Goal: Task Accomplishment & Management: Manage account settings

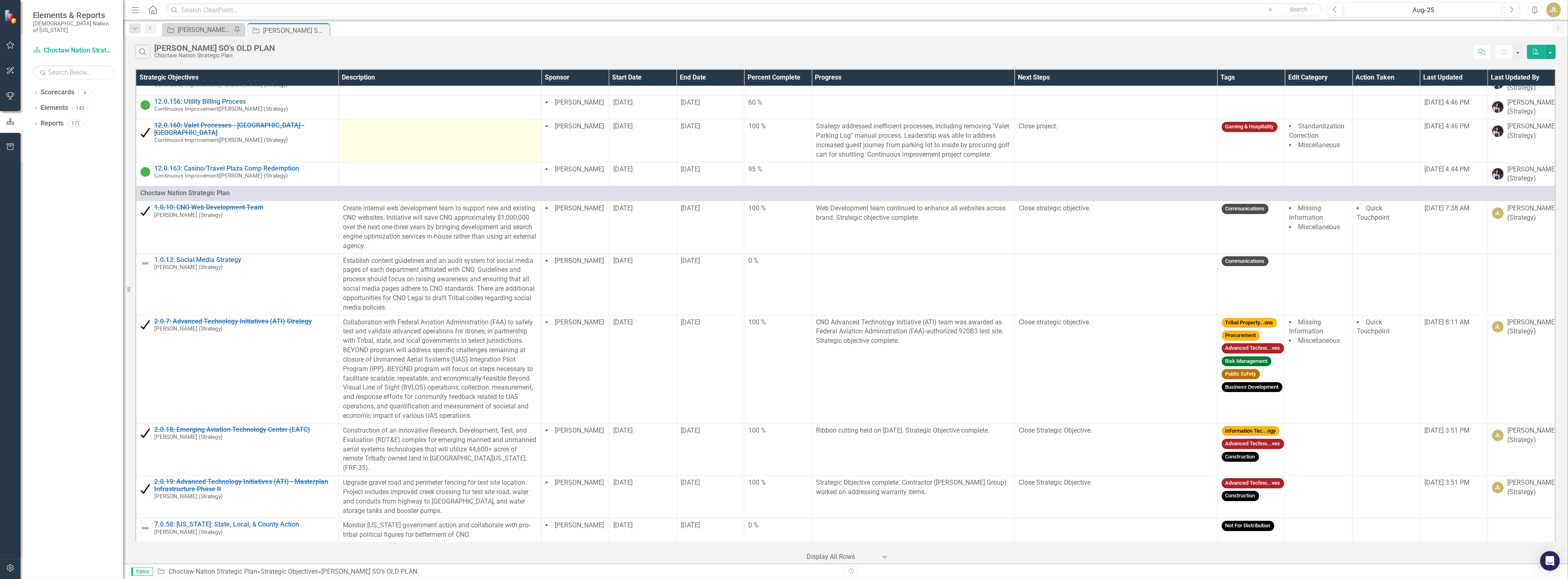
scroll to position [46, 0]
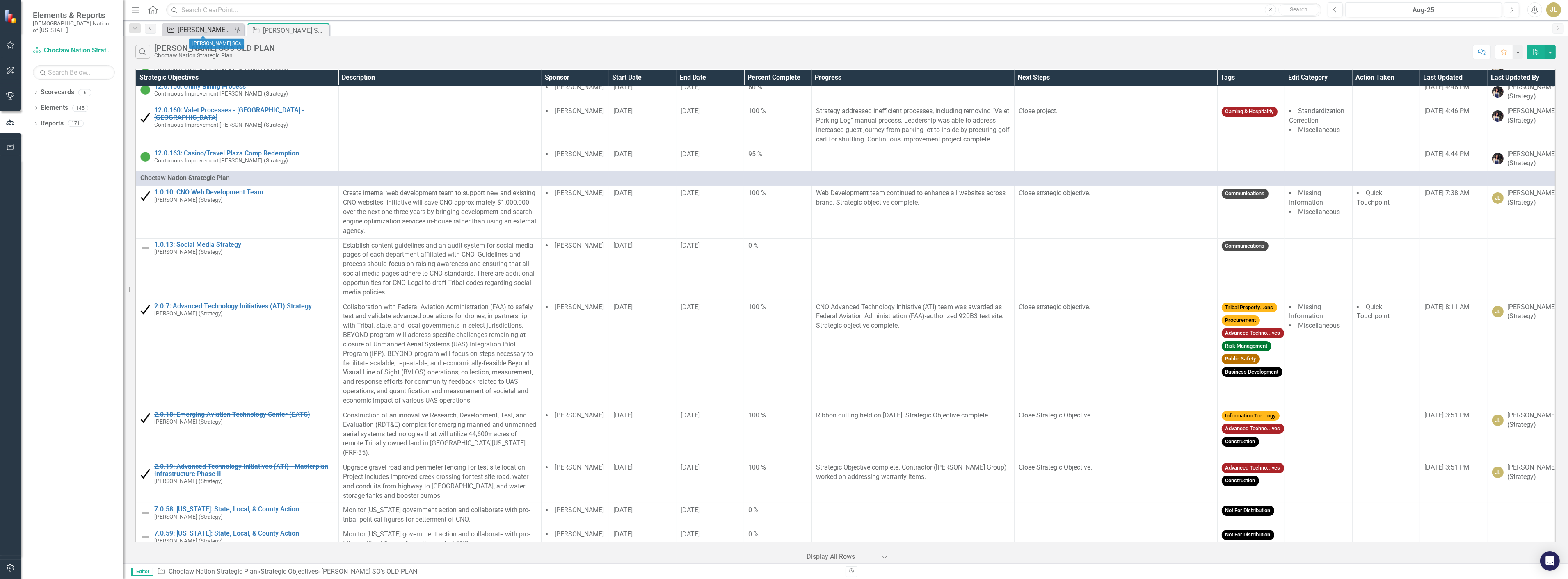
click at [186, 27] on div "[PERSON_NAME] SOs" at bounding box center [204, 29] width 54 height 10
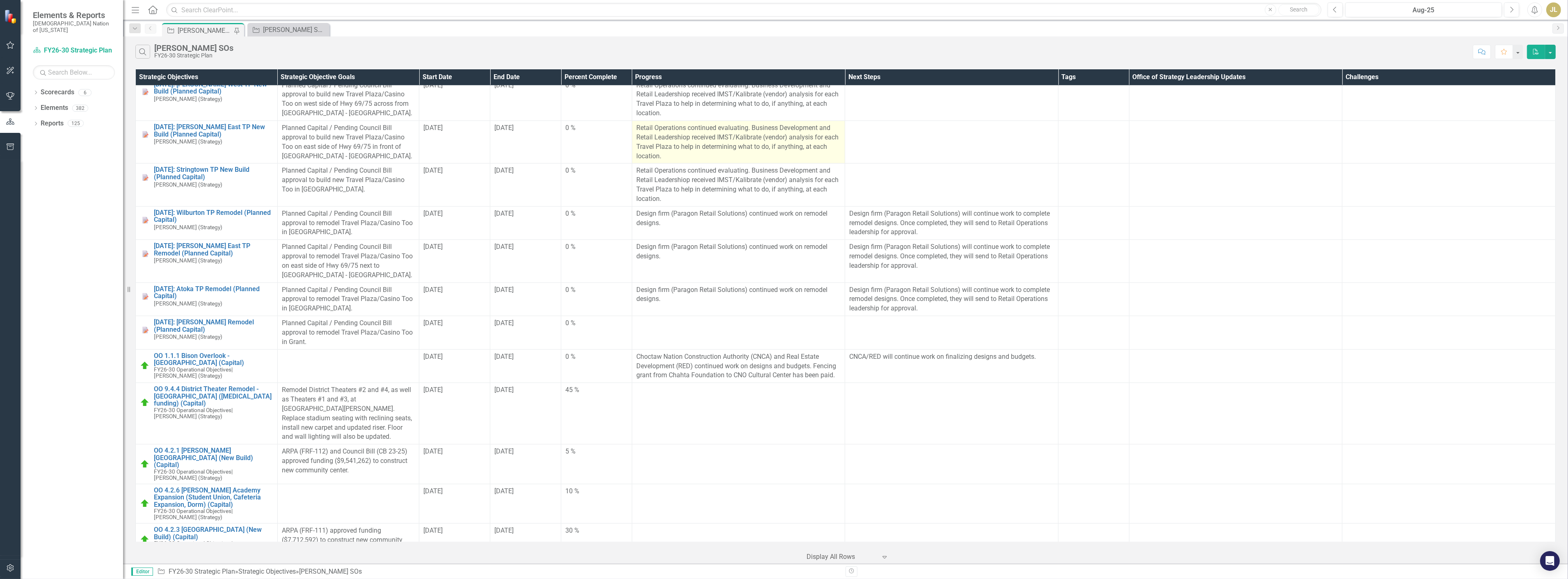
scroll to position [1686, 0]
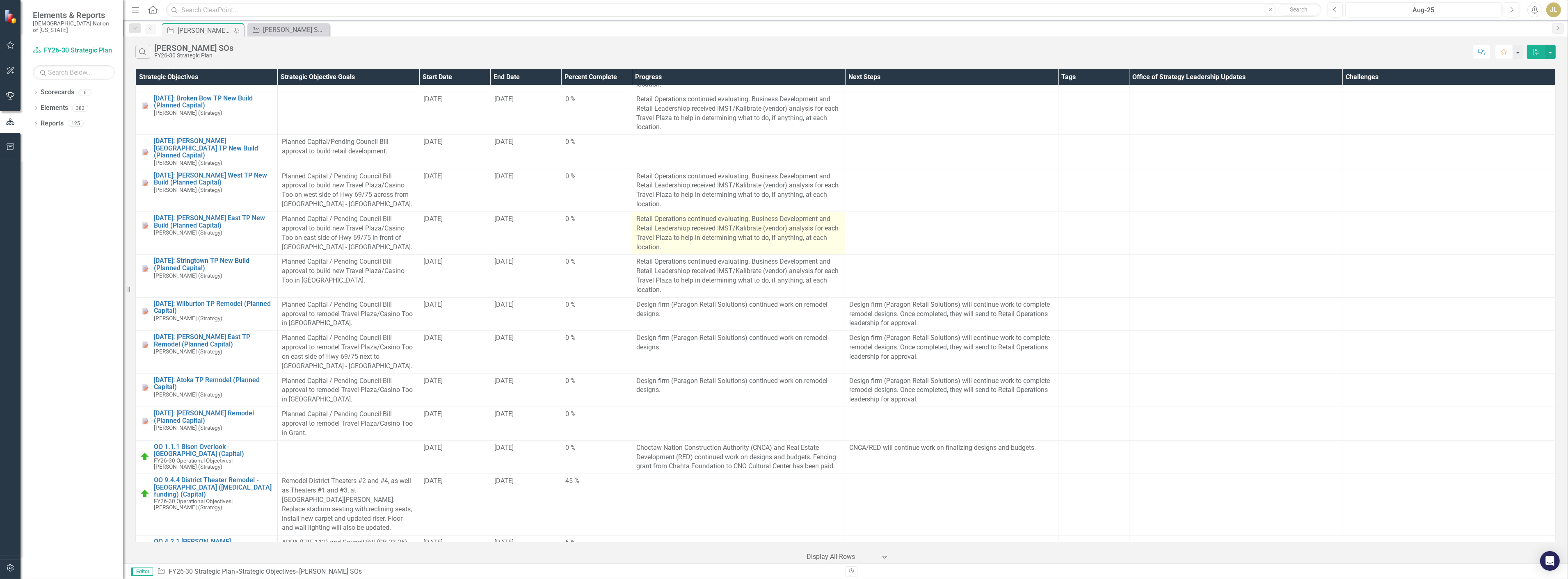
click at [694, 217] on p "Retail Operations continued evaluating. Business Development and Retail Leaders…" at bounding box center [739, 234] width 205 height 38
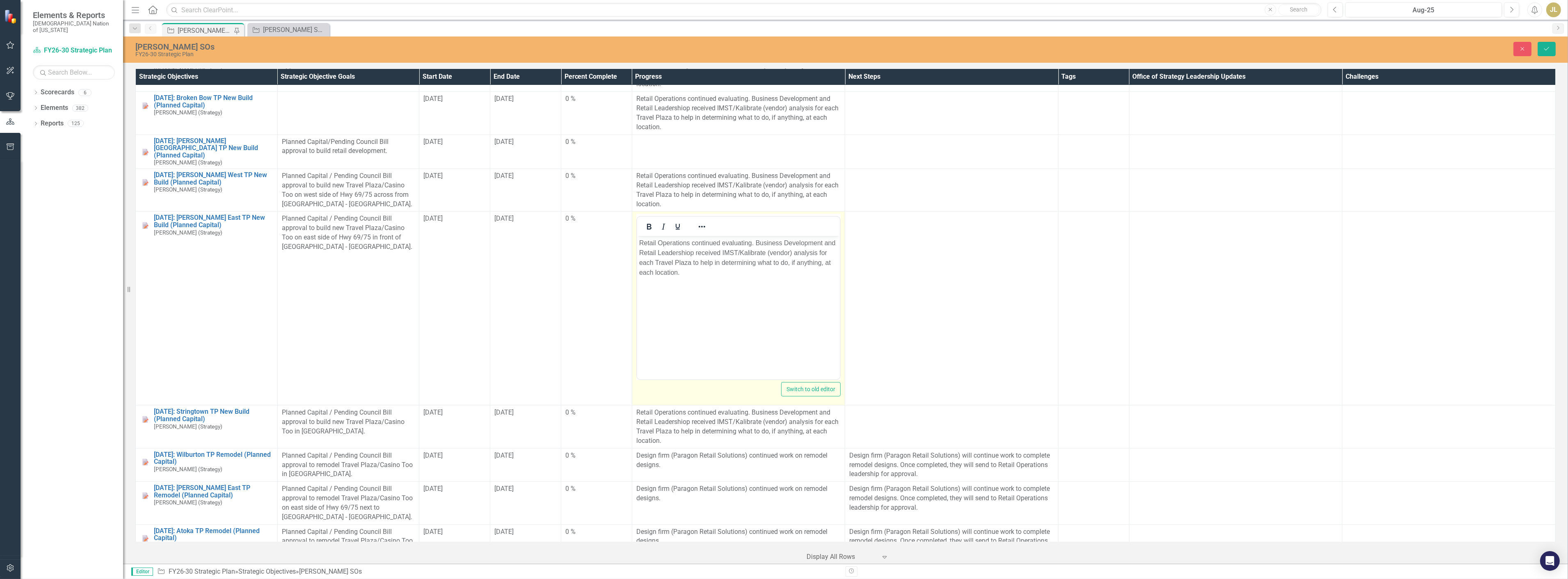
scroll to position [0, 0]
click at [696, 241] on p "Retail Operations continued evaluating. Business Development and Retail Leaders…" at bounding box center [738, 258] width 199 height 40
copy p "Retail Operations continued evaluating. Business Development and Retail Leaders…"
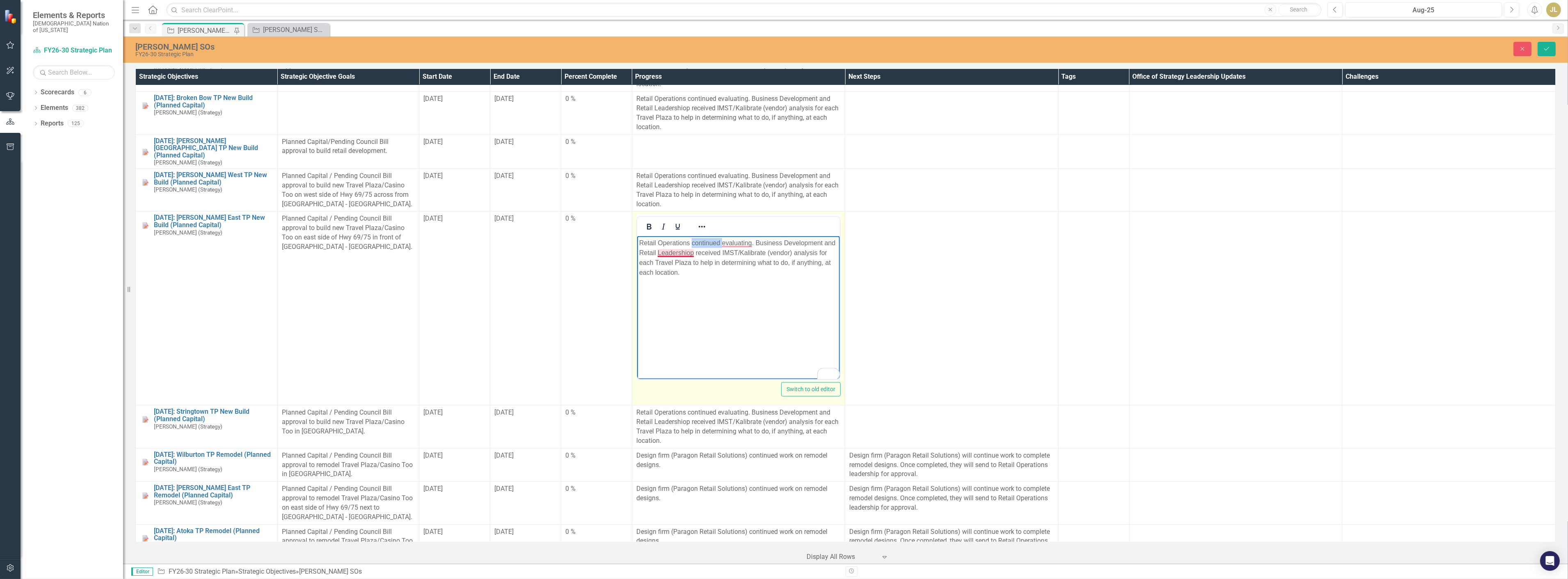
click at [691, 252] on p "Retail Operations continued evaluating. Business Development and Retail Leaders…" at bounding box center [738, 258] width 199 height 40
click at [1557, 50] on div "Close Save" at bounding box center [1268, 49] width 590 height 14
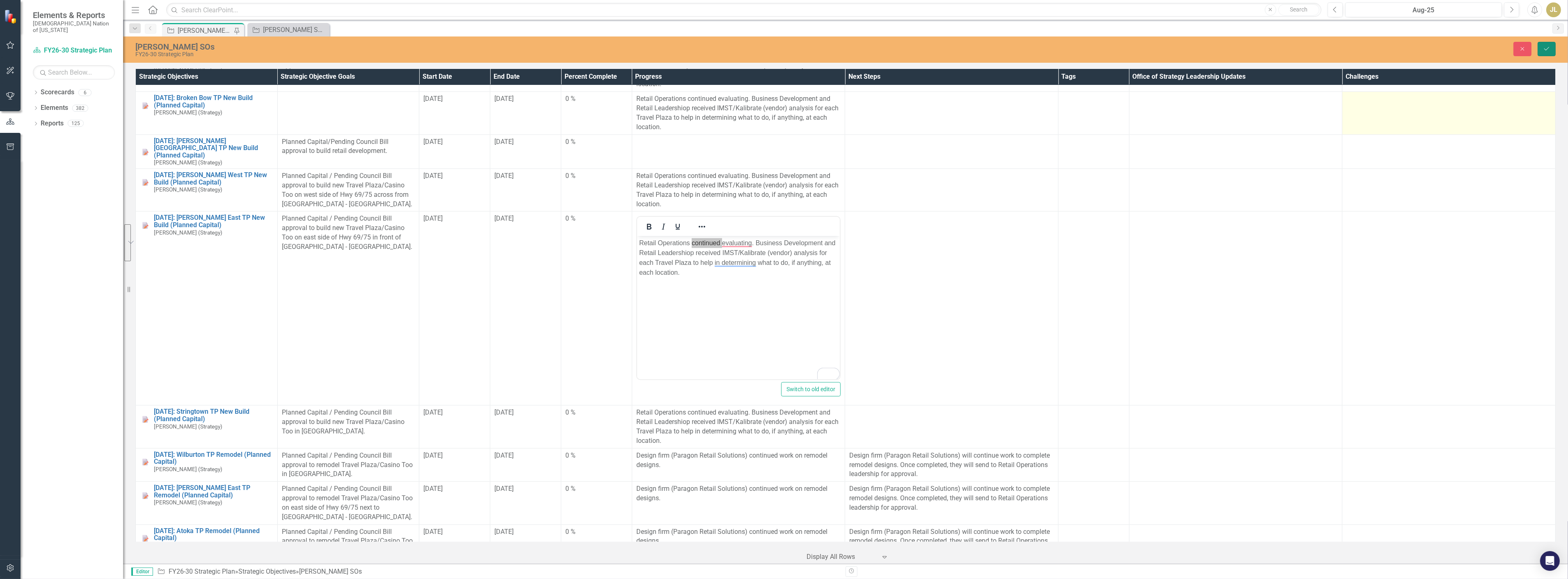
click at [1552, 48] on button "Save" at bounding box center [1546, 49] width 18 height 14
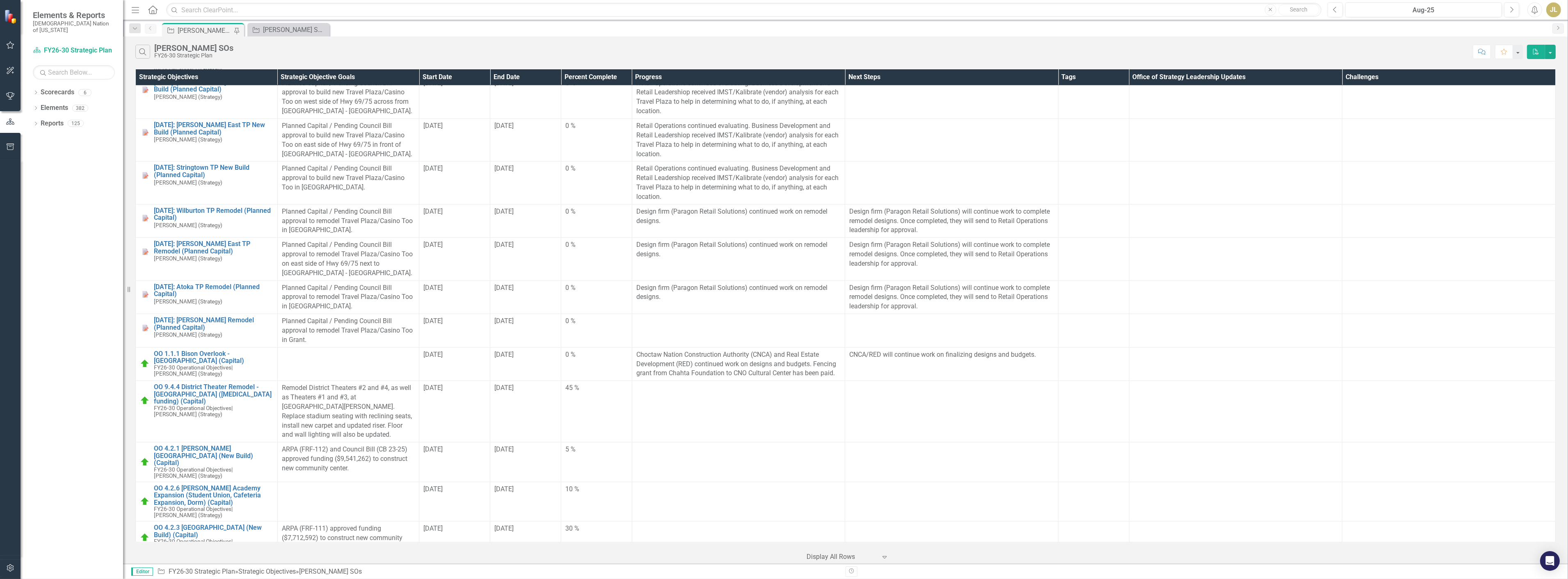
scroll to position [1777, 0]
click at [695, 322] on td at bounding box center [738, 333] width 213 height 33
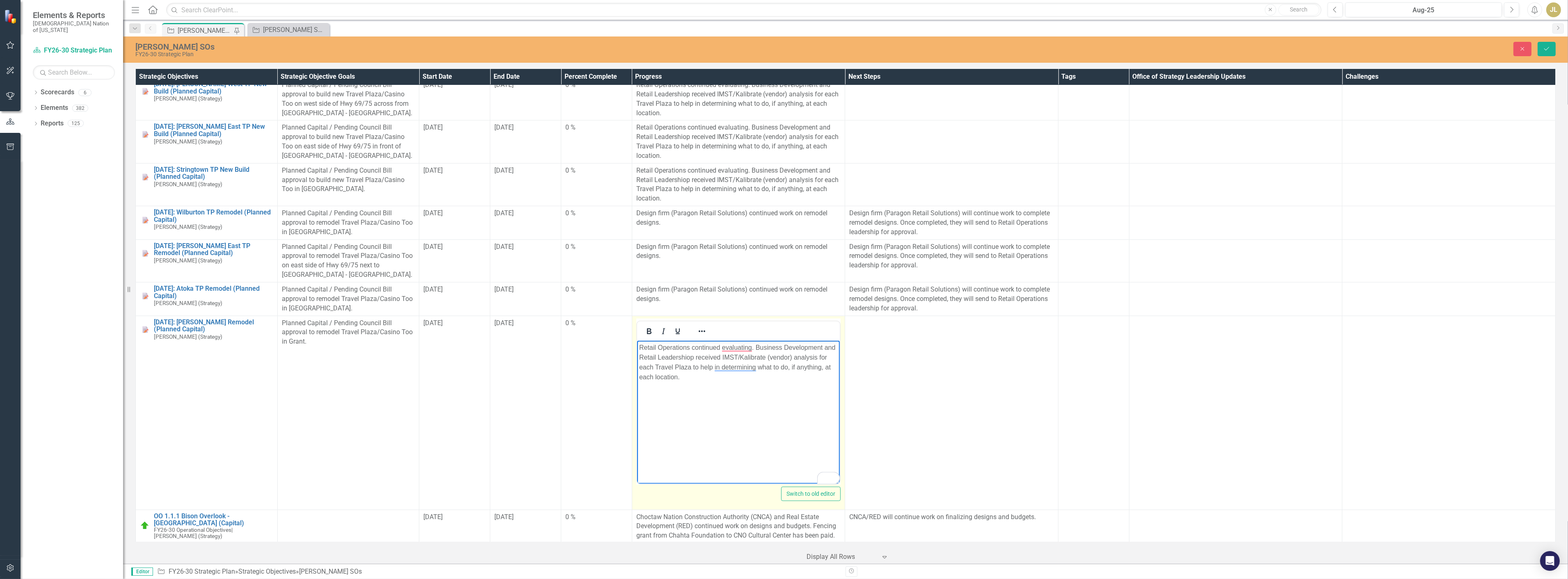
click at [688, 356] on p "Retail Operations continued evaluating. Business Development and Retail Leaders…" at bounding box center [738, 362] width 199 height 40
click at [1546, 43] on button "Save" at bounding box center [1546, 49] width 18 height 14
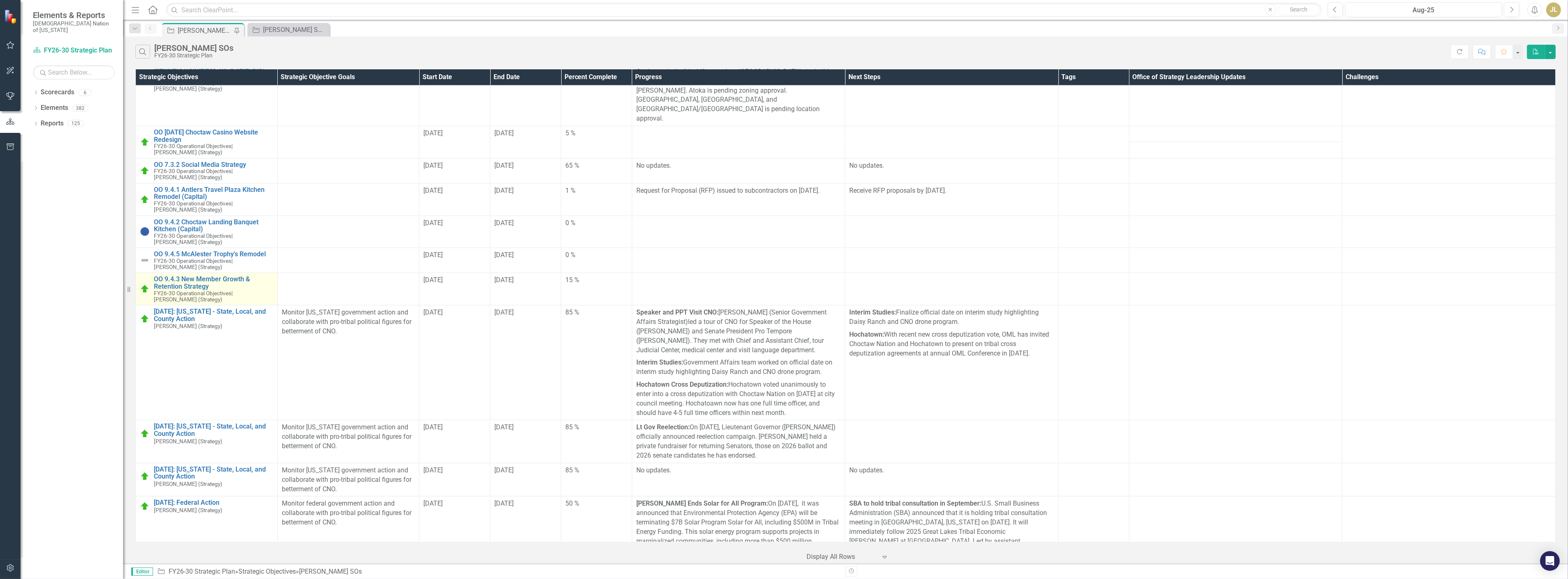
scroll to position [2506, 0]
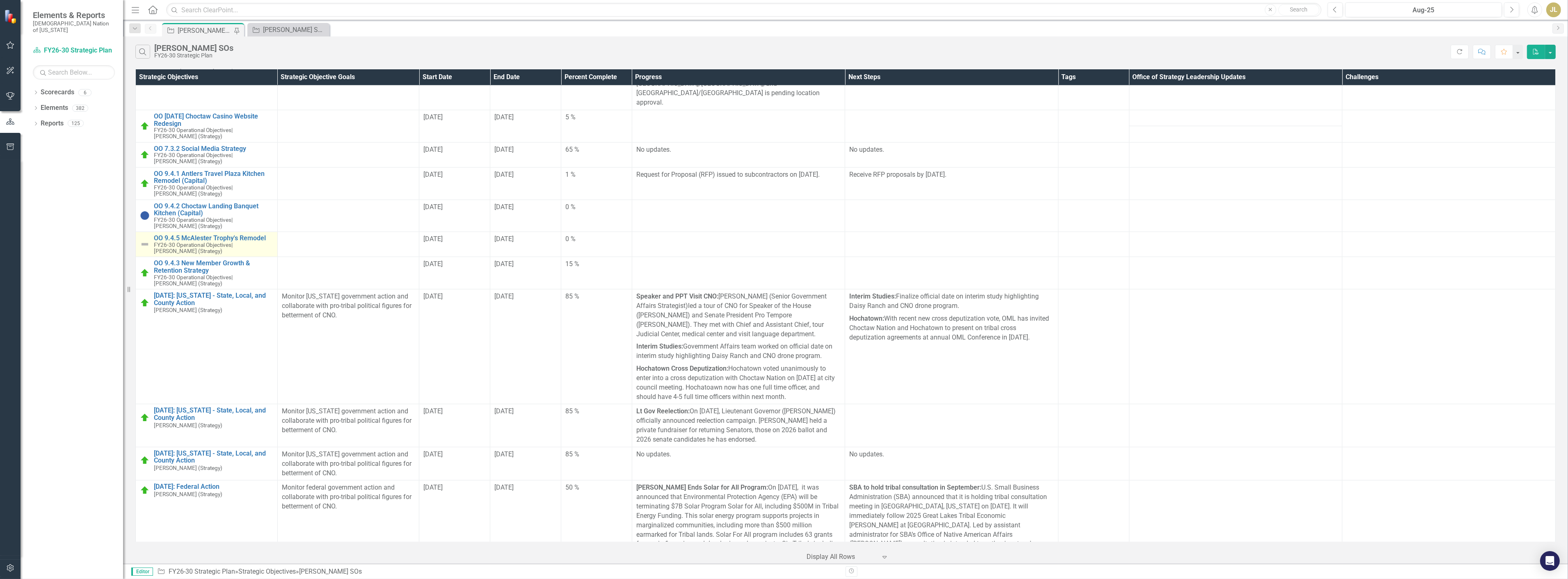
click at [148, 239] on img at bounding box center [145, 244] width 10 height 10
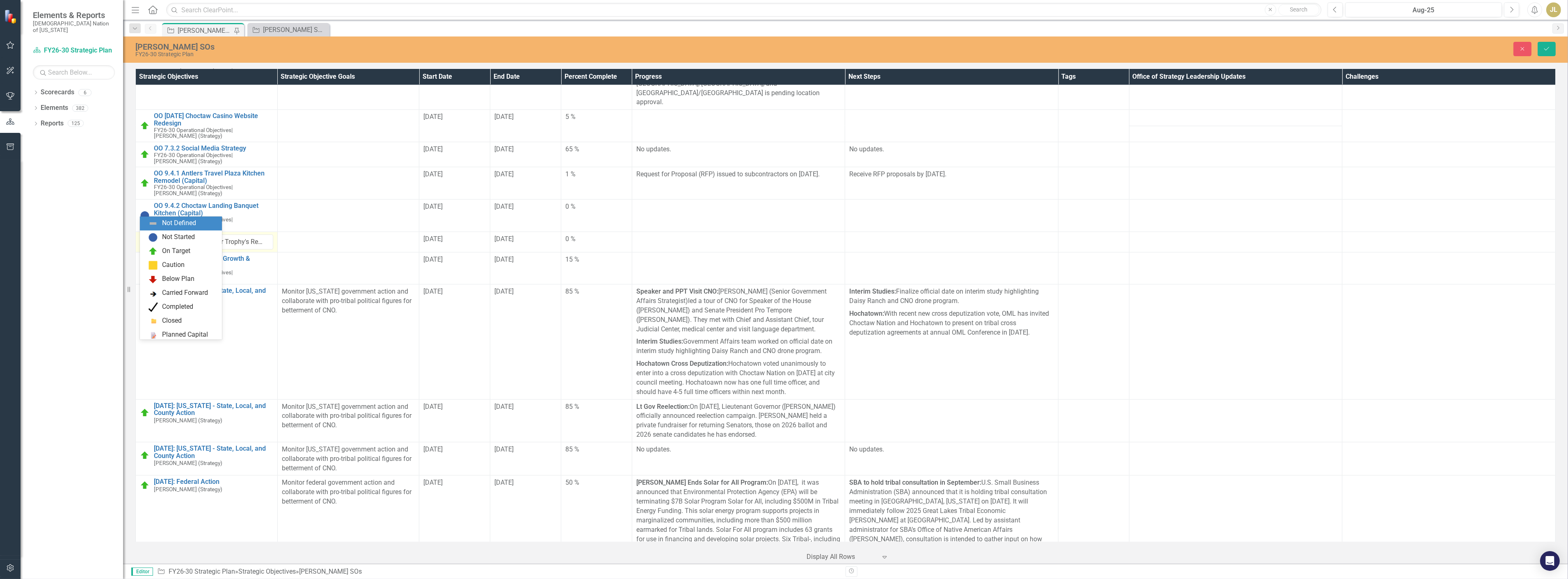
click at [148, 237] on img at bounding box center [147, 242] width 10 height 10
click at [173, 249] on div "On Target" at bounding box center [175, 251] width 28 height 9
click at [1536, 55] on div "Close Save" at bounding box center [1268, 49] width 590 height 14
click at [1542, 54] on button "Save" at bounding box center [1546, 49] width 18 height 14
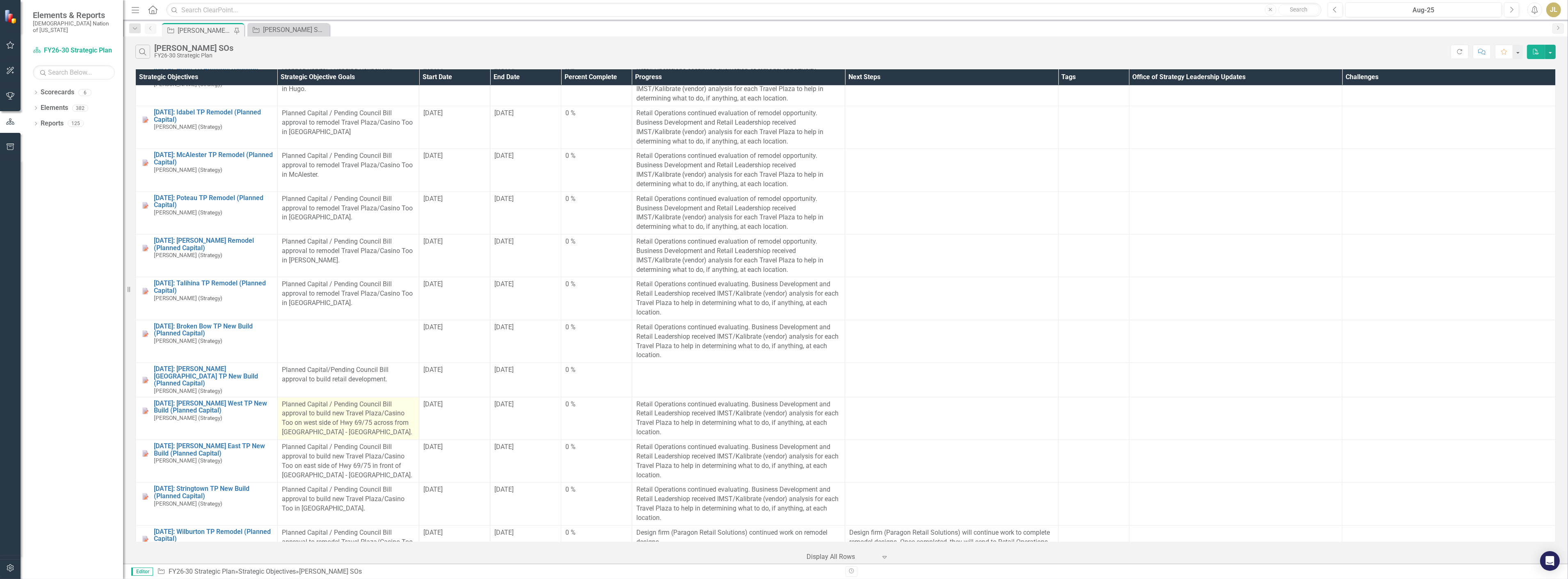
scroll to position [1503, 0]
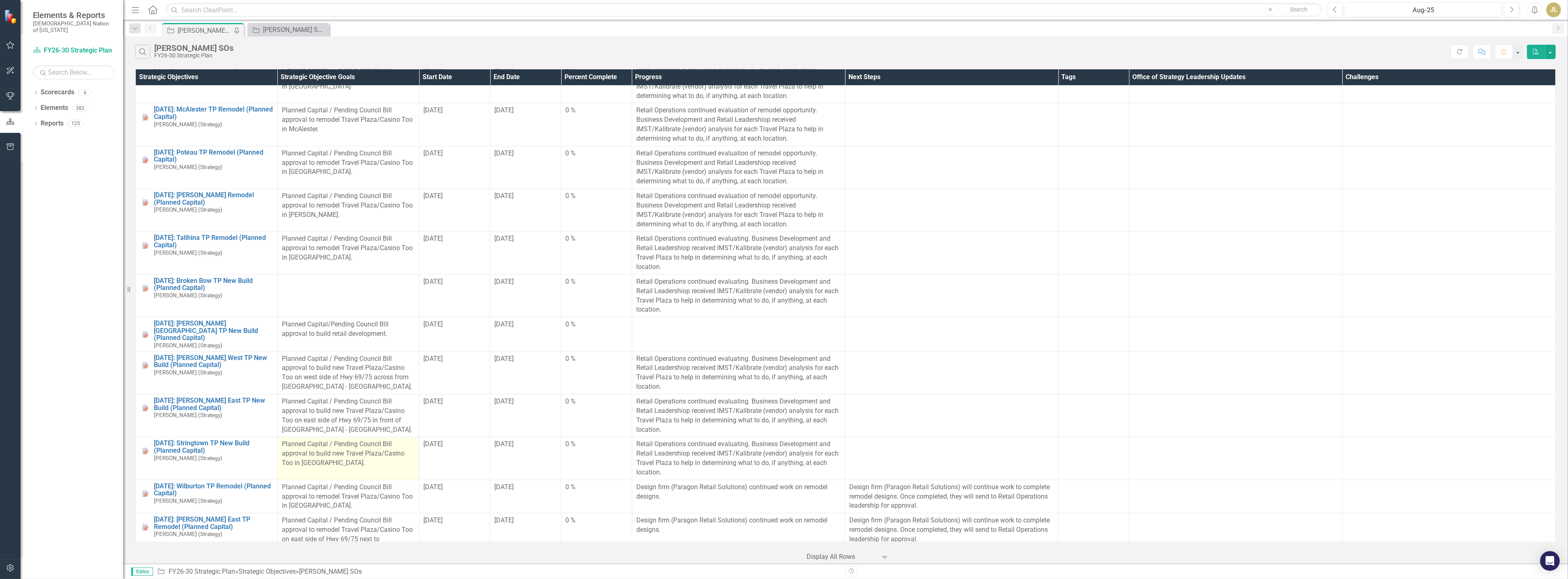
click at [327, 443] on p "Planned Capital / Pending Council Bill approval to build new Travel Plaza/Casin…" at bounding box center [348, 453] width 133 height 28
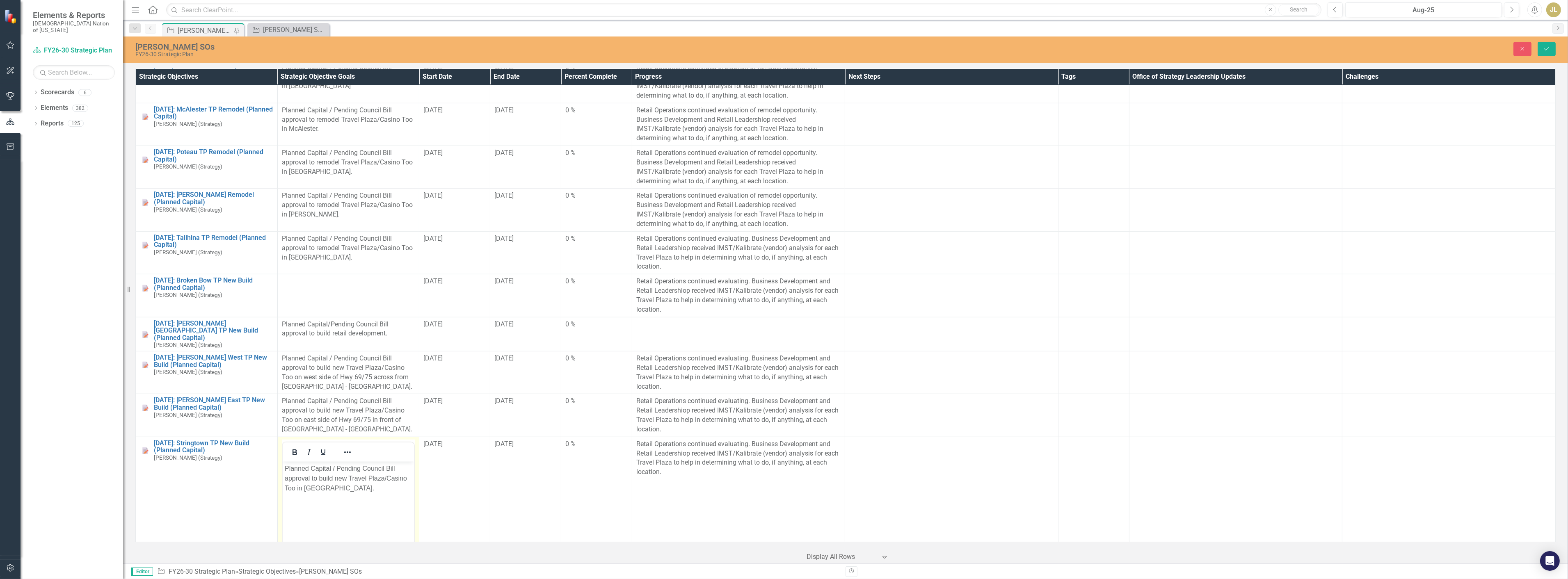
scroll to position [0, 0]
click at [326, 470] on p "Planned Capital / Pending Council Bill approval to build new Travel Plaza/Casin…" at bounding box center [348, 477] width 128 height 30
copy p "Planned Capital / Pending Council Bill approval to build new Travel Plaza/Casin…"
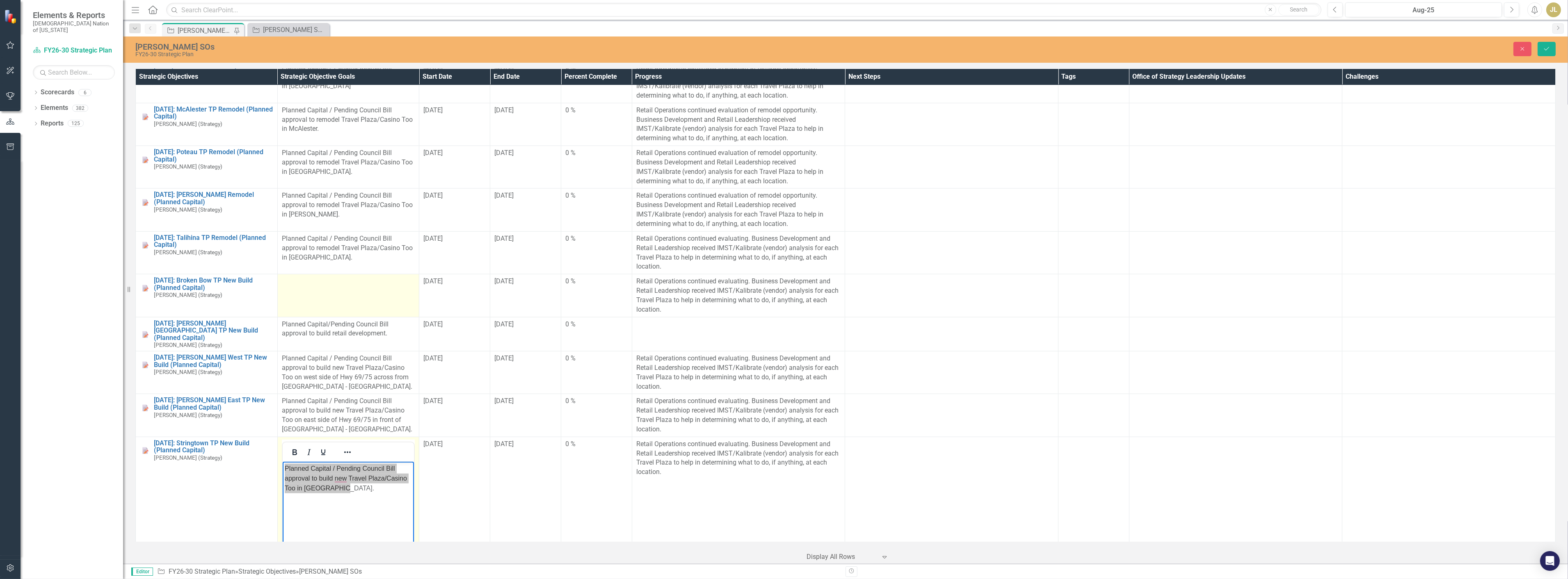
click at [302, 298] on td at bounding box center [348, 295] width 142 height 42
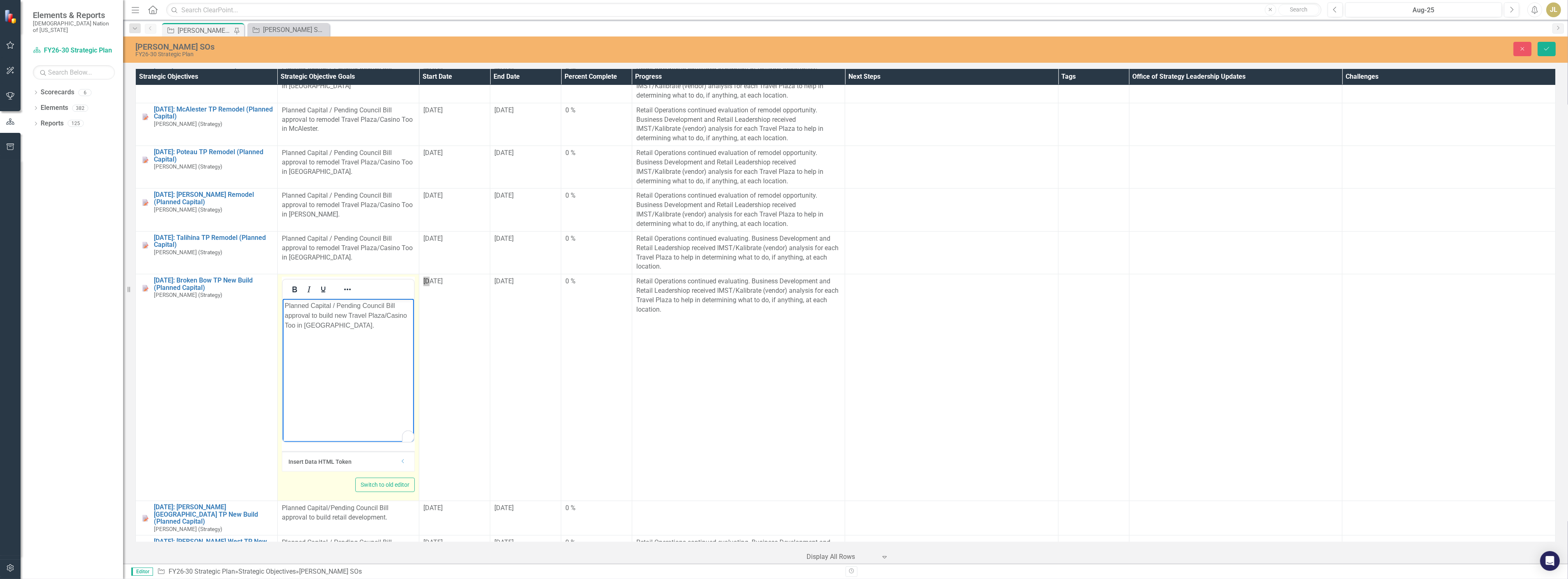
click at [325, 325] on p "Planned Capital / Pending Council Bill approval to build new Travel Plaza/Casin…" at bounding box center [348, 316] width 128 height 30
click at [1544, 45] on button "Save" at bounding box center [1546, 49] width 18 height 14
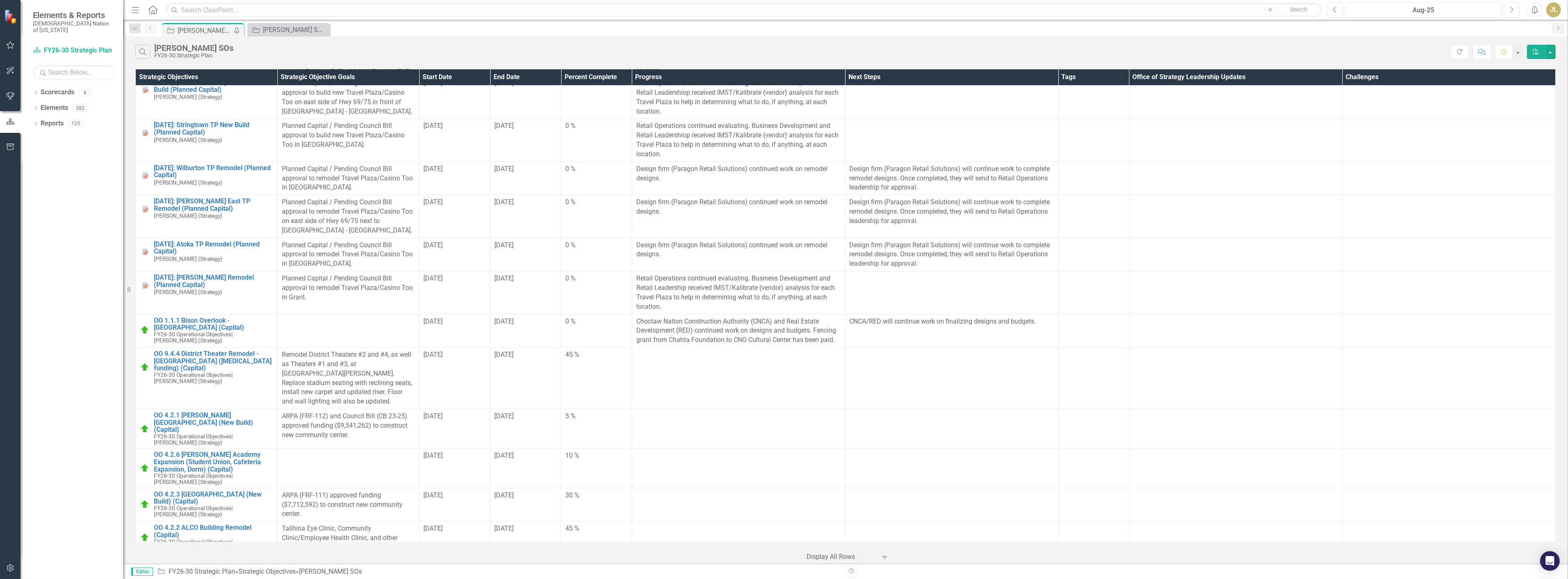
scroll to position [1867, 0]
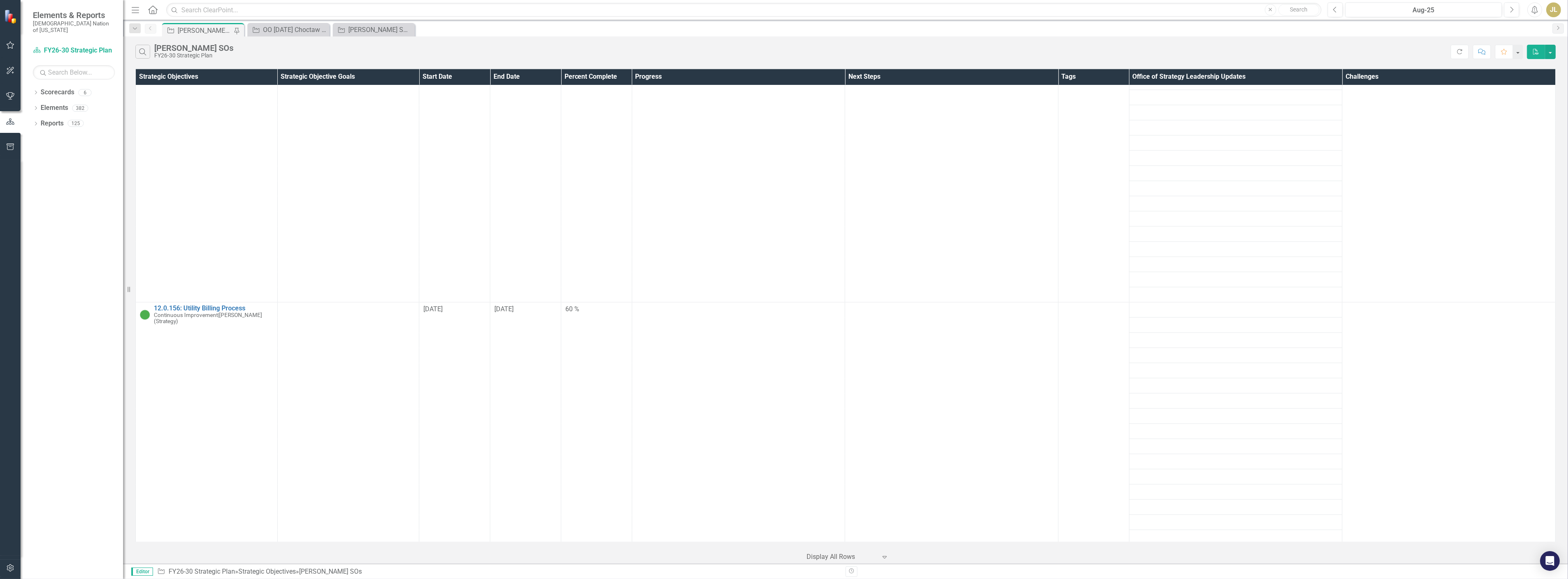
scroll to position [3326, 0]
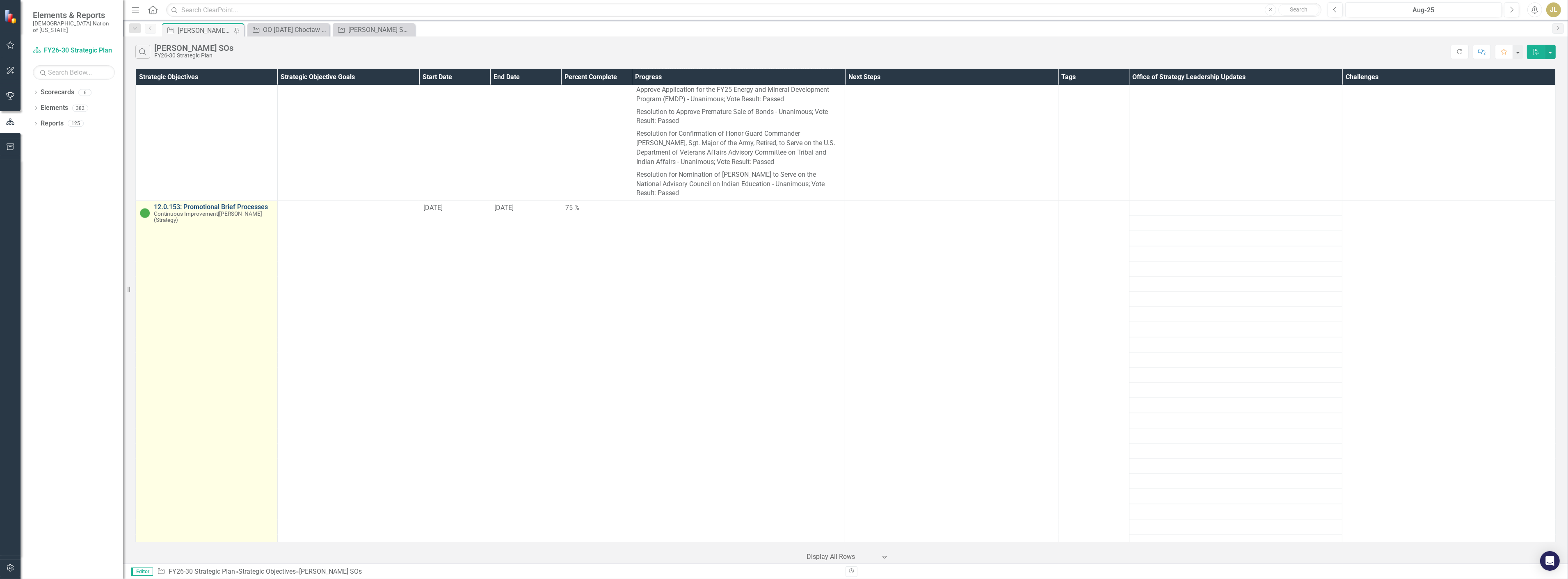
click at [235, 203] on link "12.0.153: Promotional Brief Processes" at bounding box center [213, 207] width 120 height 7
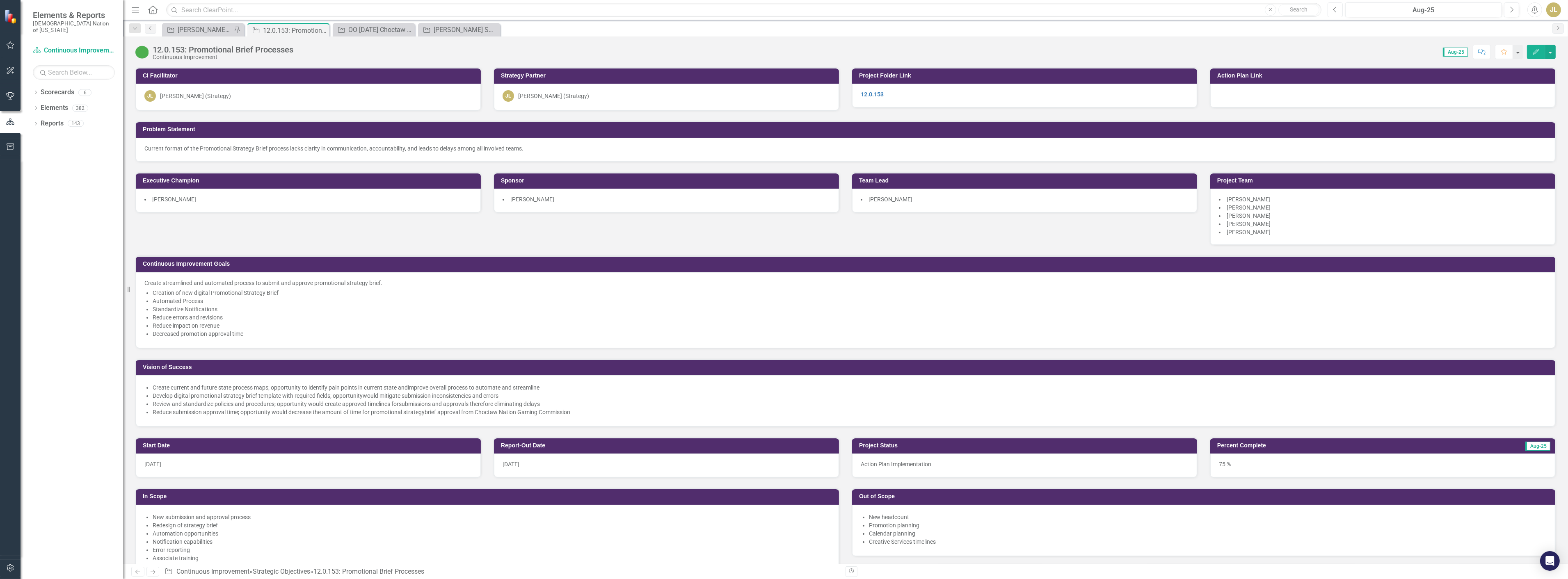
click at [1336, 13] on icon "Previous" at bounding box center [1335, 10] width 4 height 7
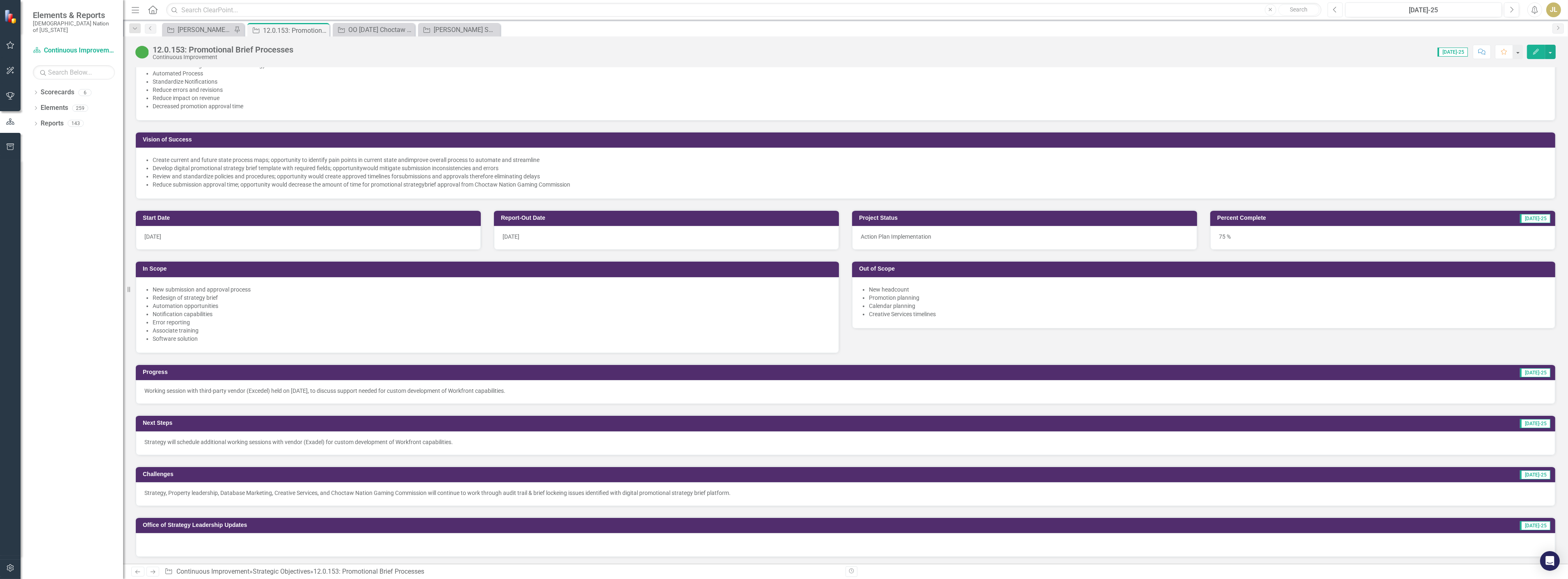
scroll to position [273, 0]
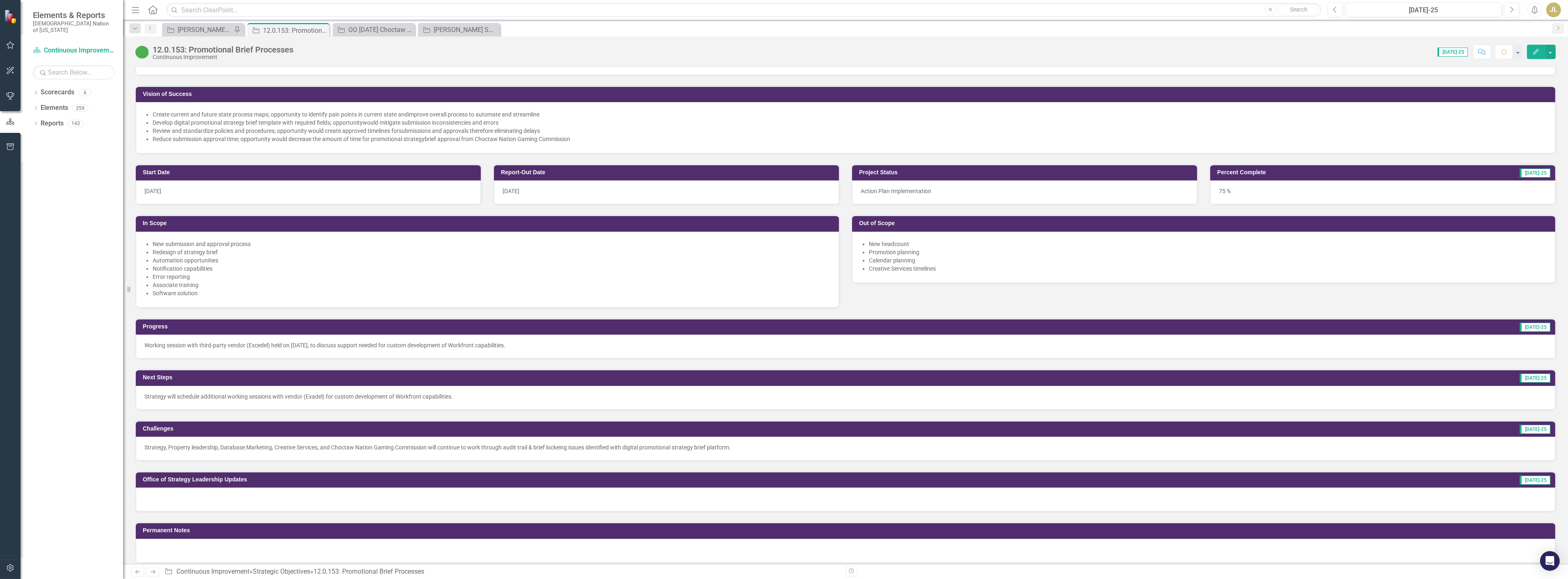
click at [411, 443] on p "Strategy, Property leadership, Database Marketing, Creative Services, and Choct…" at bounding box center [846, 447] width 1402 height 8
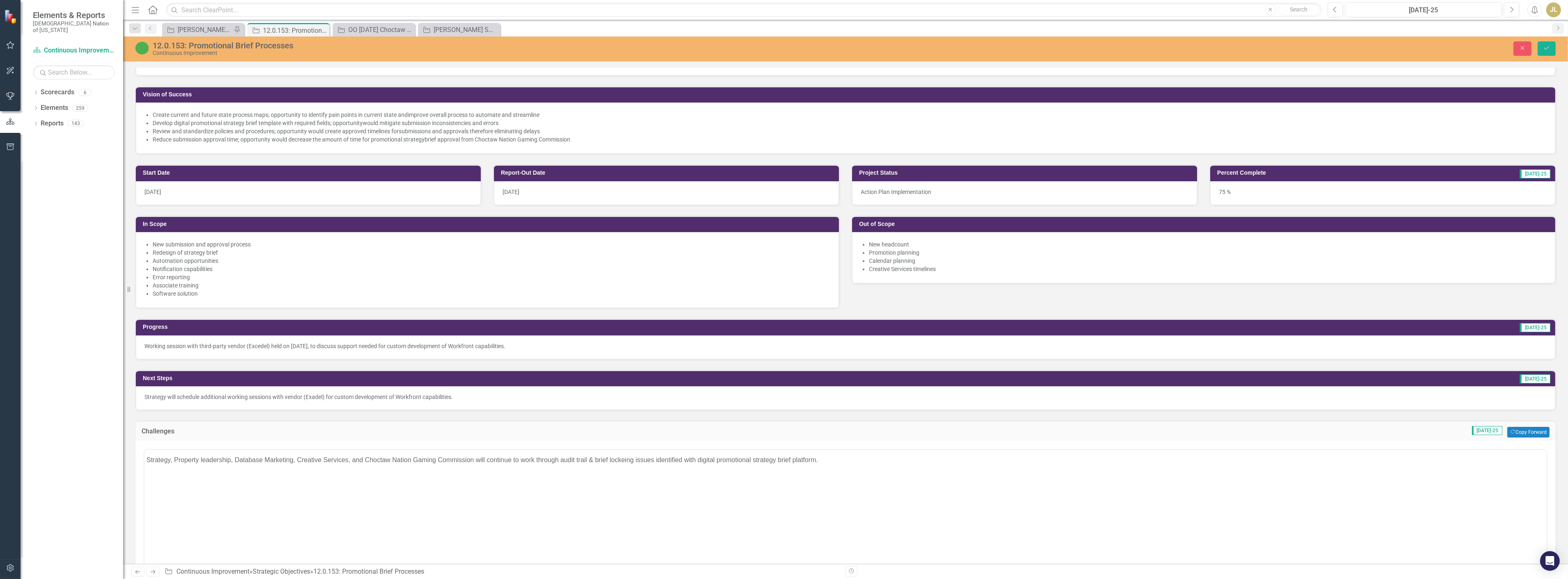
scroll to position [0, 0]
click at [294, 476] on p "Strategy, Property leadership, Database Marketing, Creative Services, and Choct…" at bounding box center [845, 476] width 1398 height 10
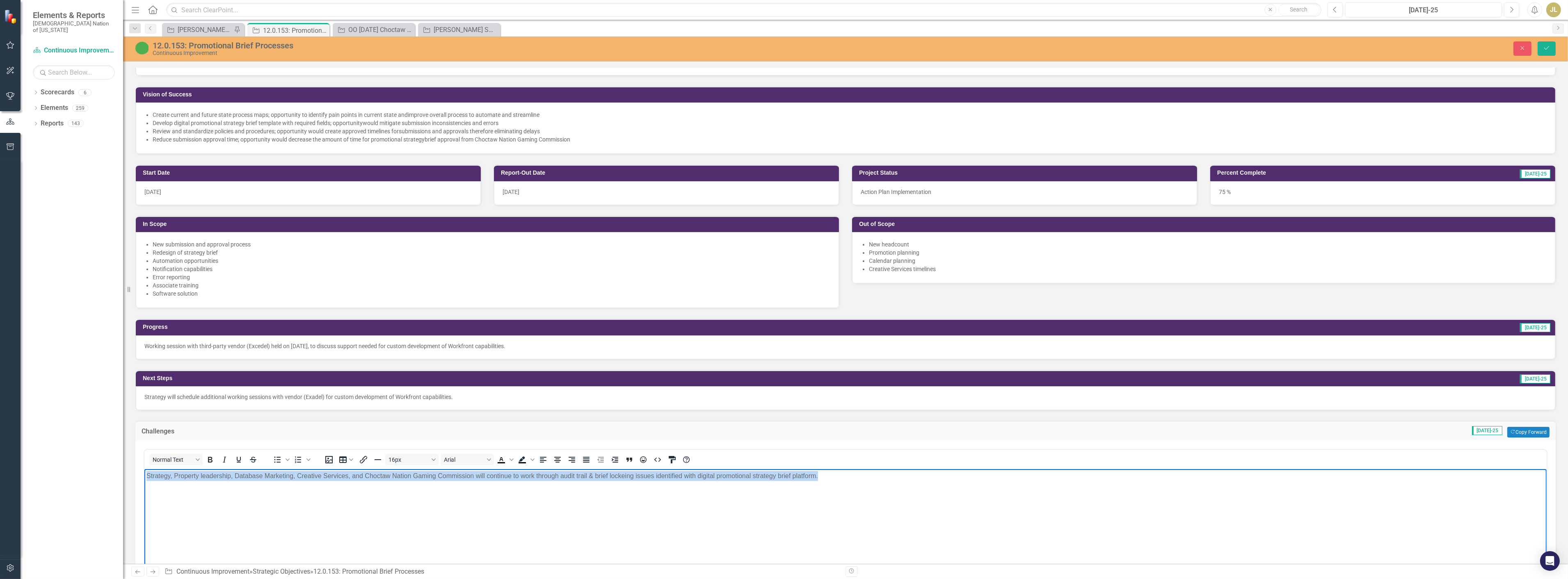
click at [294, 476] on p "Strategy, Property leadership, Database Marketing, Creative Services, and Choct…" at bounding box center [845, 476] width 1398 height 10
copy p "Strategy, Property leadership, Database Marketing, Creative Services, and Choct…"
click at [1544, 51] on button "Save" at bounding box center [1546, 49] width 18 height 14
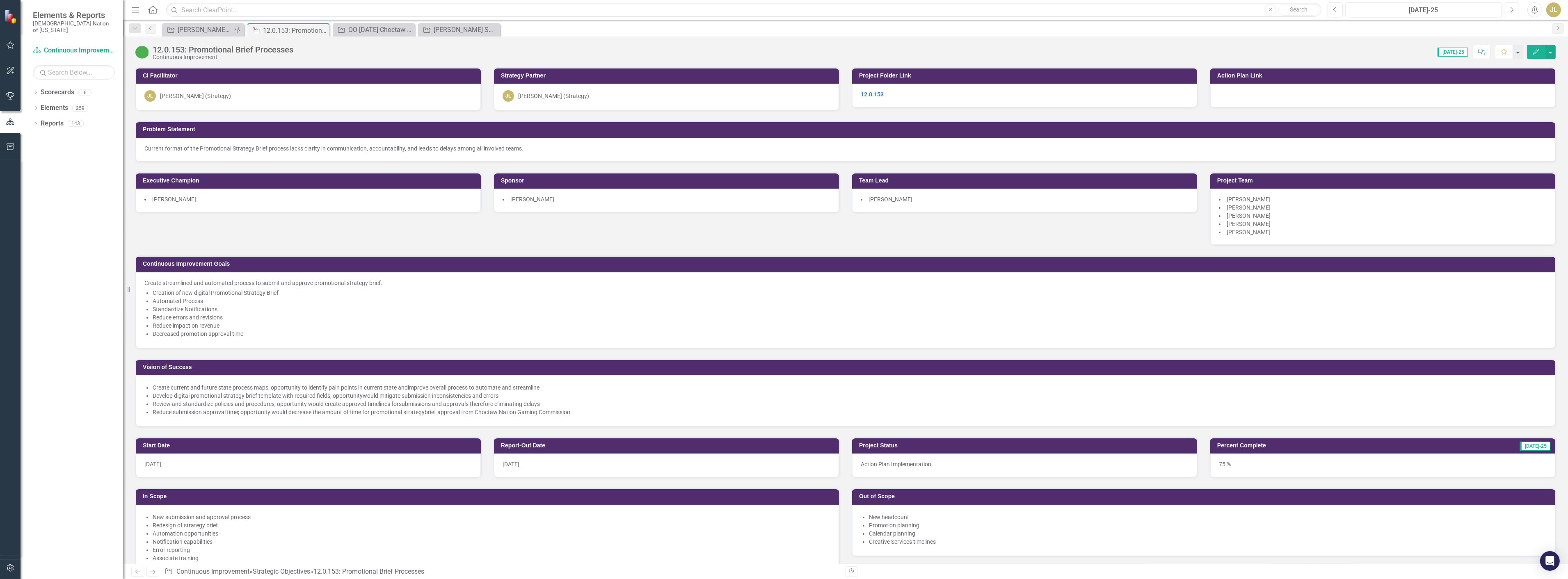
click at [1506, 11] on button "Next" at bounding box center [1511, 10] width 15 height 14
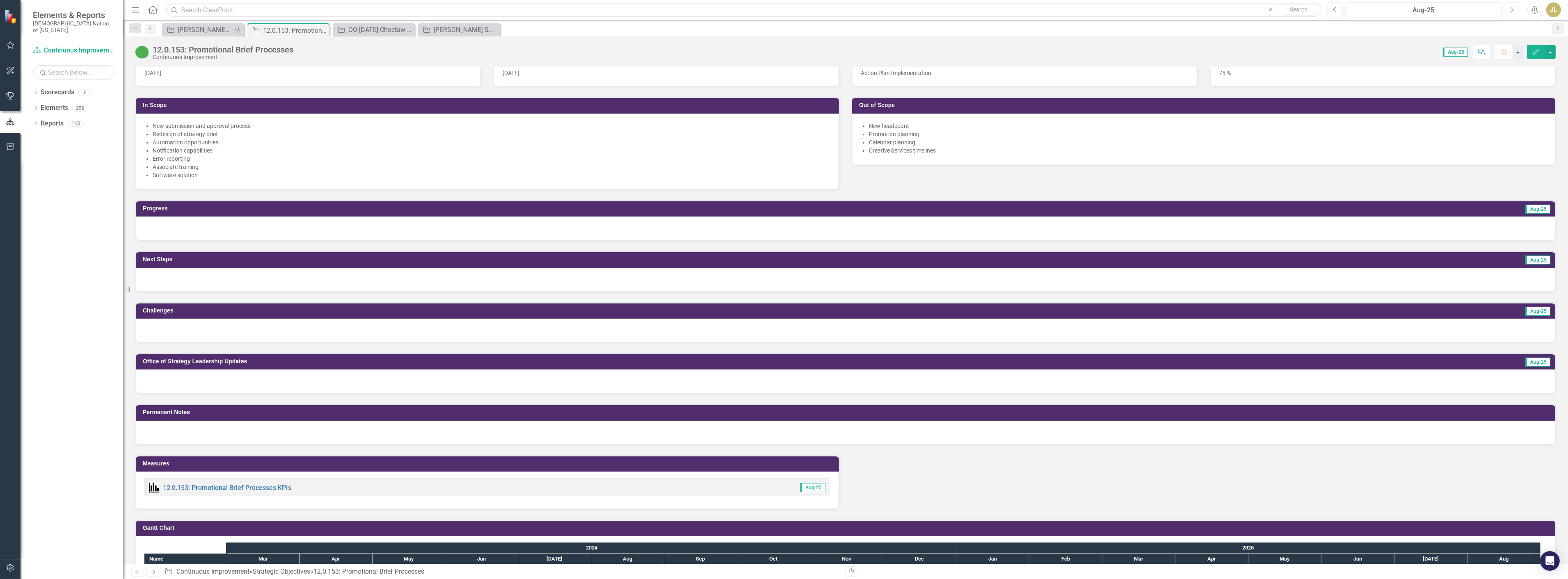
scroll to position [410, 0]
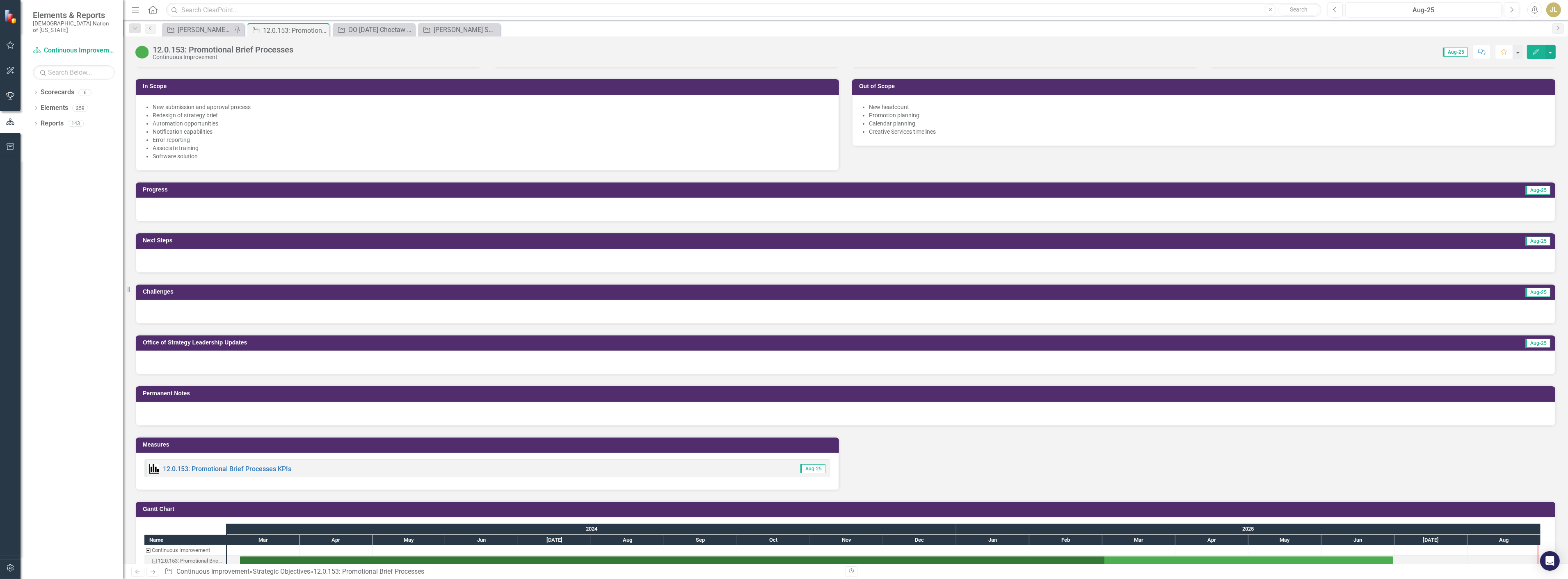
click at [243, 301] on div at bounding box center [846, 311] width 1420 height 23
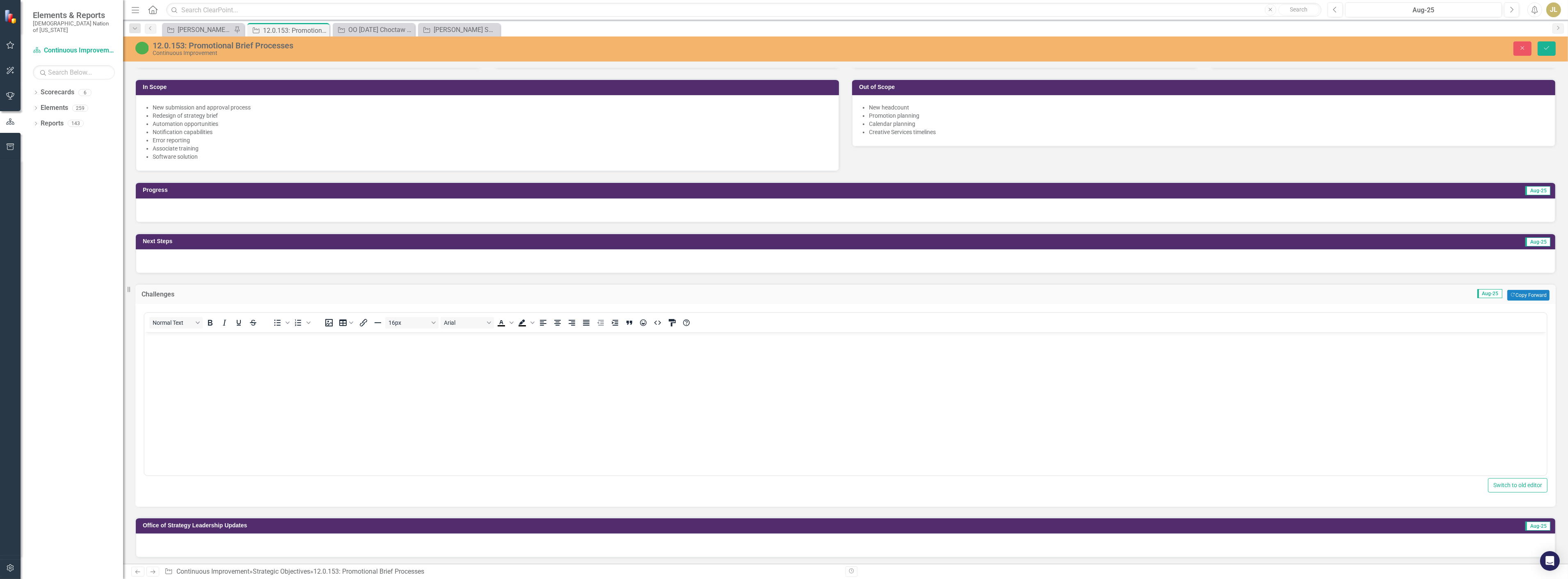
scroll to position [0, 0]
click at [233, 364] on body "Rich Text Area. Press ALT-0 for help." at bounding box center [845, 393] width 1402 height 123
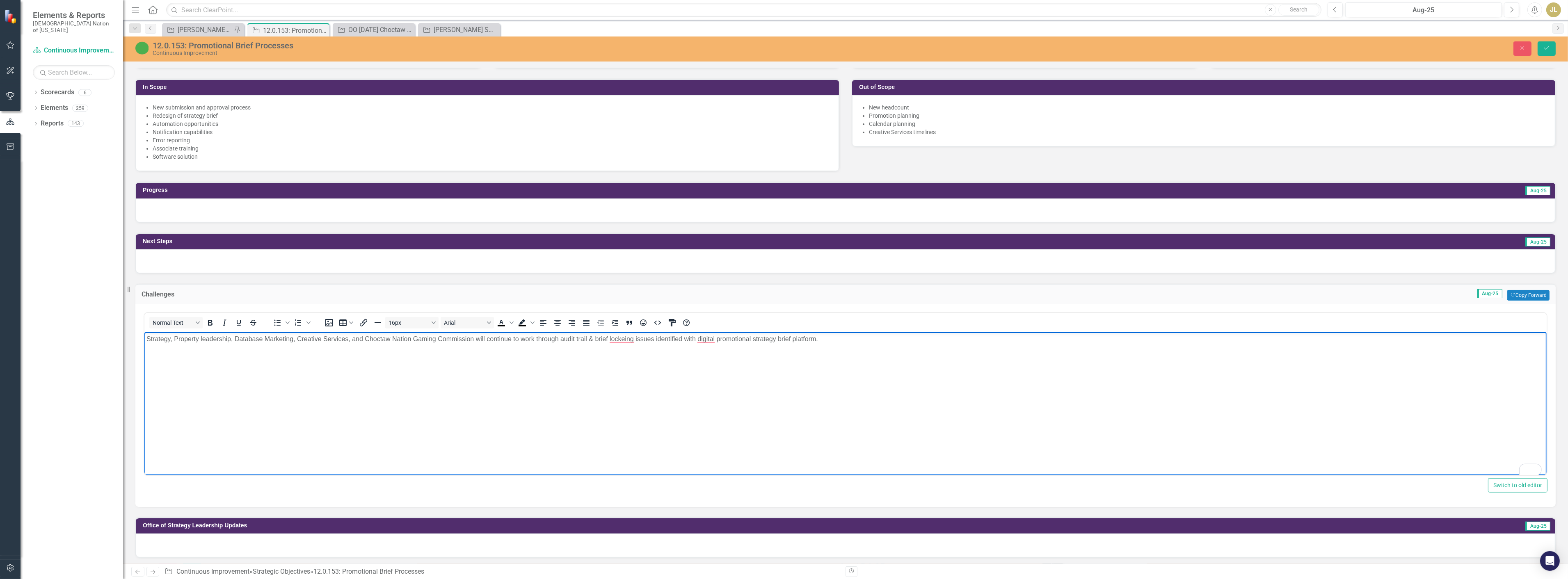
click at [1537, 51] on div "Close Save" at bounding box center [1268, 49] width 590 height 14
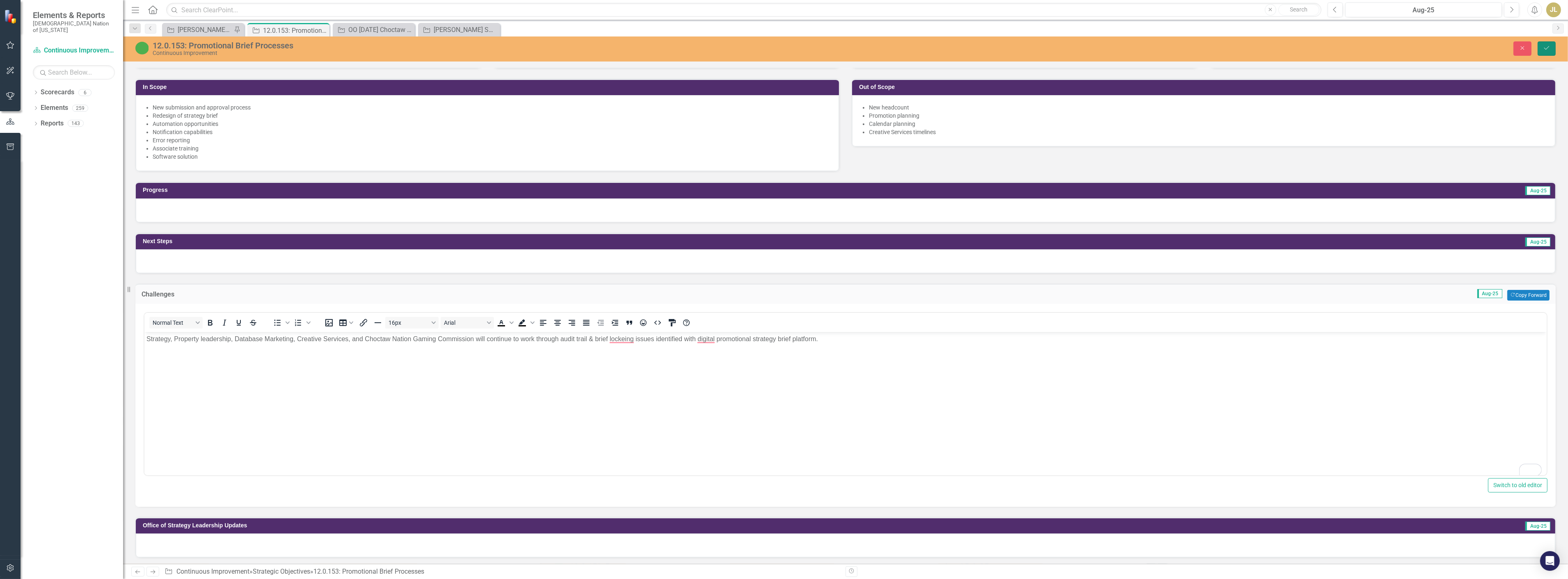
click at [1539, 51] on button "Save" at bounding box center [1546, 49] width 18 height 14
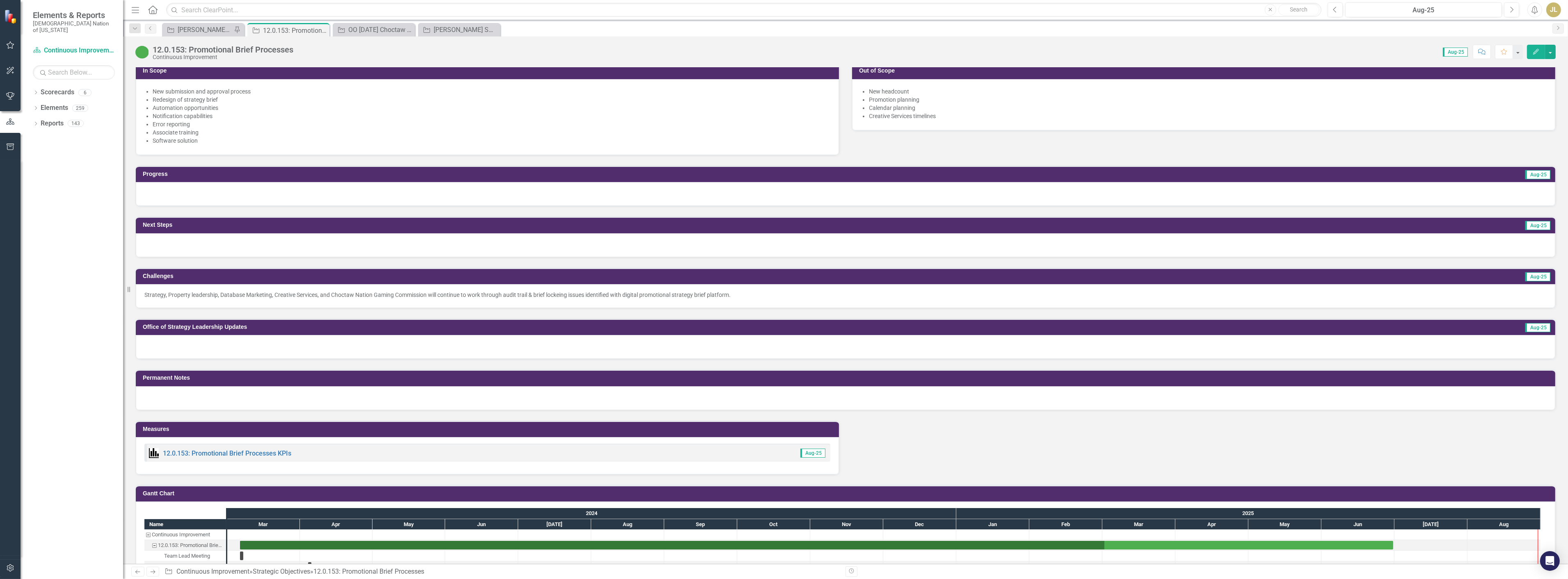
scroll to position [410, 0]
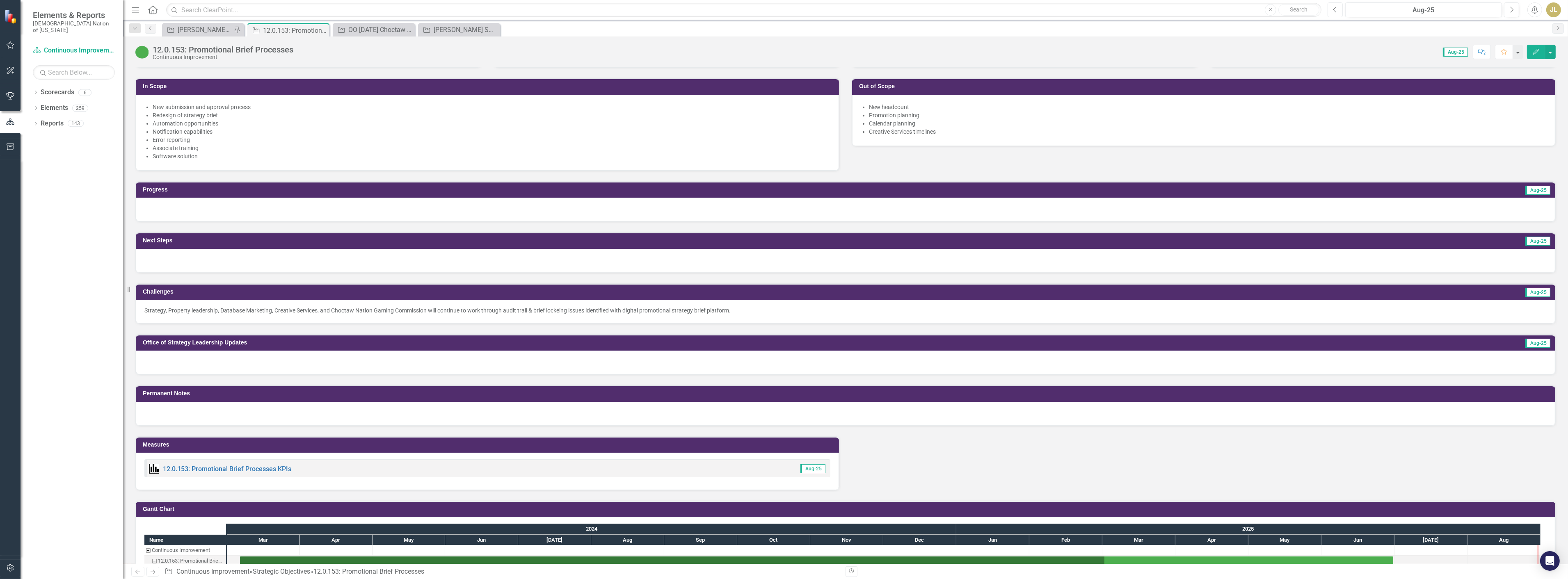
click at [1335, 10] on icon "Previous" at bounding box center [1335, 10] width 4 height 7
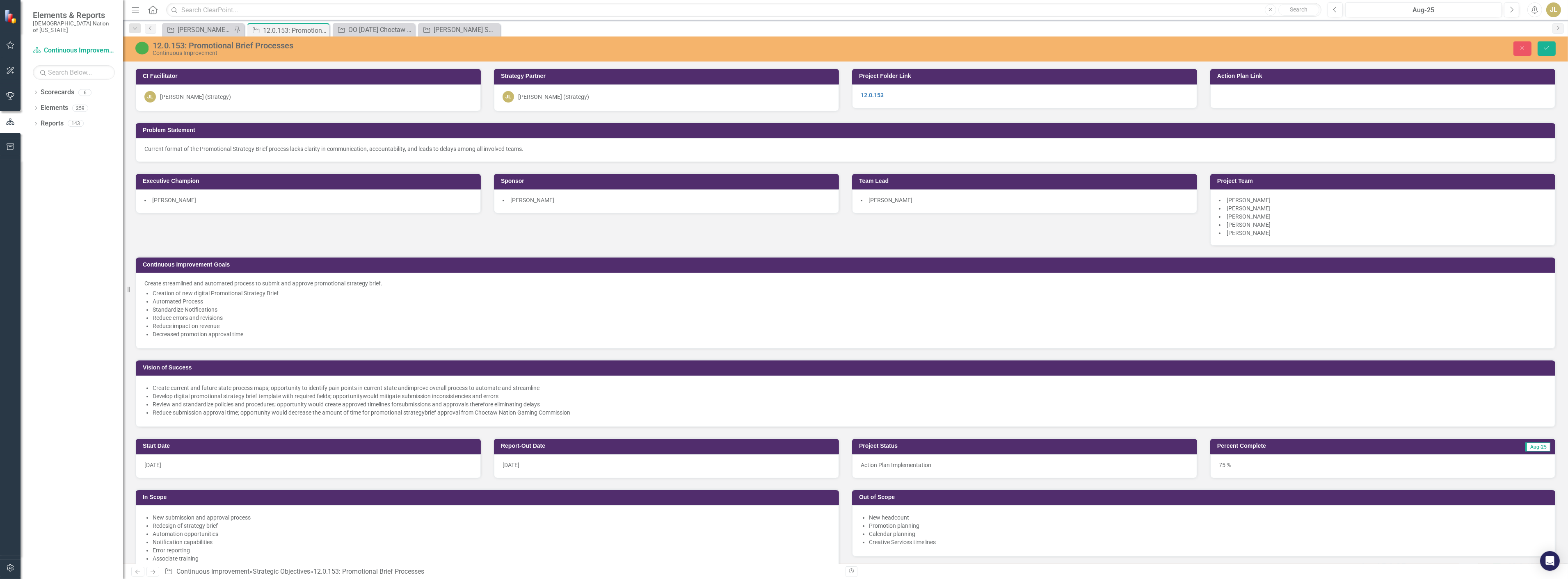
scroll to position [182, 0]
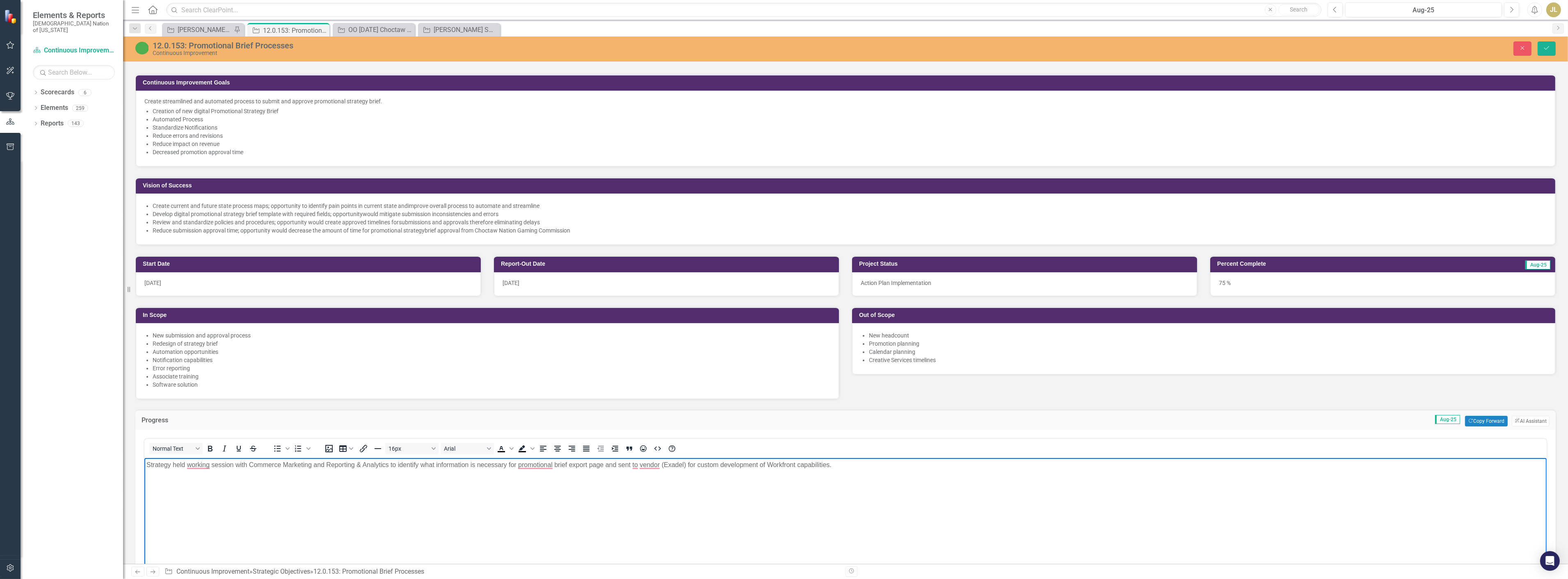
click at [758, 467] on p "Strategy held working session with Commerce Marketing and Reporting & Analytics…" at bounding box center [845, 465] width 1398 height 10
click at [766, 481] on body "Strategy held working session with Commerce Marketing and Reporting & Analytics…" at bounding box center [845, 519] width 1402 height 123
click at [734, 468] on p "Strategy held working session with Commerce Marketing and Reporting & Analytics…" at bounding box center [845, 465] width 1398 height 10
click at [696, 467] on p "Strategy held working session with Commerce Marketing and Reporting & Analytics…" at bounding box center [845, 465] width 1398 height 10
click at [1554, 48] on button "Save" at bounding box center [1546, 49] width 18 height 14
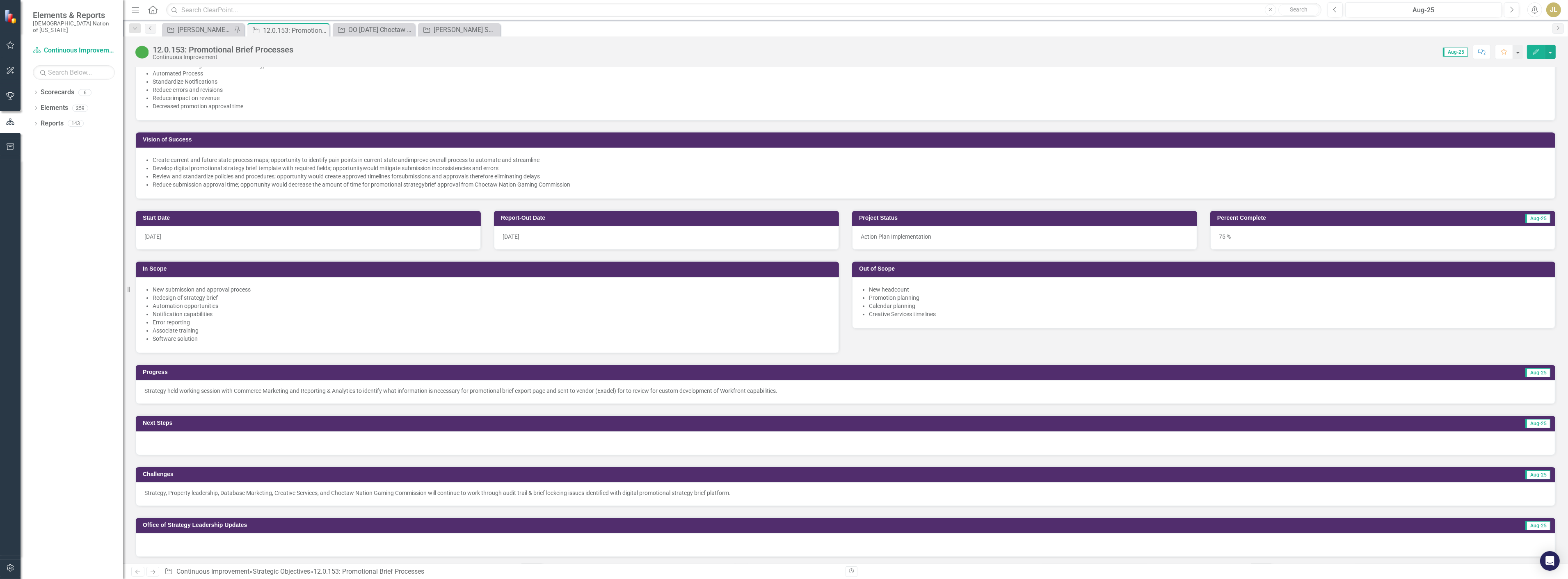
scroll to position [318, 0]
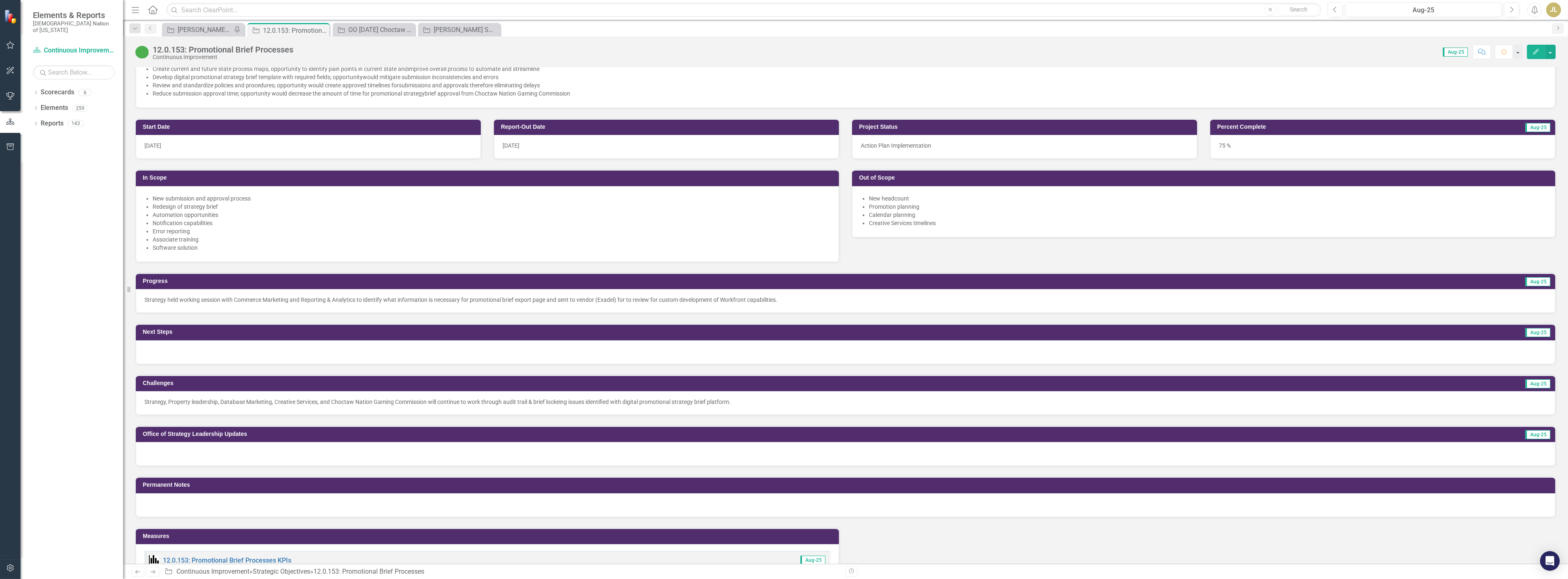
click at [398, 446] on div at bounding box center [846, 454] width 1420 height 23
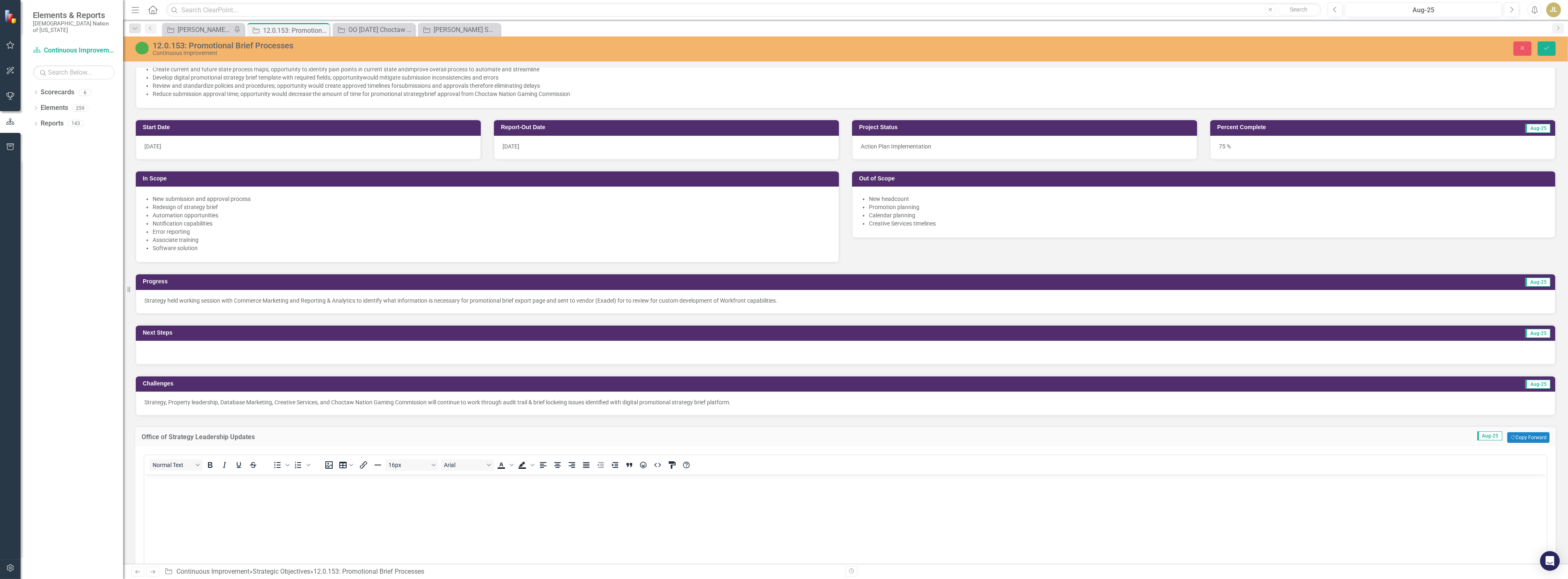
scroll to position [0, 0]
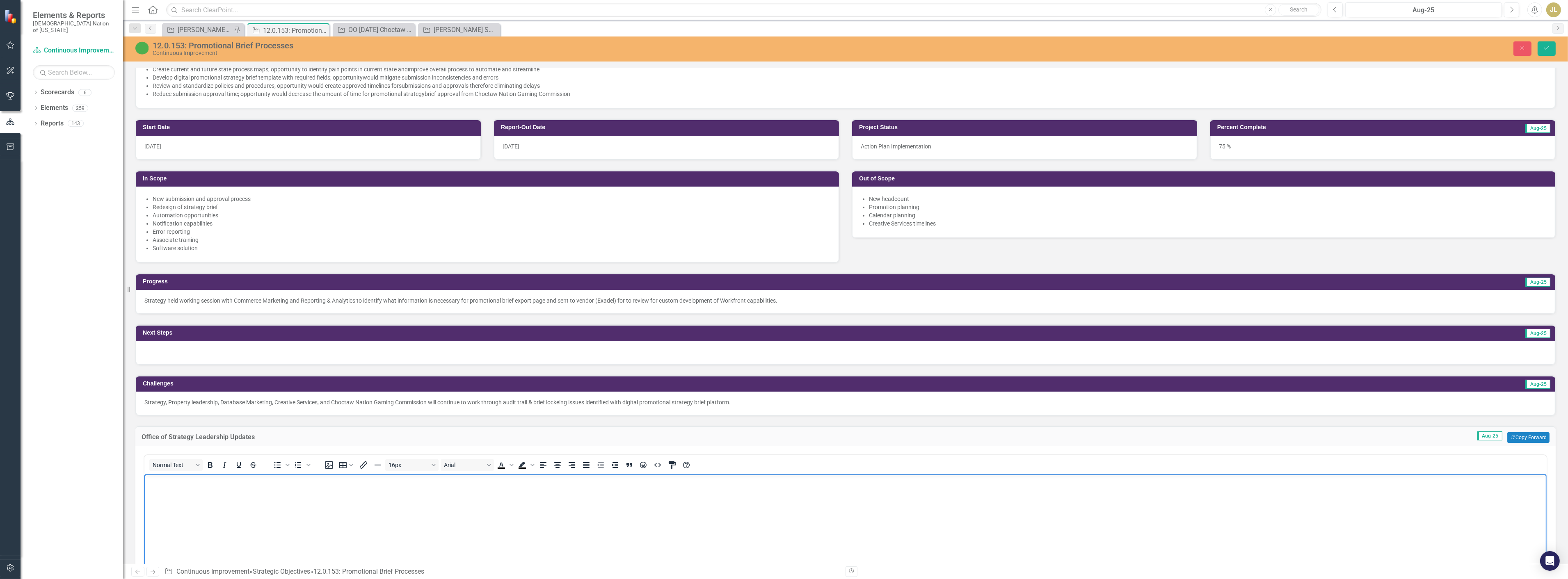
click at [327, 519] on body "Rich Text Area. Press ALT-0 for help." at bounding box center [845, 536] width 1402 height 123
click at [401, 356] on div at bounding box center [846, 352] width 1420 height 23
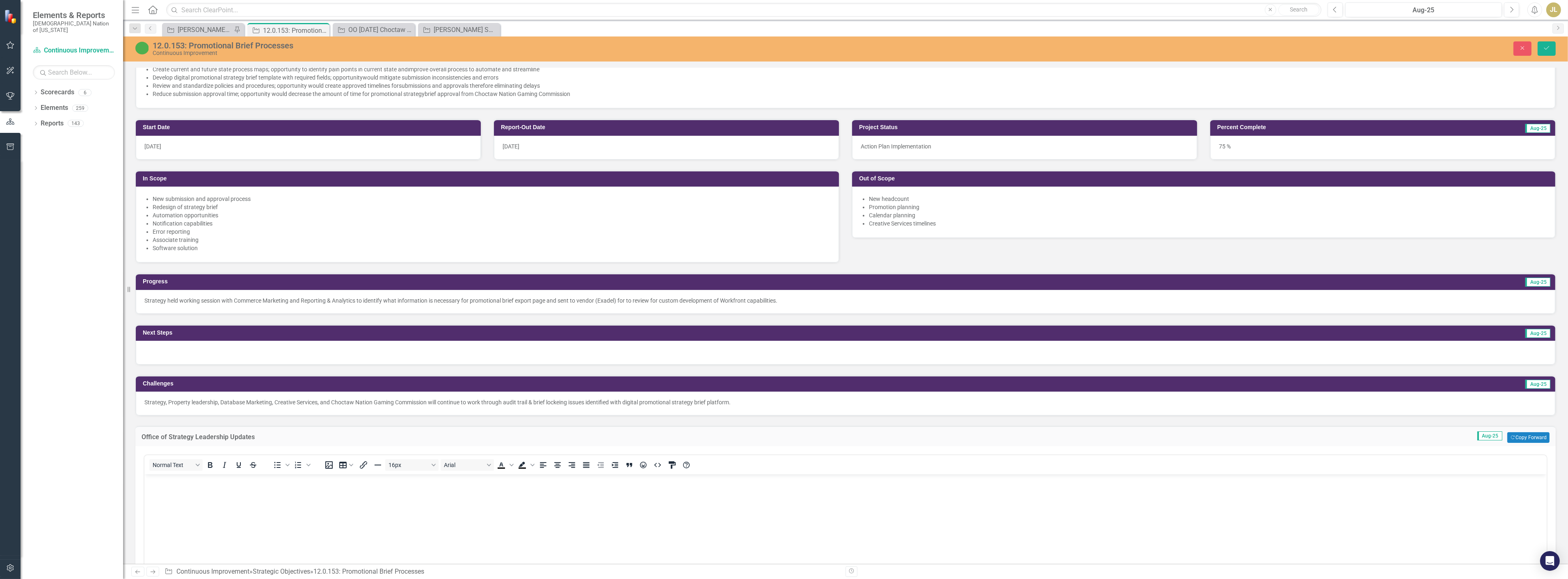
click at [401, 356] on div at bounding box center [846, 352] width 1420 height 23
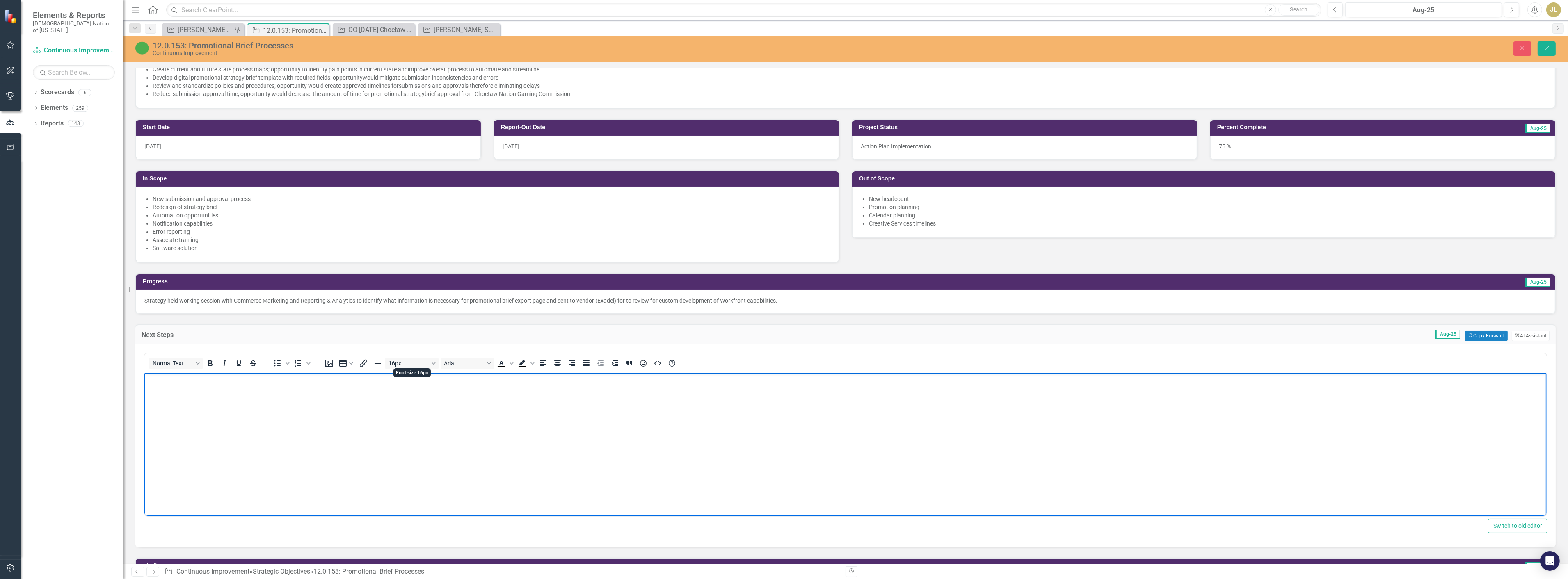
click at [395, 443] on body "Rich Text Area. Press ALT-0 for help." at bounding box center [845, 433] width 1402 height 123
click at [396, 408] on body "Vendor (Exadel) is will send potential solutions and recommendations for" at bounding box center [845, 433] width 1402 height 123
click at [372, 387] on body "Vendor (Exadel) is will send potential solutions and recommendations for" at bounding box center [845, 433] width 1402 height 123
click at [373, 380] on p "Vendor (Exadel) is will send potential solutions and recommendations for" at bounding box center [845, 379] width 1398 height 10
click at [200, 379] on p "Vendor (Exadel) is will send potential solutions and recommendations for Workfr…" at bounding box center [845, 379] width 1398 height 10
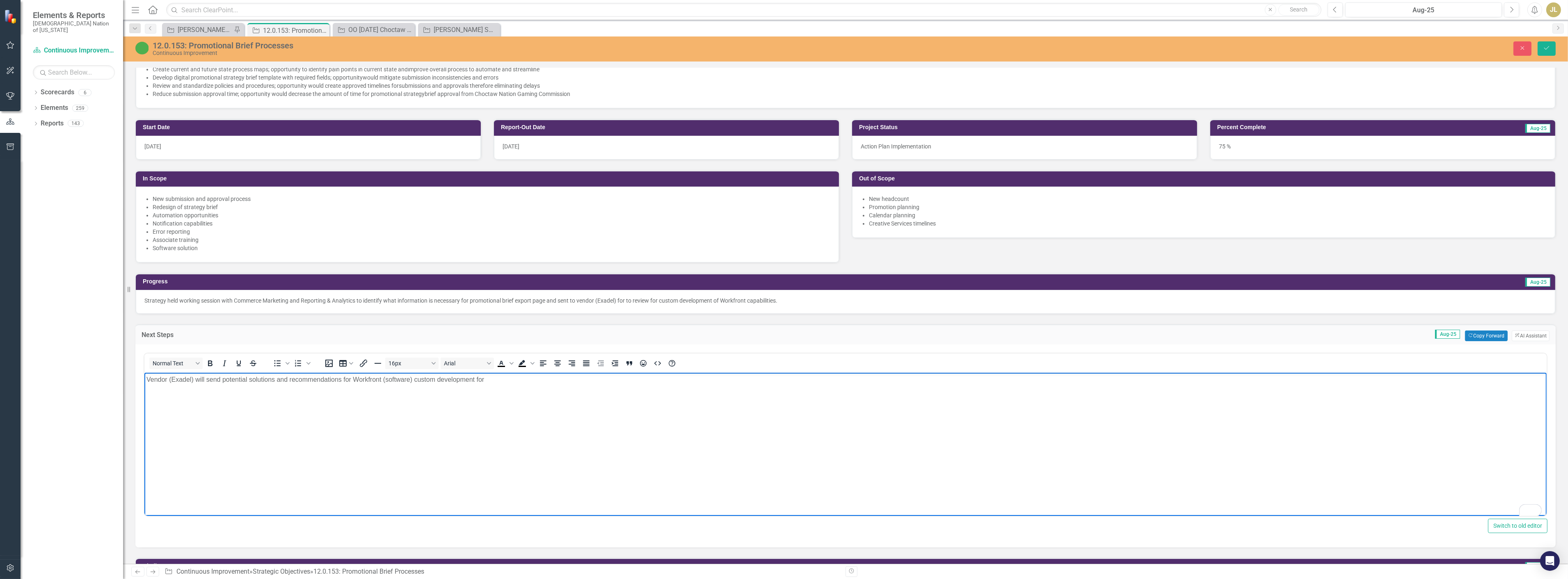
click at [298, 378] on p "Vendor (Exadel) will send potential solutions and recommendations for Workfront…" at bounding box center [845, 379] width 1398 height 10
click at [380, 385] on body "Vendor (Exadel) will send potential solutions and recommendations for Workfront…" at bounding box center [845, 433] width 1402 height 123
click at [430, 384] on body "Vendor (Exadel) will send potential solutions and recommendations for Workfront…" at bounding box center [845, 433] width 1402 height 123
click at [452, 383] on p "Vendor (Exadel) will send potential solutions and recommendations for Workfront…" at bounding box center [845, 379] width 1398 height 10
click at [483, 382] on p "Vendor (Exadel) will send potential solutions and recommendations for Workfront…" at bounding box center [845, 379] width 1398 height 10
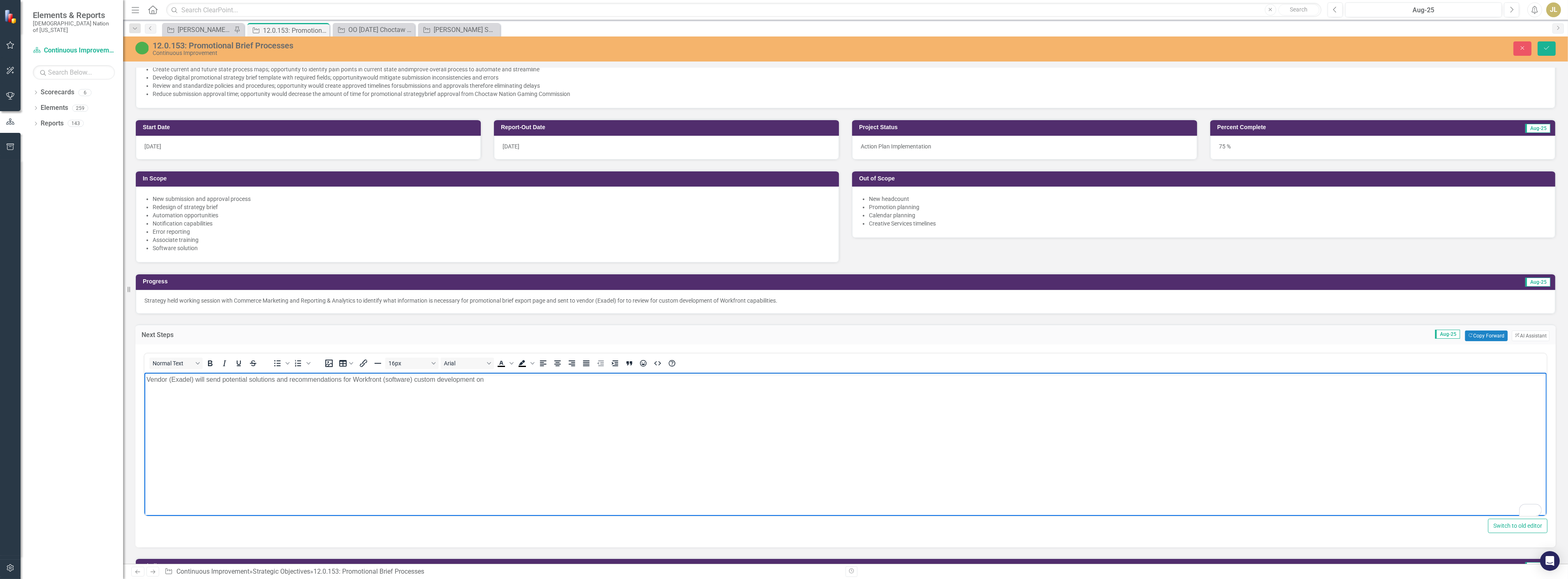
click at [551, 400] on body "Vendor (Exadel) will send potential solutions and recommendations for Workfront…" at bounding box center [845, 433] width 1402 height 123
click at [1552, 53] on button "Save" at bounding box center [1546, 49] width 18 height 14
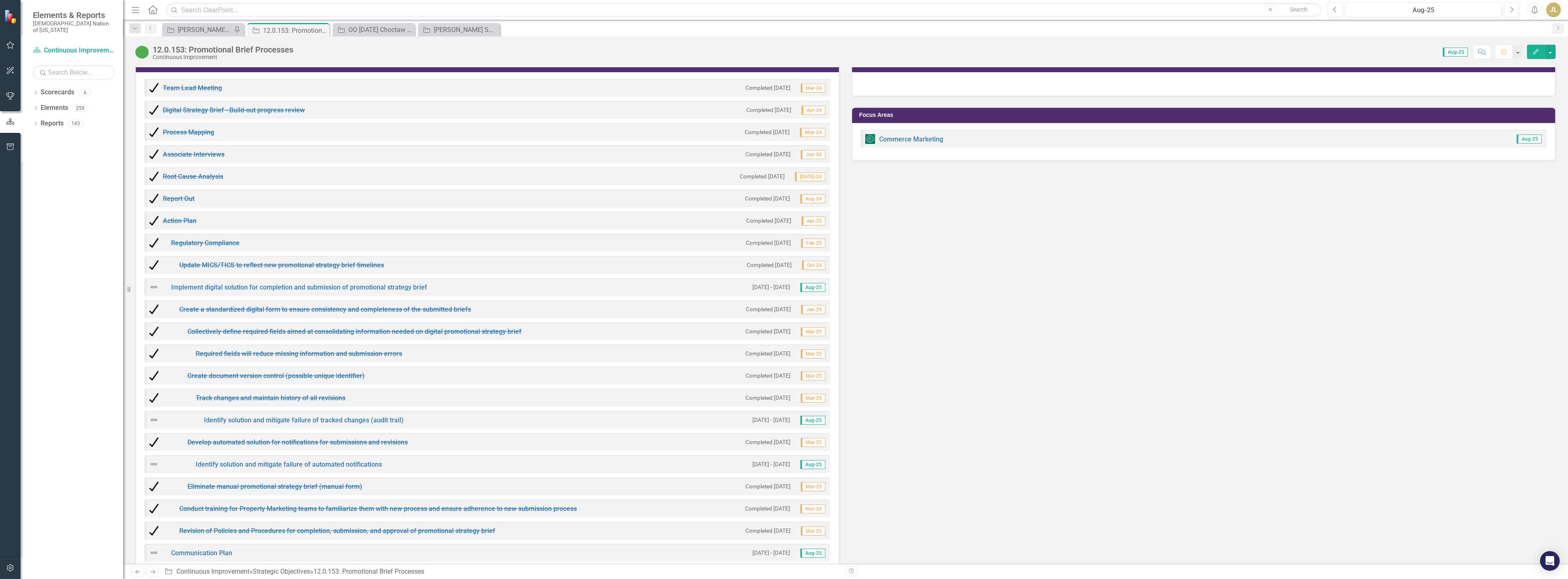
scroll to position [1276, 0]
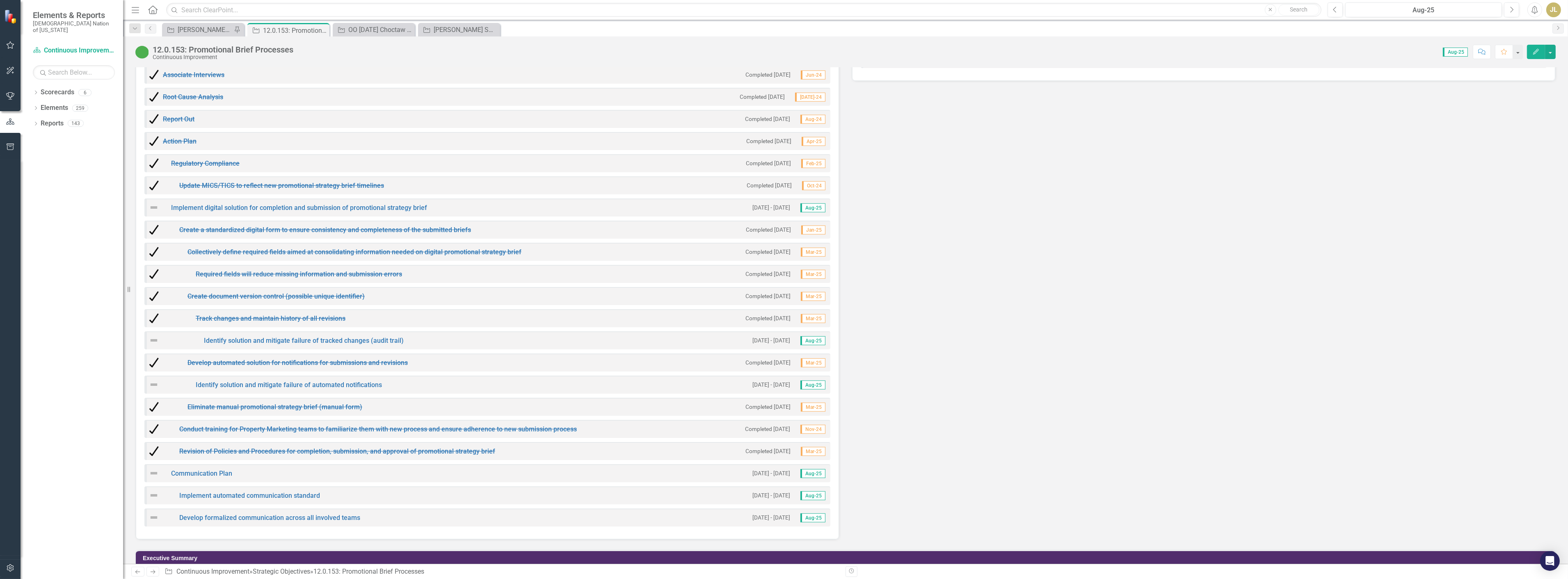
click at [154, 205] on img at bounding box center [154, 207] width 10 height 10
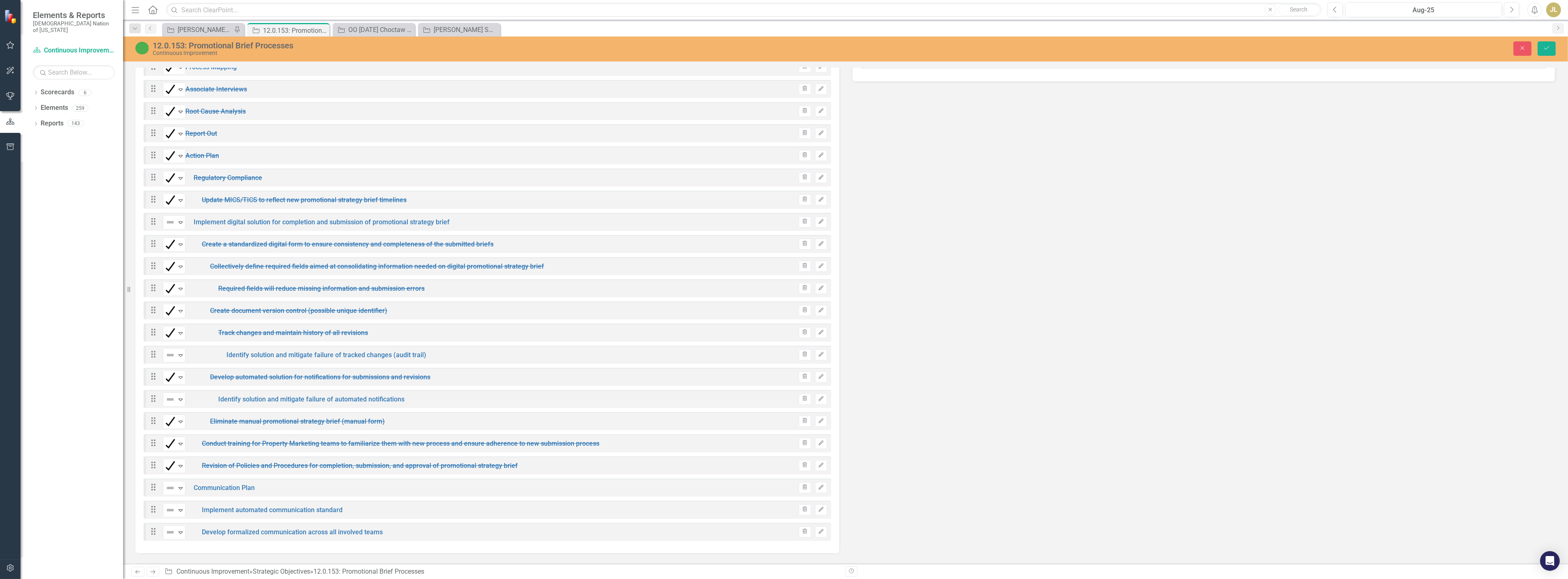
scroll to position [1278, 0]
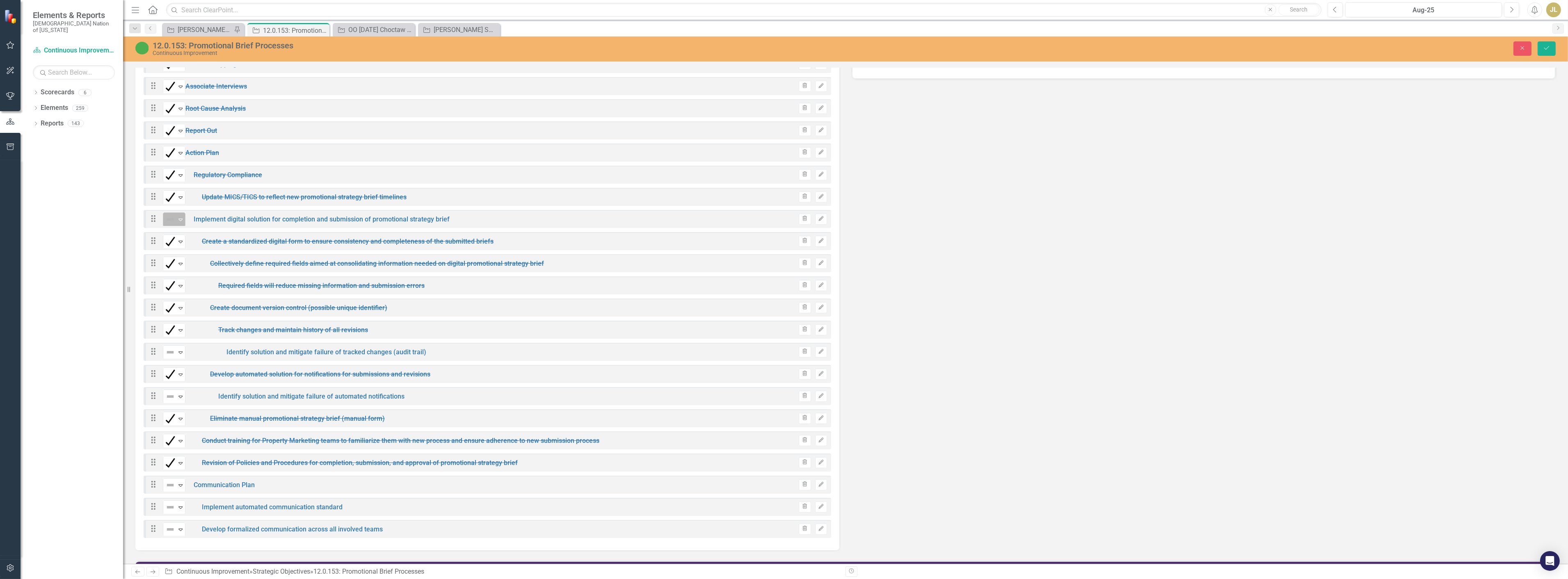
click at [169, 215] on img at bounding box center [170, 219] width 10 height 10
click at [171, 391] on div "Not Defined" at bounding box center [171, 396] width 13 height 12
click at [176, 482] on icon "Expand" at bounding box center [180, 485] width 8 height 6
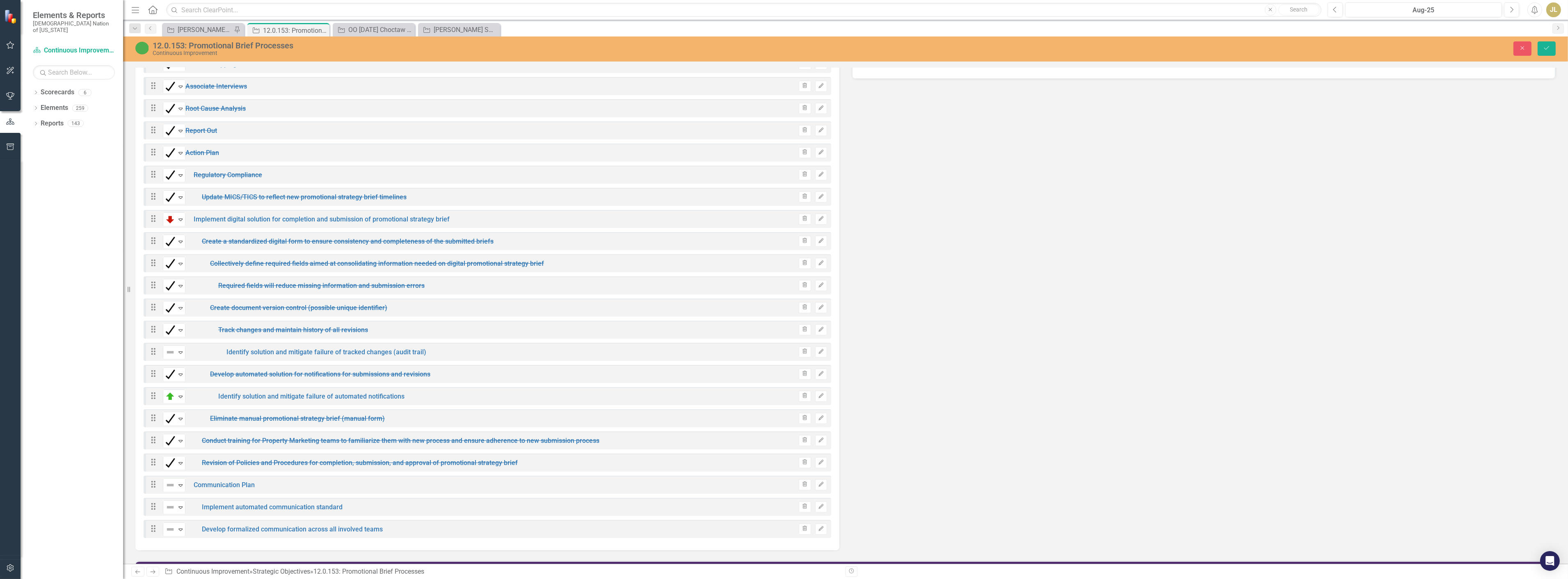
click at [176, 503] on icon "Expand" at bounding box center [180, 506] width 8 height 6
click at [166, 524] on img at bounding box center [170, 529] width 10 height 10
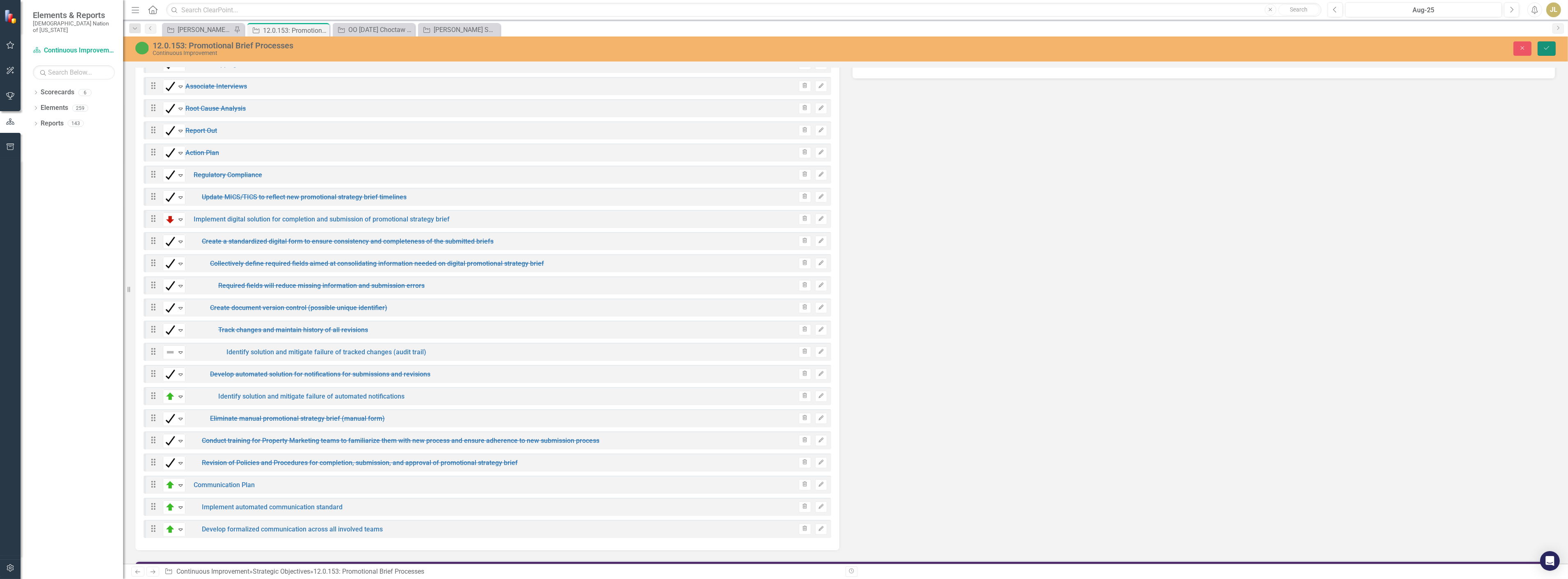
click at [1549, 46] on icon "Save" at bounding box center [1546, 48] width 7 height 5
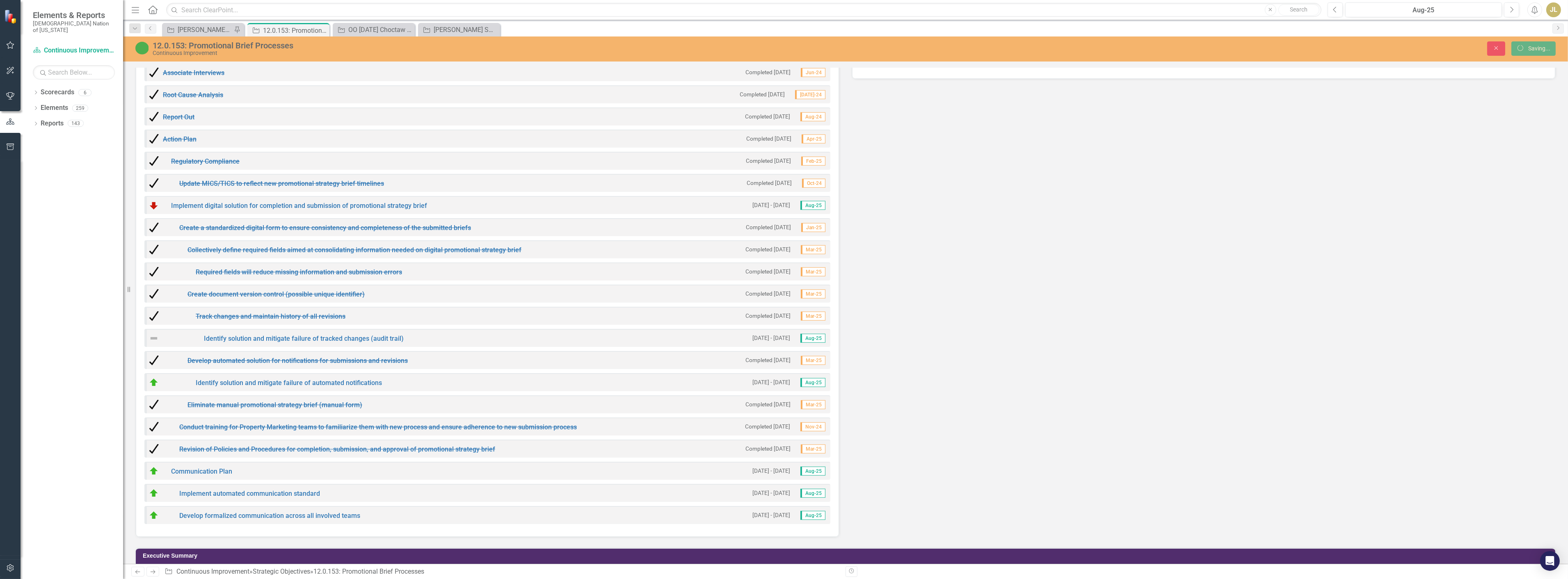
scroll to position [1276, 0]
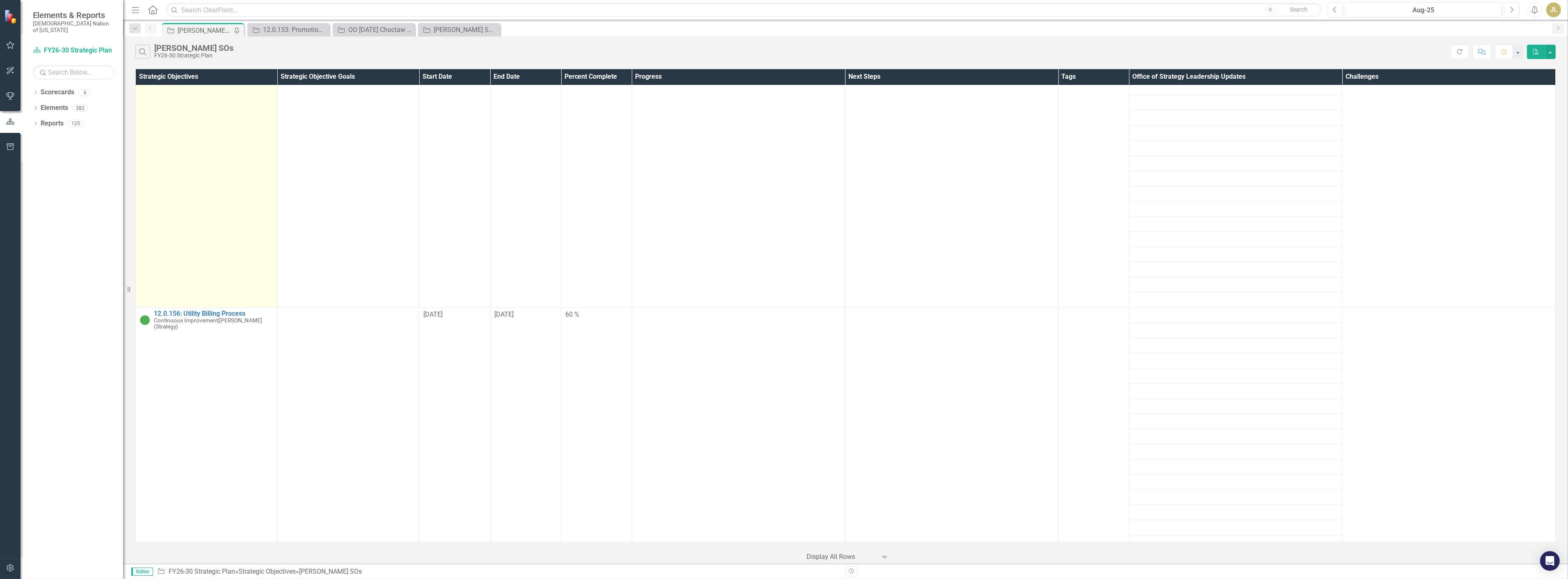
scroll to position [3691, 0]
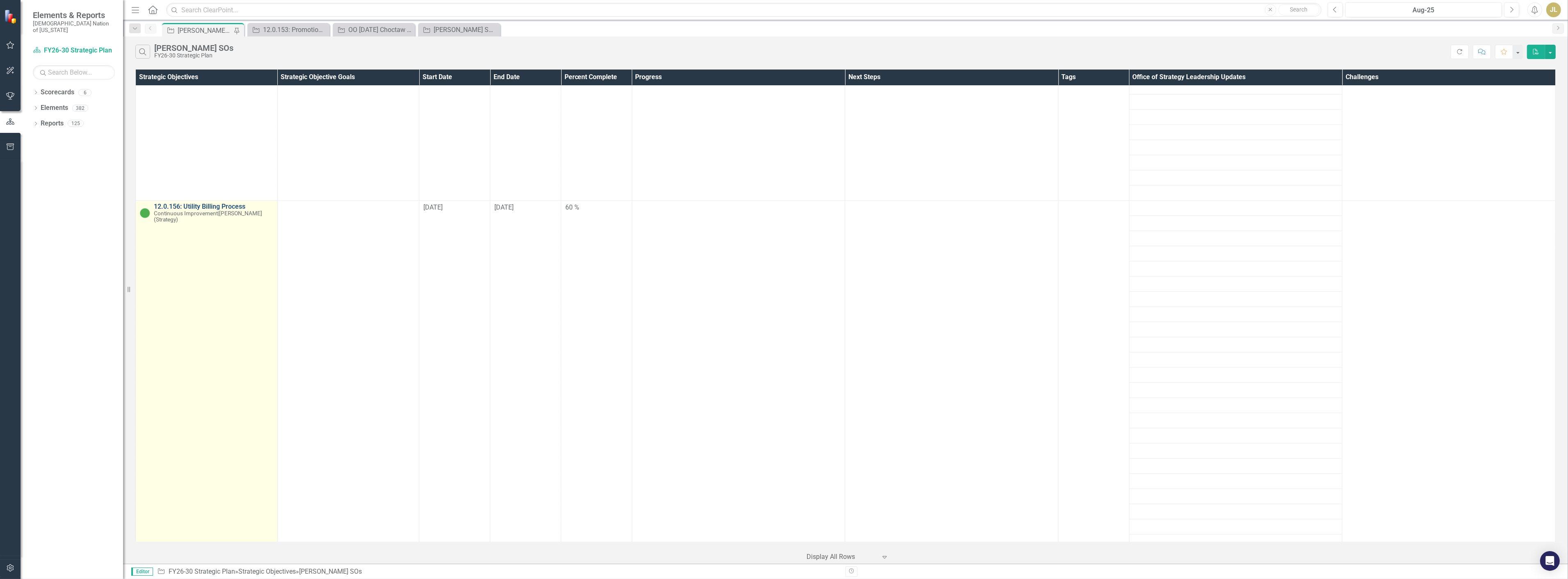
click at [228, 203] on link "12.0.156: Utility Billing Process" at bounding box center [213, 207] width 120 height 7
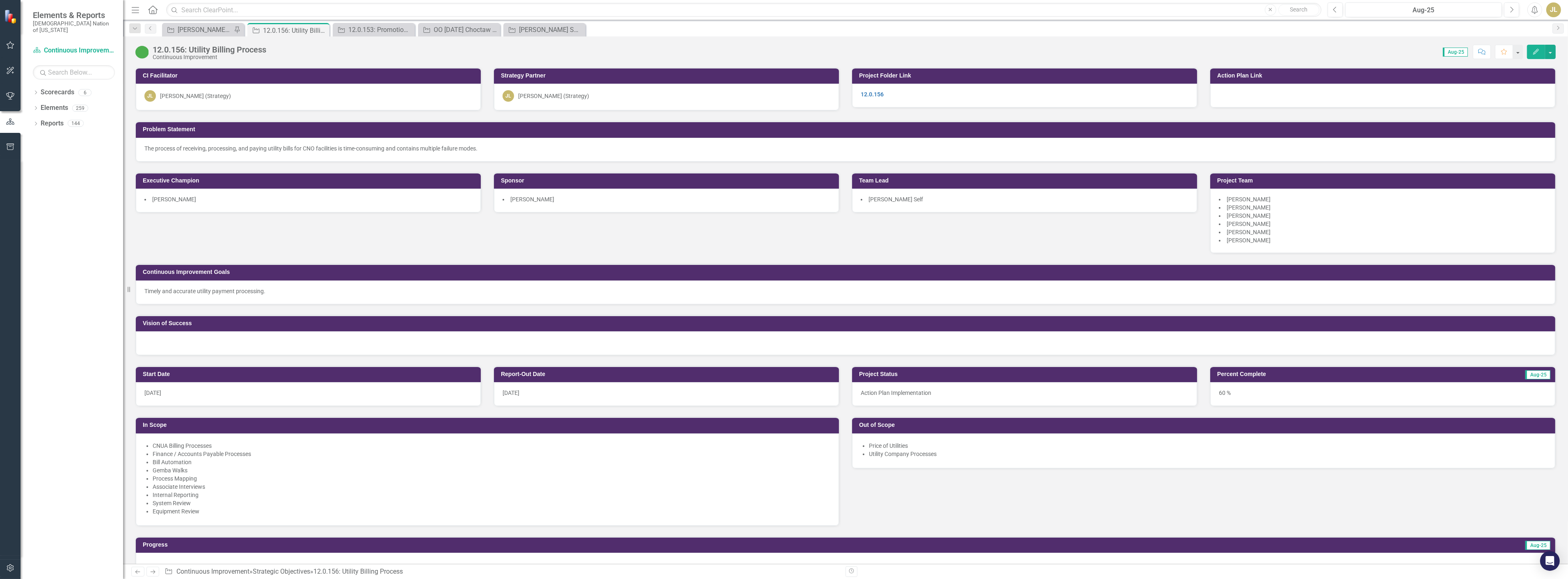
scroll to position [182, 0]
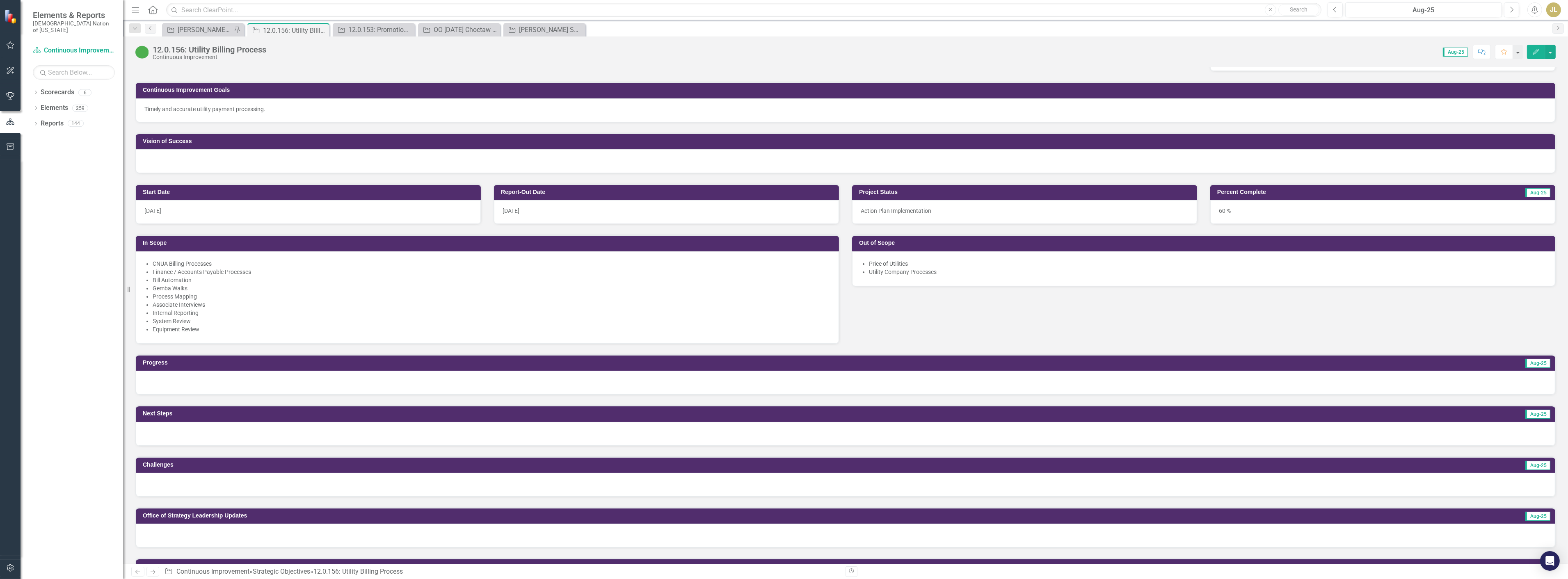
click at [707, 384] on div at bounding box center [846, 382] width 1420 height 23
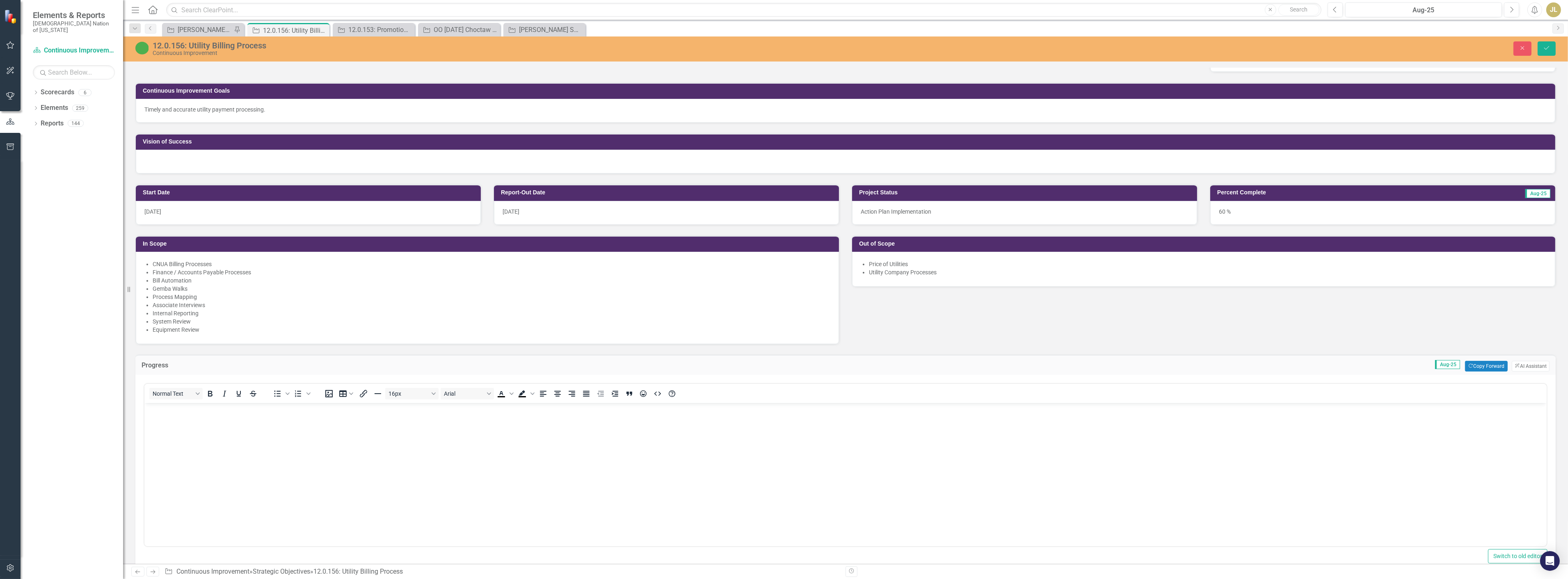
scroll to position [0, 0]
click at [499, 466] on body "Rich Text Area. Press ALT-0 for help." at bounding box center [845, 464] width 1402 height 123
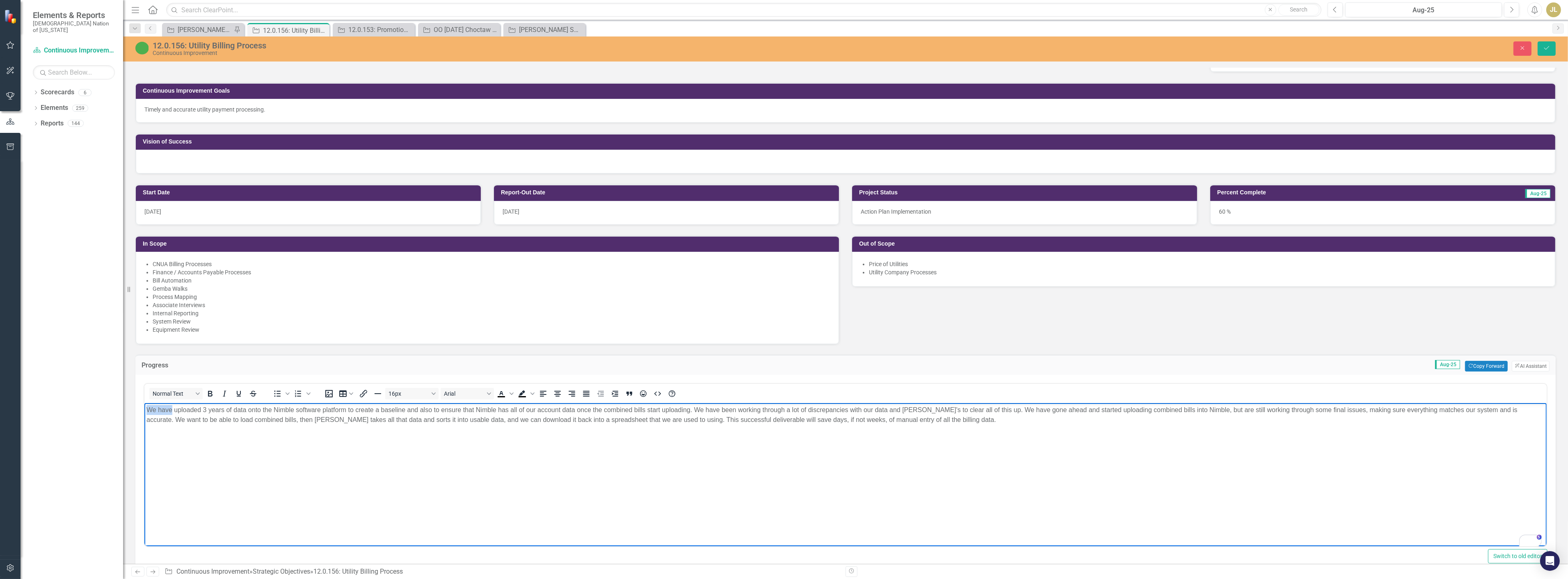
drag, startPoint x: 172, startPoint y: 410, endPoint x: 139, endPoint y: 409, distance: 33.0
click at [144, 409] on html "We have uploaded 3 years of data onto the Nimble software platform to create a …" at bounding box center [845, 464] width 1402 height 123
click at [285, 410] on span "Utility Authority uploaded 3 years of data onto the Nimble software platform to…" at bounding box center [840, 414] width 1389 height 17
click at [302, 408] on span "Utility Authority uploaded 3 years of data onto Nimble software platform to cre…" at bounding box center [834, 414] width 1377 height 17
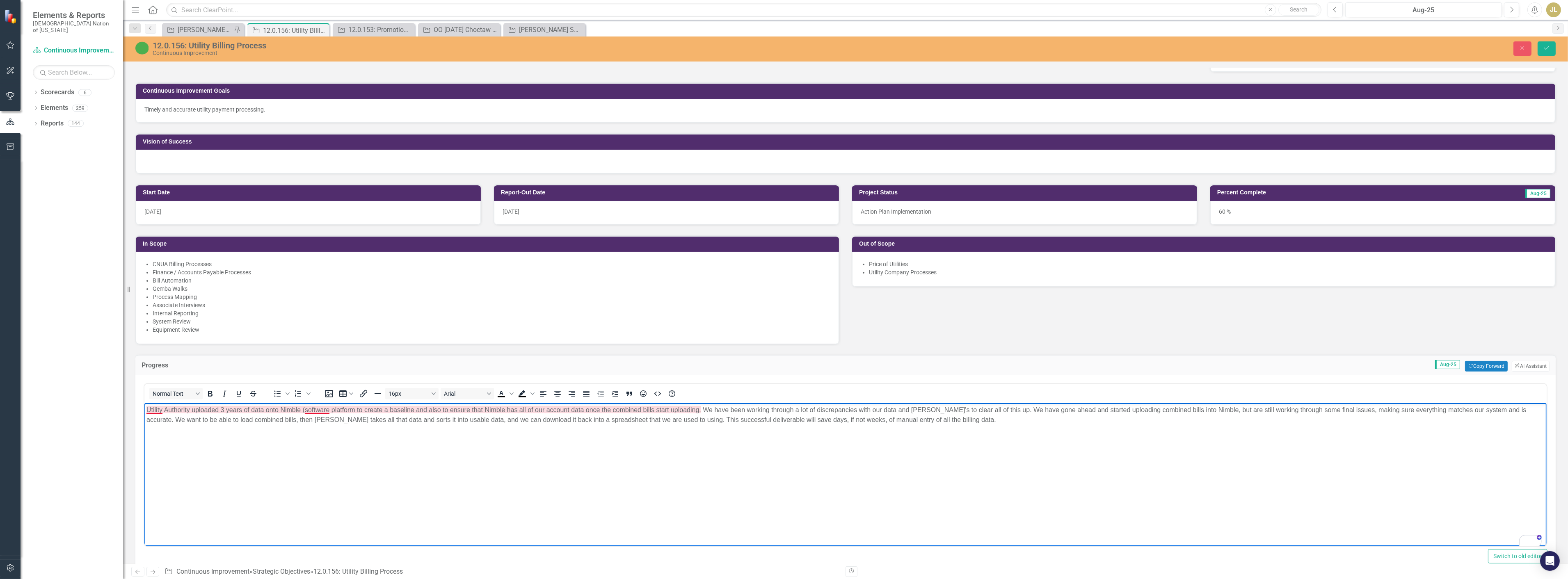
click at [328, 410] on span "Utility Authority uploaded 3 years of data onto Nimble (software platform to cr…" at bounding box center [836, 414] width 1380 height 17
click at [607, 410] on span "Utility Authority uploaded 3 years of data onto Nimble (software) platform to c…" at bounding box center [837, 414] width 1382 height 17
click at [695, 411] on span "Utility Authority uploaded 3 years of data onto Nimble (software) platform to c…" at bounding box center [831, 414] width 1371 height 17
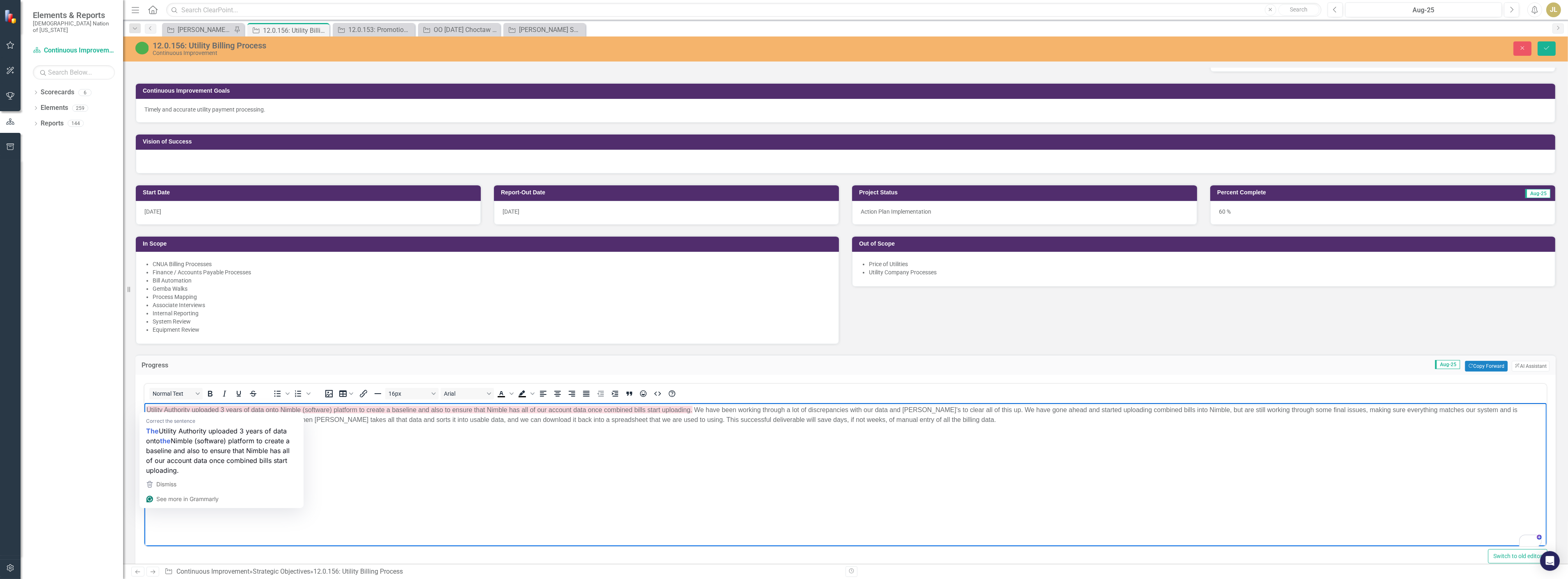
click at [151, 412] on span "Utility Authority uploaded 3 years of data onto Nimble (software) platform to c…" at bounding box center [831, 414] width 1371 height 17
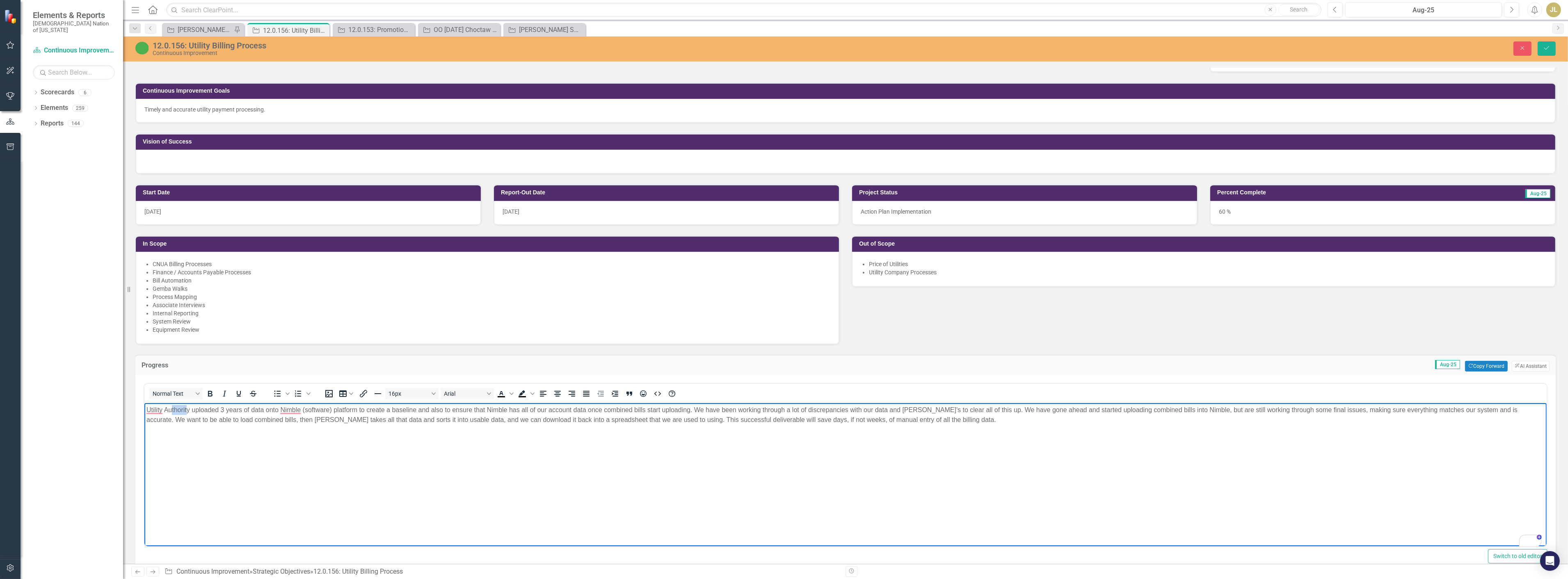
drag, startPoint x: 187, startPoint y: 406, endPoint x: 171, endPoint y: 409, distance: 16.3
click at [171, 409] on span "Utility Authority uploaded 3 years of data onto Nimble (software) platform to c…" at bounding box center [831, 414] width 1371 height 17
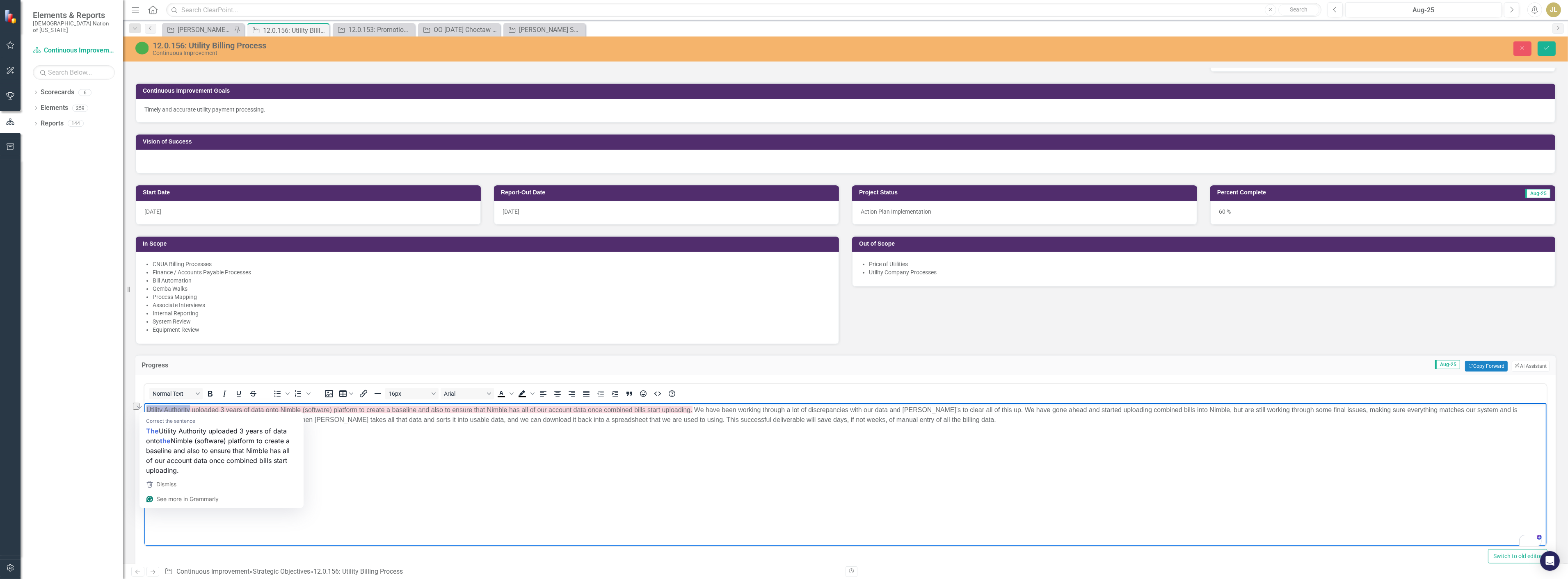
drag, startPoint x: 190, startPoint y: 410, endPoint x: 144, endPoint y: 411, distance: 46.0
click at [144, 411] on body "Utility Authority uploaded 3 years of data onto Nimble (software) platform to c…" at bounding box center [845, 464] width 1402 height 123
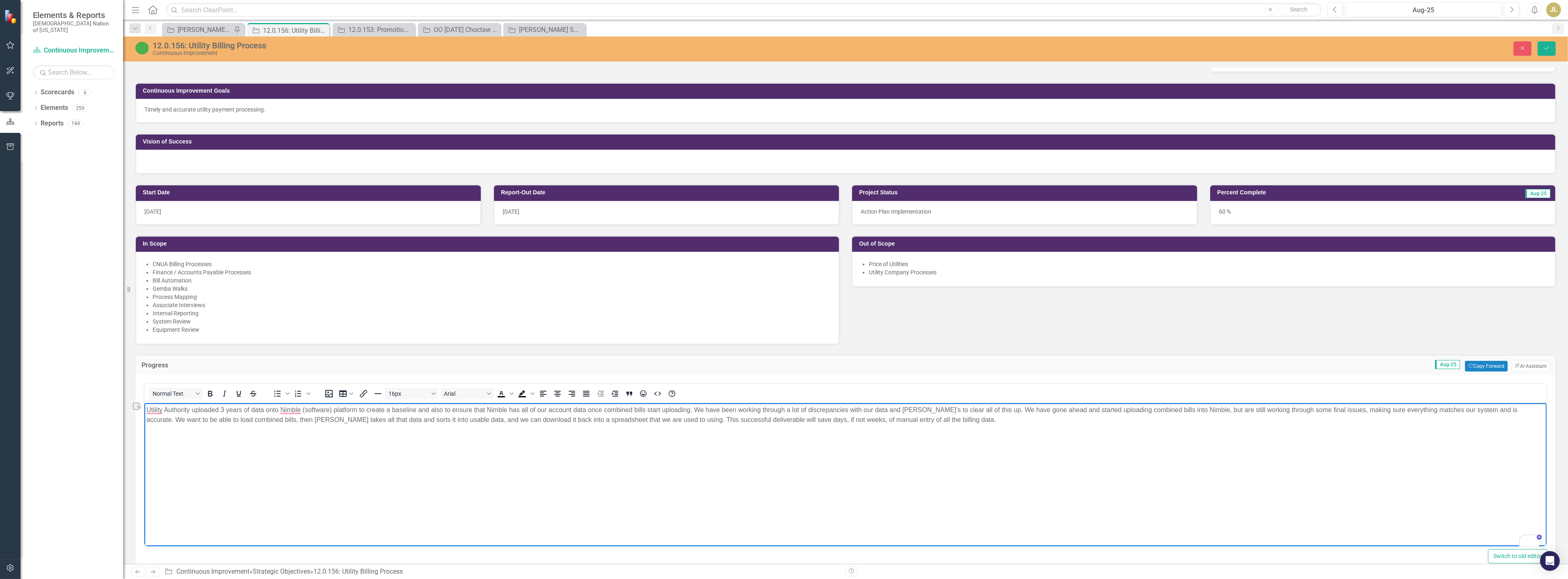
click at [738, 493] on body "Utility Authority uploaded 3 years of data onto Nimble (software) platform to c…" at bounding box center [845, 464] width 1402 height 123
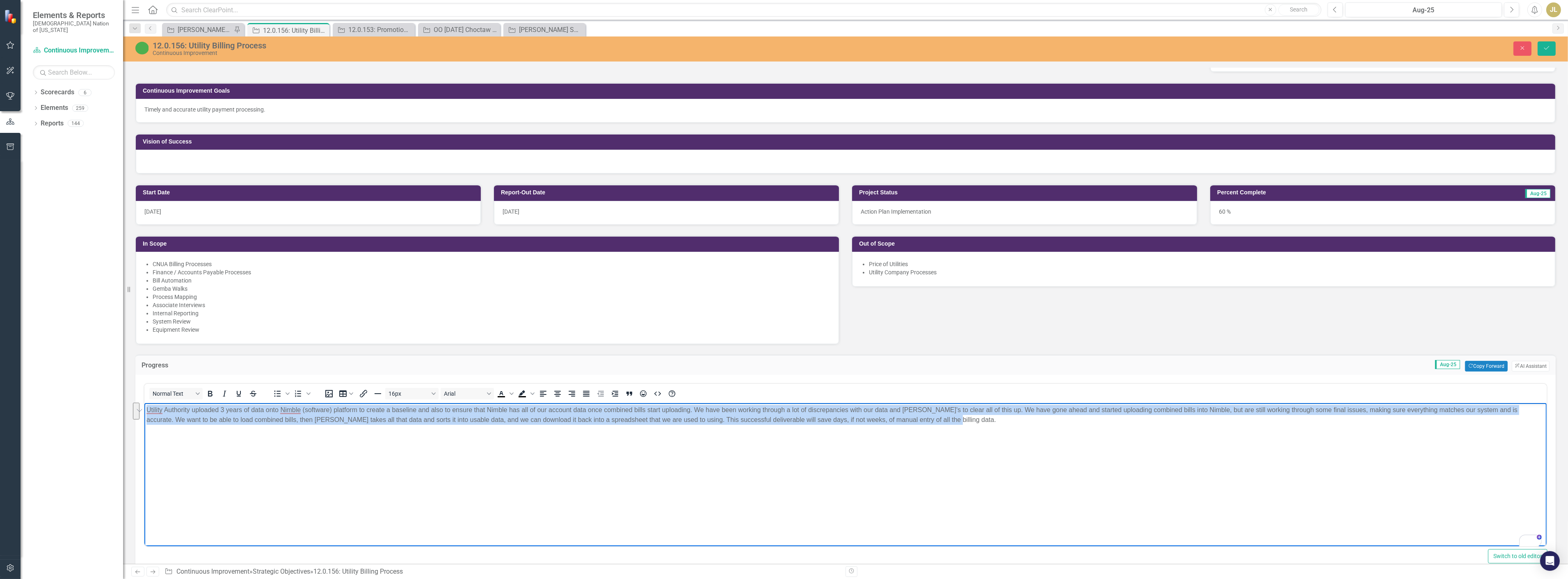
drag, startPoint x: 962, startPoint y: 437, endPoint x: 277, endPoint y: 814, distance: 781.9
click at [144, 413] on html "Utility Authority uploaded 3 years of data onto Nimble (software) platform to c…" at bounding box center [845, 464] width 1402 height 123
copy span "Utility Authority uploaded 3 years of data onto Nimble (software) platform to c…"
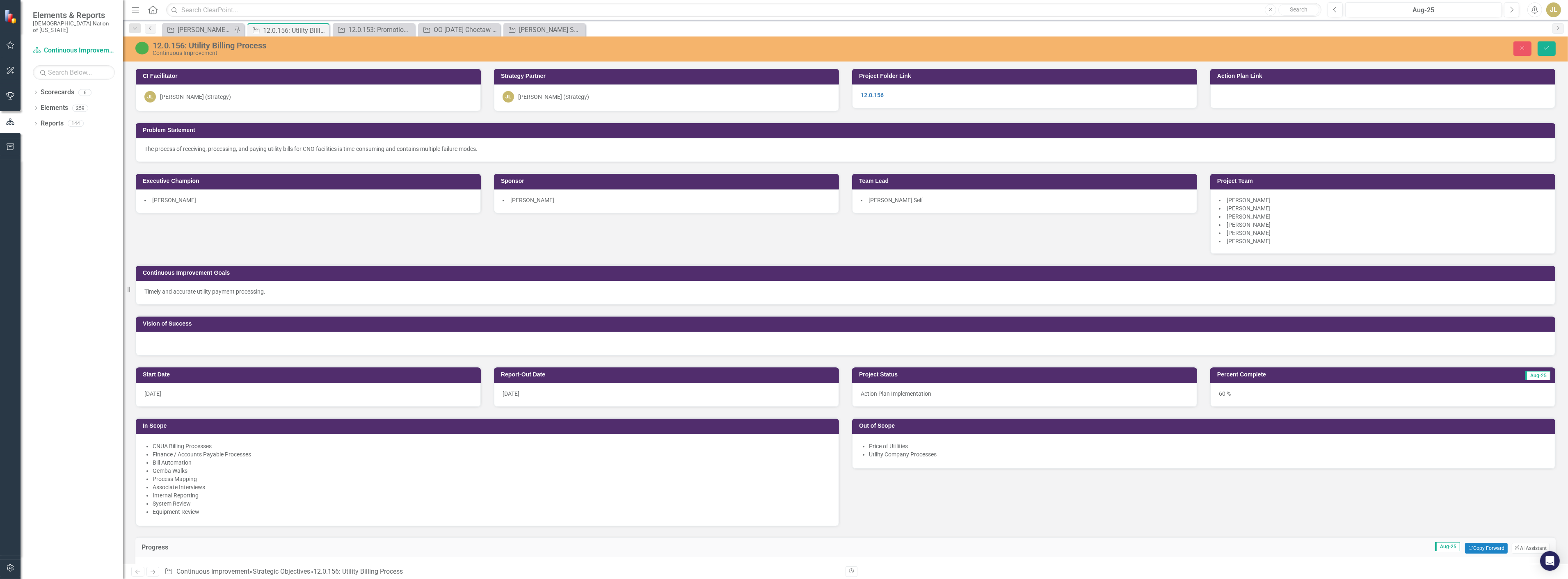
scroll to position [182, 0]
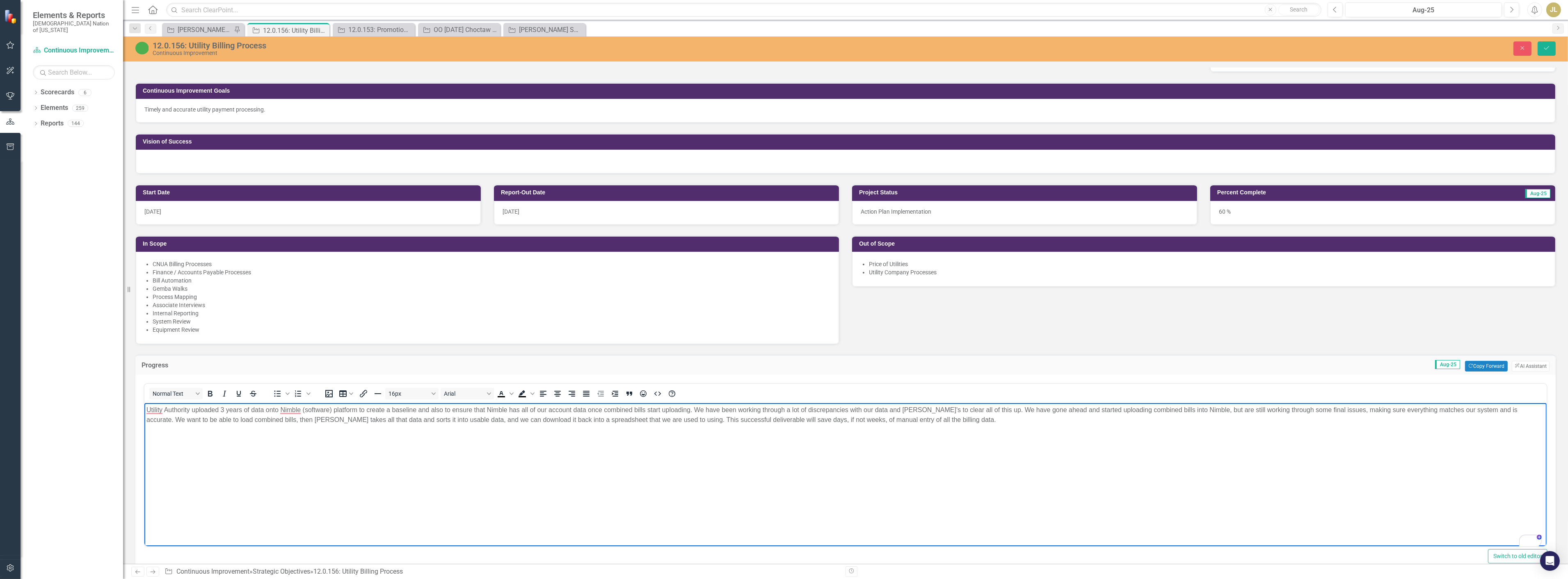
click at [987, 421] on p "Utility Authority uploaded 3 years of data onto Nimble (software) platform to c…" at bounding box center [845, 415] width 1398 height 20
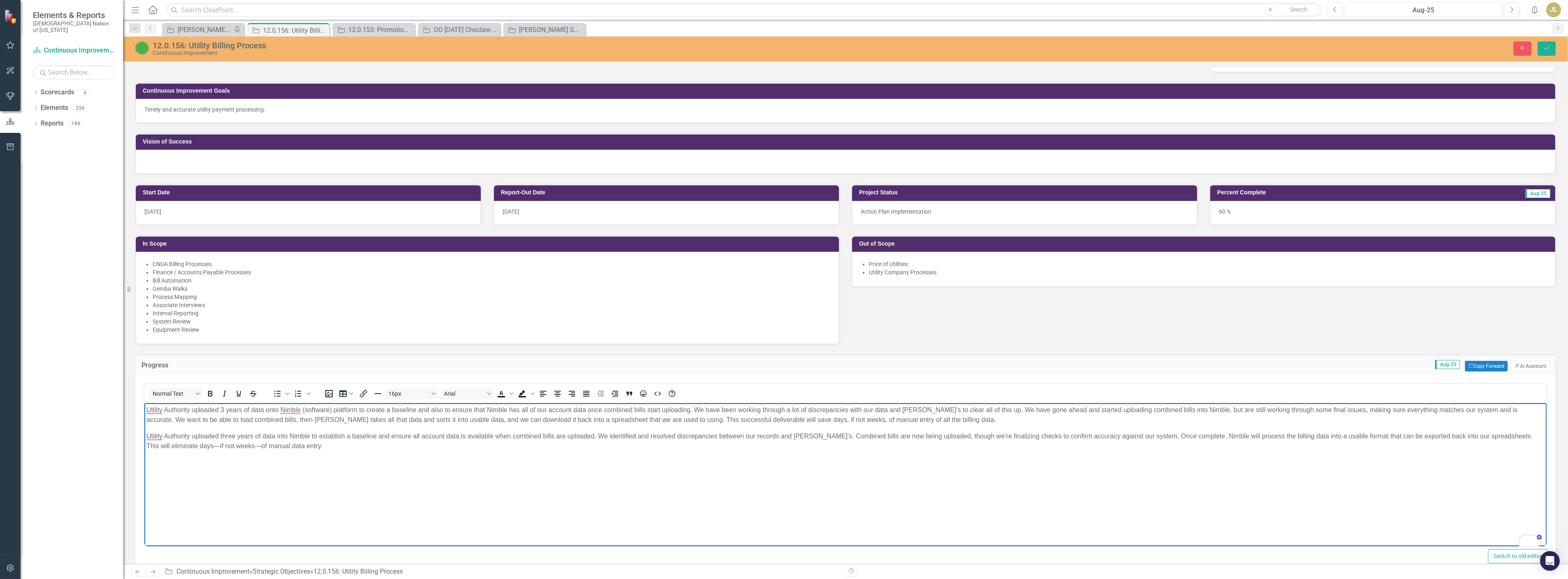
click at [605, 435] on span "Utility Authority uploaded three years of data into Nimble to establish a basel…" at bounding box center [838, 441] width 1386 height 17
click at [784, 435] on span "Utility Authority uploaded three years of data into Nimble to establish a basel…" at bounding box center [834, 441] width 1377 height 17
click at [839, 436] on span "Utility Authority uploaded three years of data into Nimble to establish a basel…" at bounding box center [829, 441] width 1366 height 17
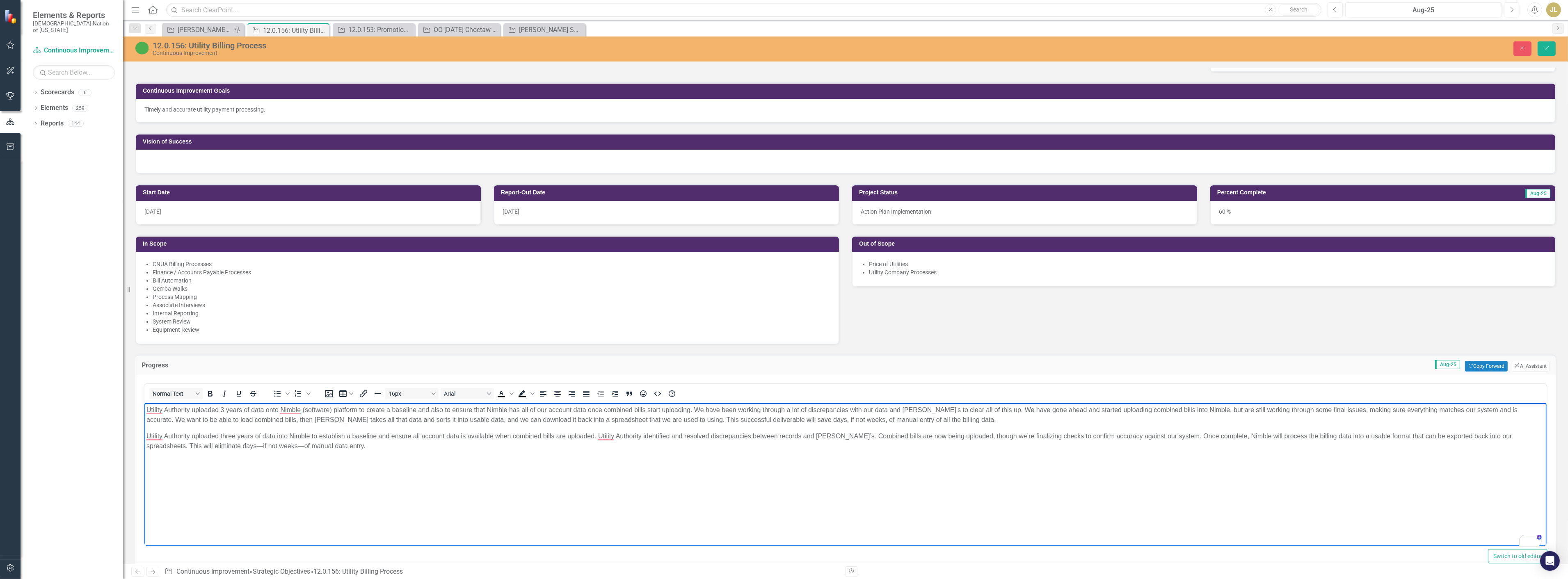
click at [752, 432] on span "Utility Authority uploaded three years of data into Nimble to establish a basel…" at bounding box center [829, 441] width 1366 height 17
click at [874, 434] on span "Utility Authority uploaded three years of data into Nimble to establish a basel…" at bounding box center [834, 441] width 1377 height 17
click at [856, 439] on span "Utility Authority uploaded three years of data into Nimble to establish a basel…" at bounding box center [834, 441] width 1377 height 17
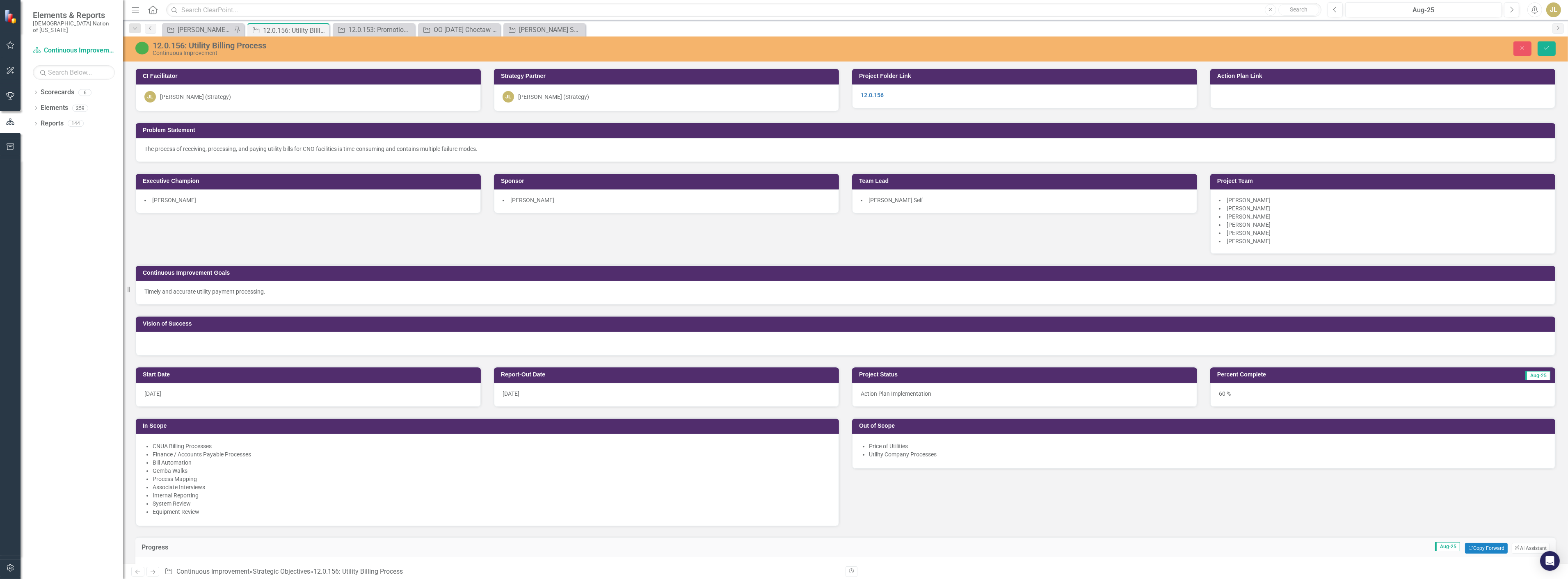
scroll to position [182, 0]
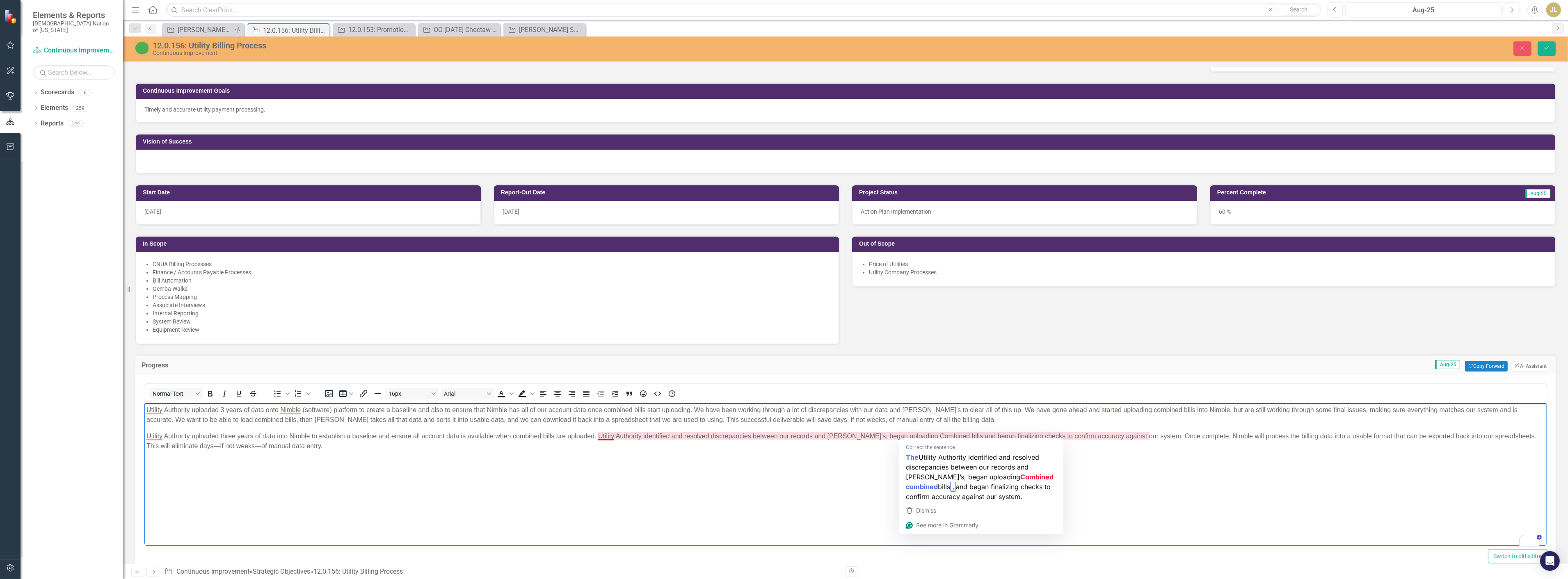
click at [909, 438] on span "Utility Authority uploaded three years of data into Nimble to establish a basel…" at bounding box center [840, 441] width 1390 height 17
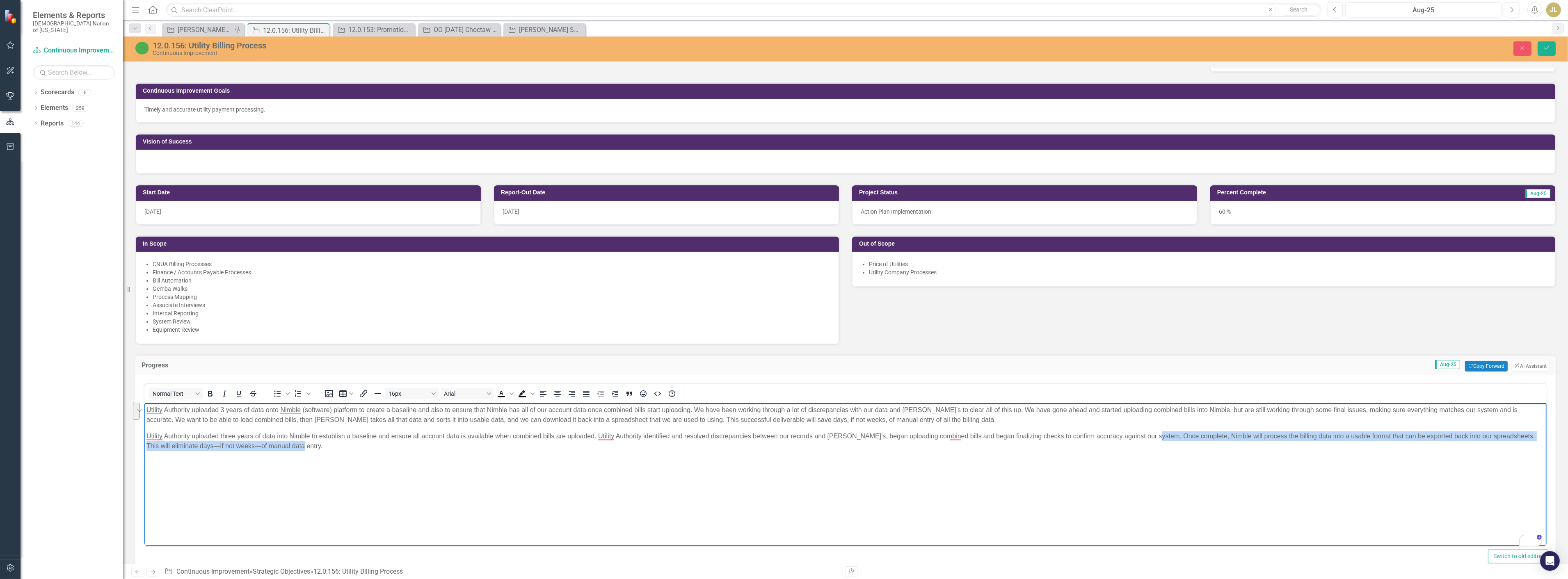
drag, startPoint x: 1149, startPoint y: 434, endPoint x: 1253, endPoint y: 451, distance: 105.4
click at [1253, 451] on body "Utility Authority uploaded 3 years of data onto Nimble (software) platform to c…" at bounding box center [845, 464] width 1402 height 123
click at [1217, 433] on span "Utility Authority uploaded three years of data into Nimble to establish a basel…" at bounding box center [840, 441] width 1389 height 17
click at [1287, 432] on p "Utility Authority uploaded three years of data into Nimble to establish a basel…" at bounding box center [845, 441] width 1398 height 20
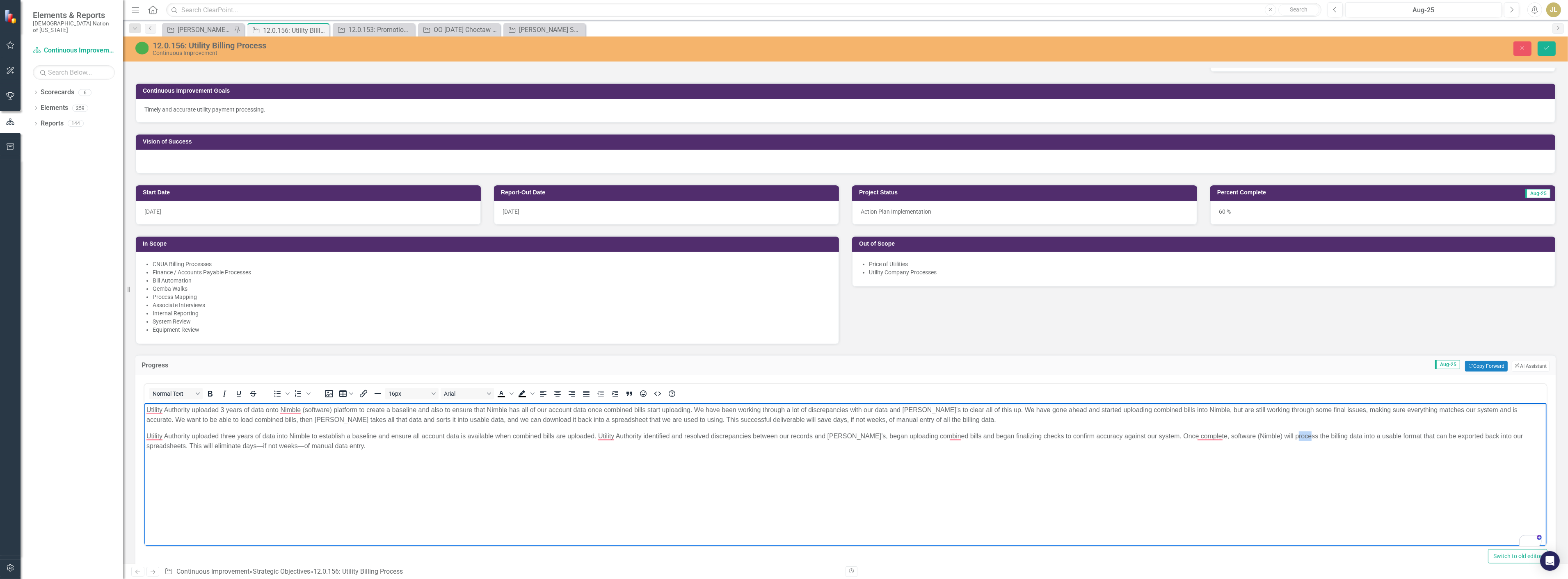
click at [1287, 432] on p "Utility Authority uploaded three years of data into Nimble to establish a basel…" at bounding box center [845, 441] width 1398 height 20
click at [1474, 436] on span "Utility Authority uploaded three years of data into Nimble to establish a basel…" at bounding box center [829, 441] width 1366 height 17
click at [783, 435] on span "Utility Authority uploaded three years of data into Nimble to establish a basel…" at bounding box center [829, 441] width 1366 height 17
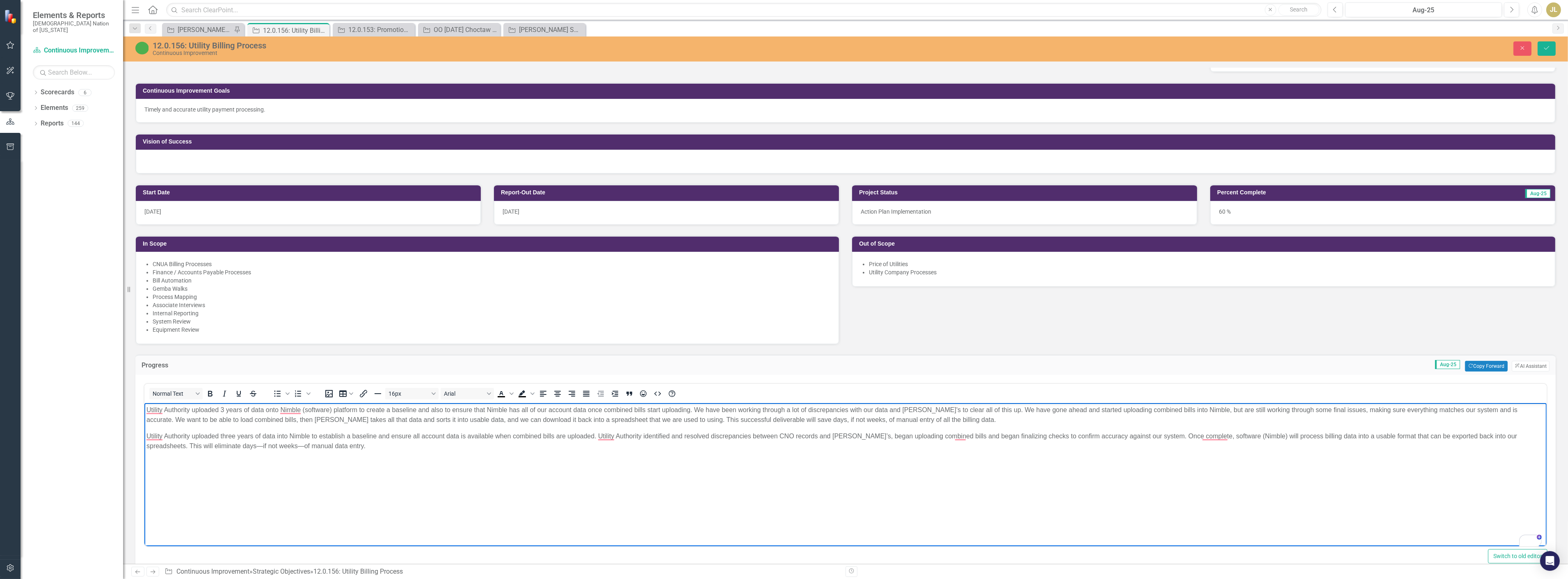
click at [1476, 434] on span "Utility Authority uploaded three years of data into Nimble to establish a basel…" at bounding box center [831, 441] width 1371 height 17
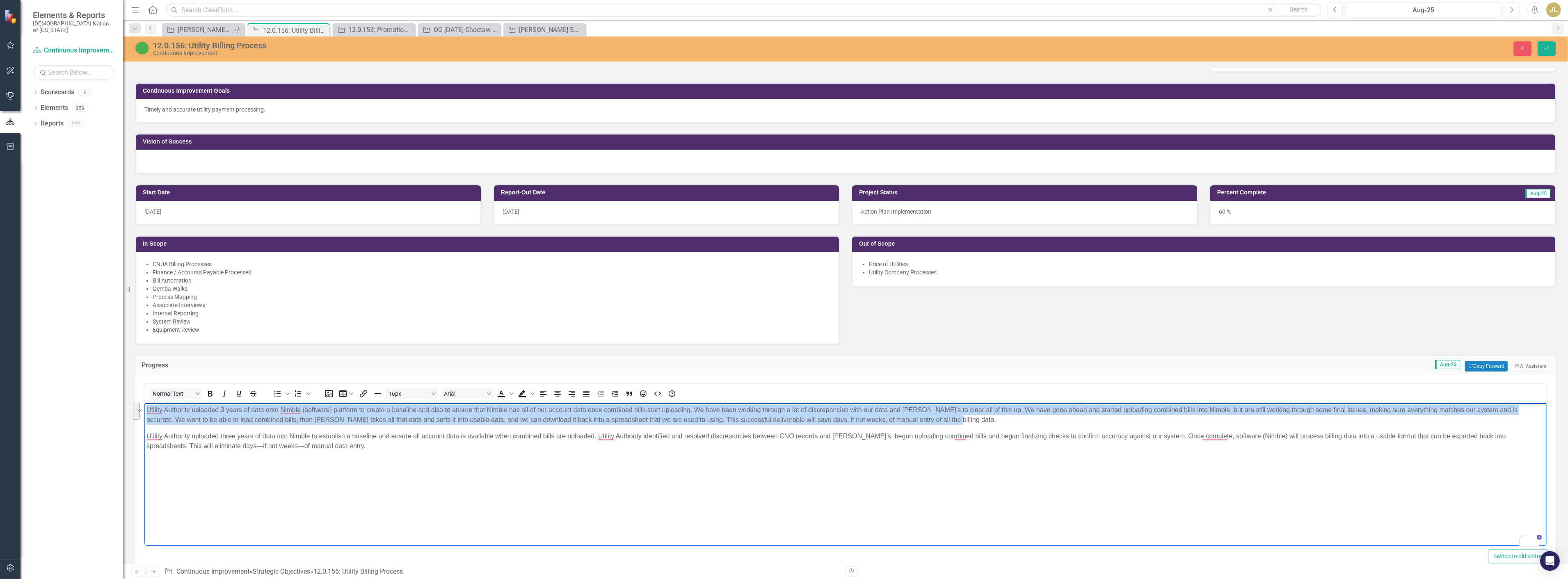
drag, startPoint x: 941, startPoint y: 418, endPoint x: 228, endPoint y: 809, distance: 813.2
click at [144, 408] on html "Utility Authority uploaded 3 years of data onto Nimble (software) platform to c…" at bounding box center [845, 464] width 1402 height 123
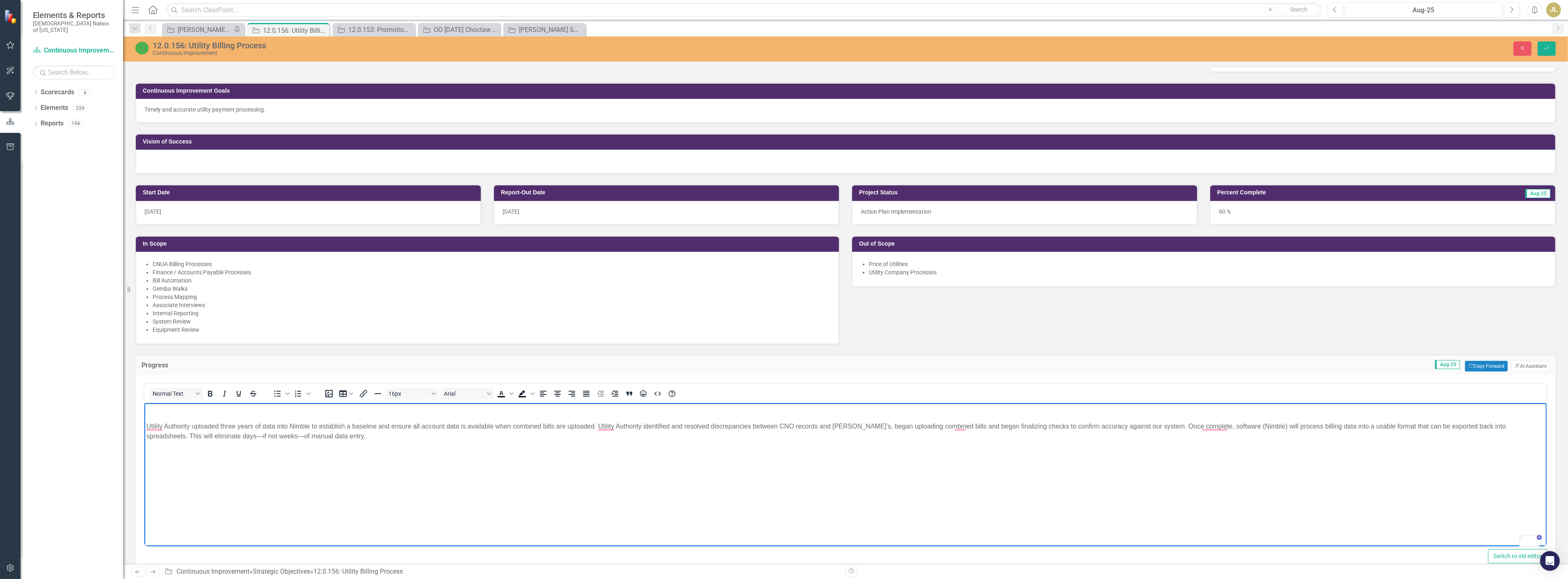
click at [145, 426] on body "﻿ Utility Authority uploaded three years of data into Nimble to establish a bas…" at bounding box center [845, 464] width 1402 height 123
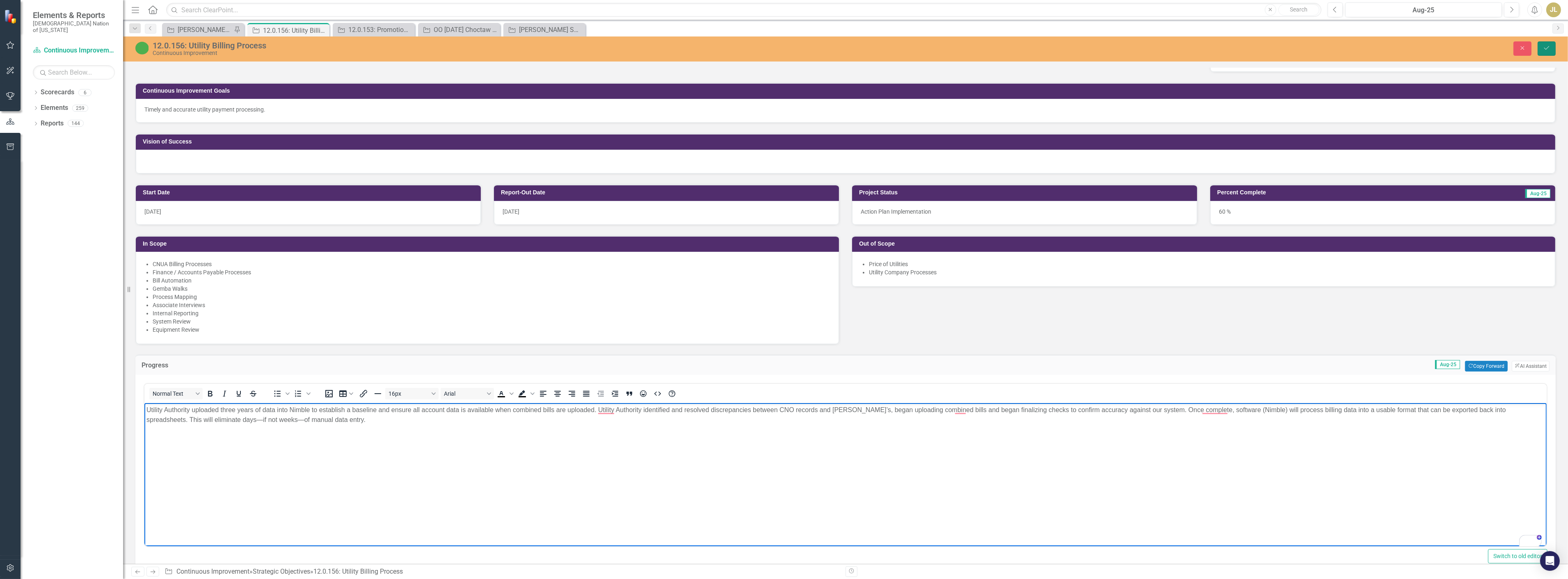
click at [1548, 42] on button "Save" at bounding box center [1546, 49] width 18 height 14
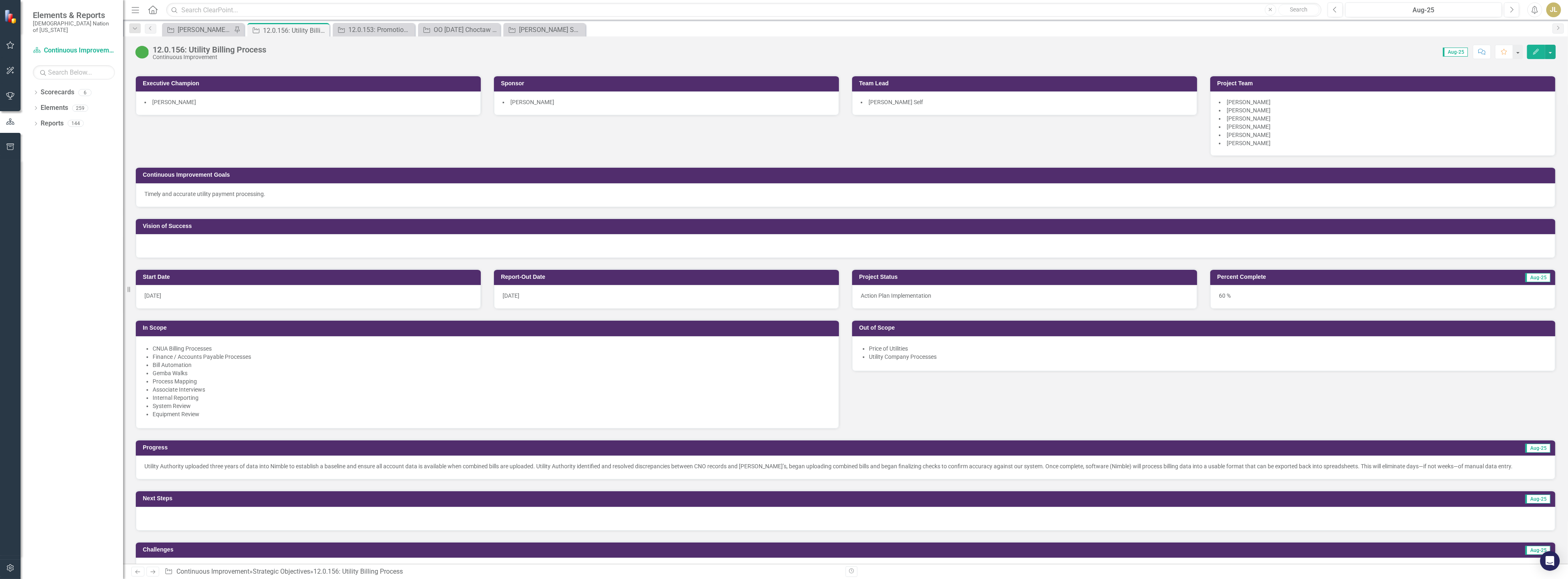
scroll to position [273, 0]
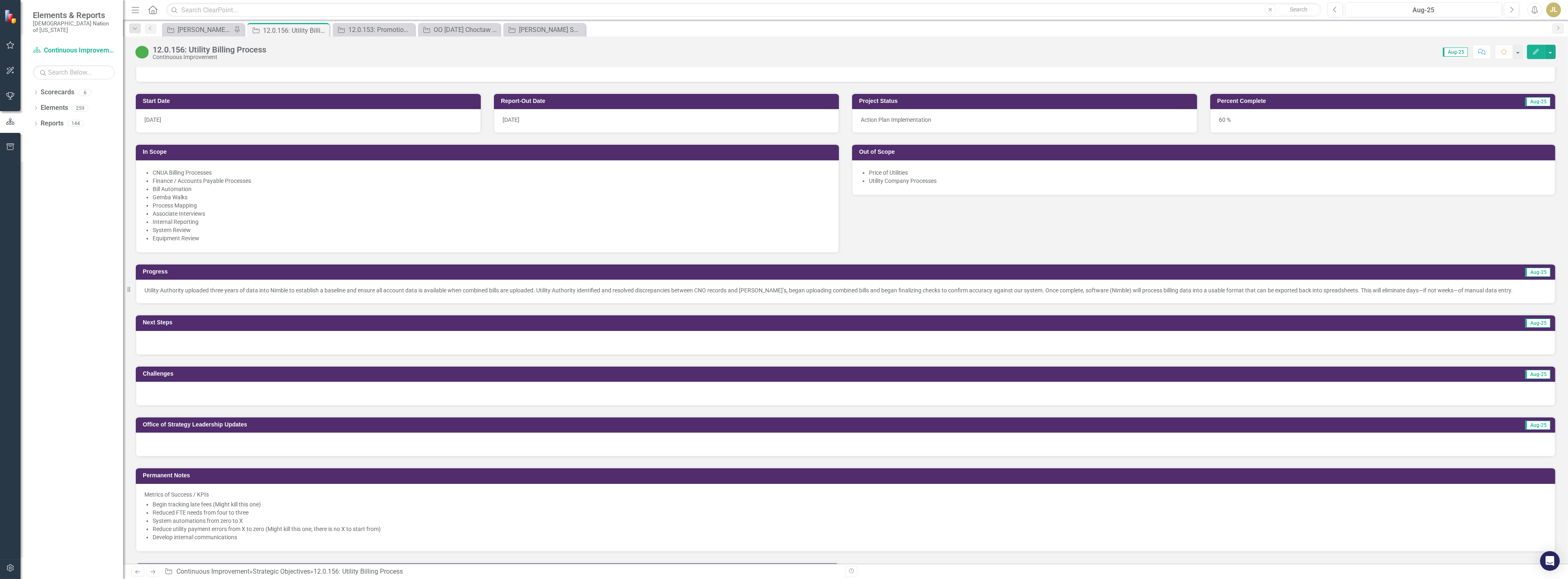
click at [1522, 289] on p "Utility Authority uploaded three years of data into Nimble to establish a basel…" at bounding box center [846, 290] width 1402 height 8
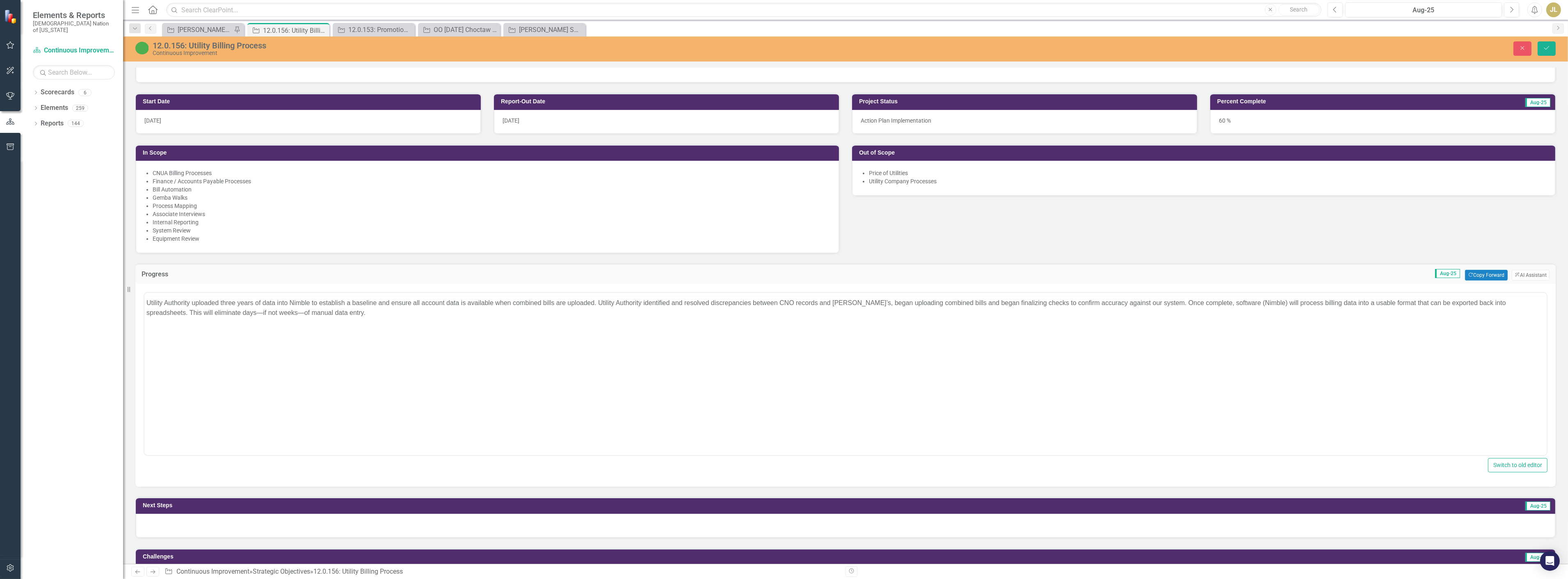
scroll to position [0, 0]
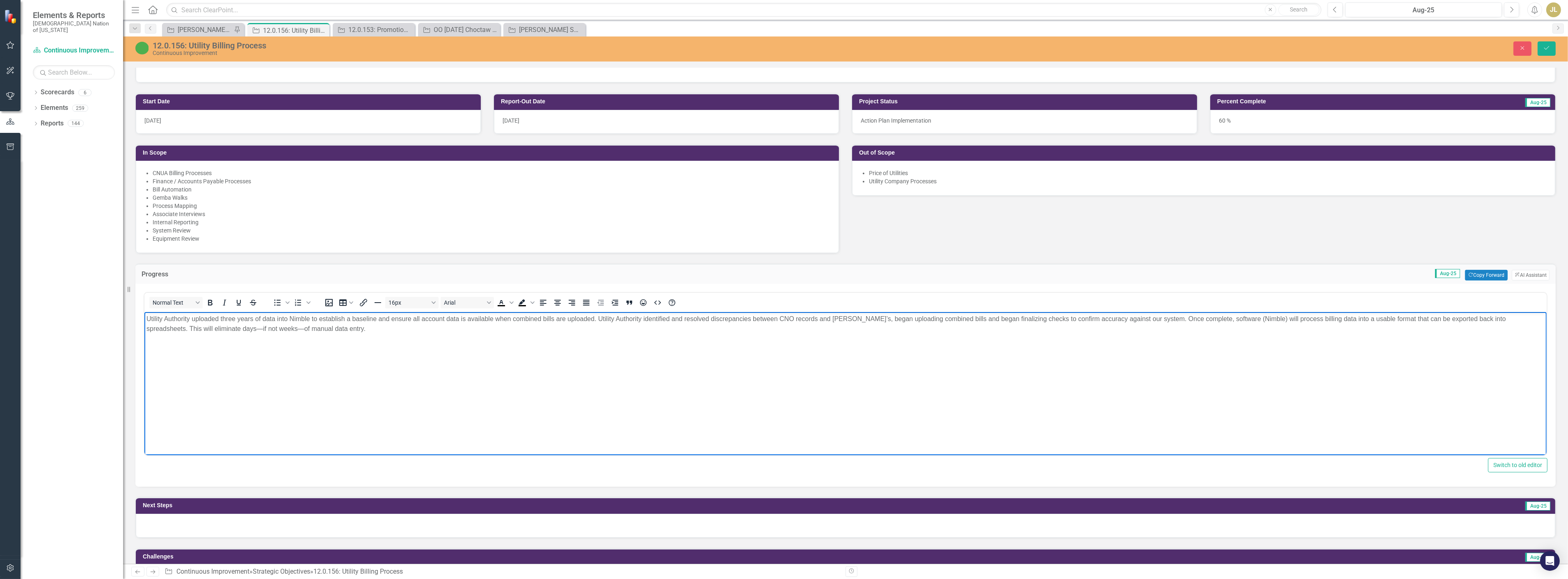
click at [1536, 323] on p "Utility Authority uploaded three years of data into Nimble to establish a basel…" at bounding box center [845, 324] width 1398 height 20
click at [450, 354] on body "Utility Authority uploaded three years of data into Nimble to establish a basel…" at bounding box center [845, 373] width 1402 height 123
click at [318, 327] on span "Utility Authority uploaded three years of data into Nimble to establish a basel…" at bounding box center [825, 324] width 1359 height 17
click at [478, 330] on span "Utility Authority uploaded three years of data into Nimble to establish a basel…" at bounding box center [825, 324] width 1359 height 17
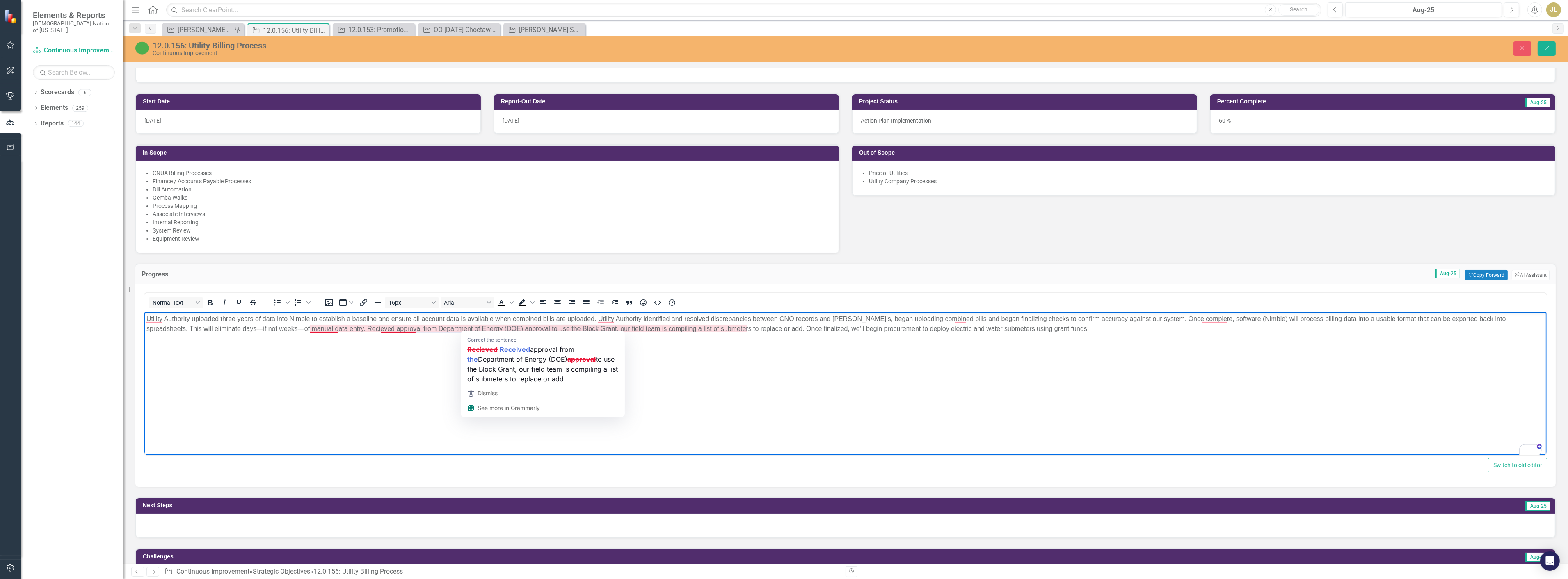
click at [478, 330] on span "Utility Authority uploaded three years of data into Nimble to establish a basel…" at bounding box center [825, 324] width 1359 height 17
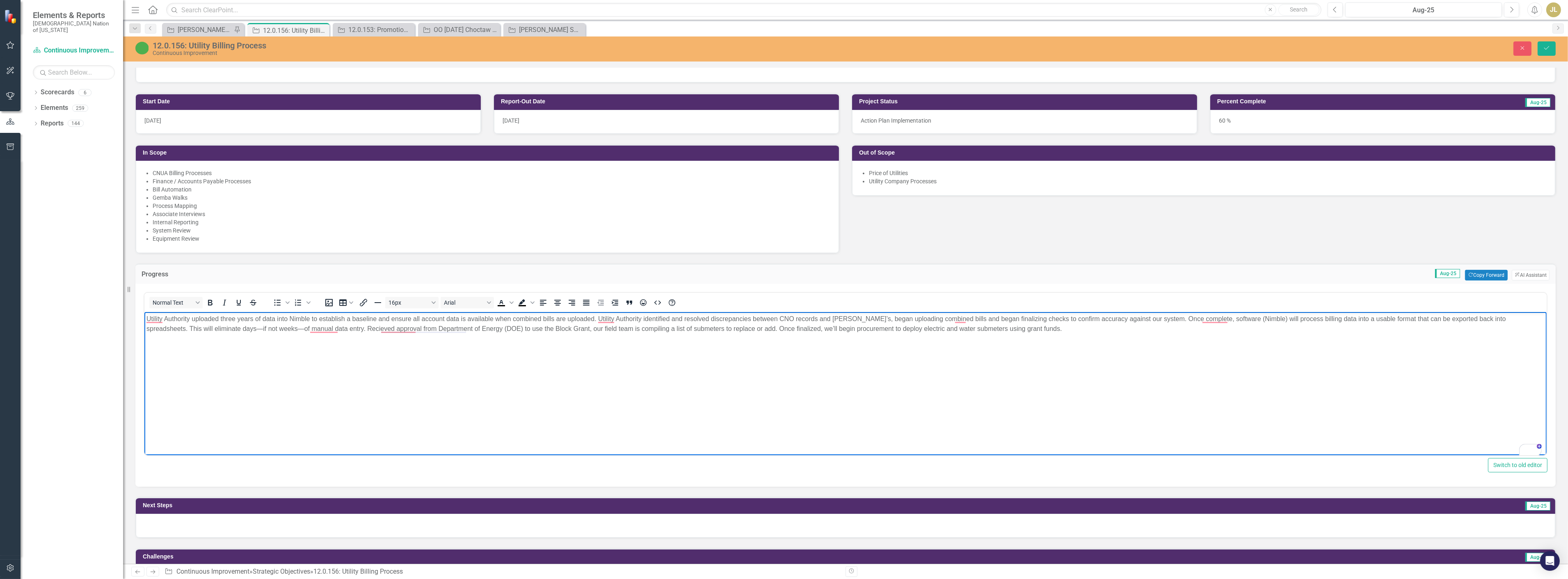
click at [532, 326] on span "Utility Authority uploaded three years of data into Nimble to establish a basel…" at bounding box center [825, 324] width 1359 height 17
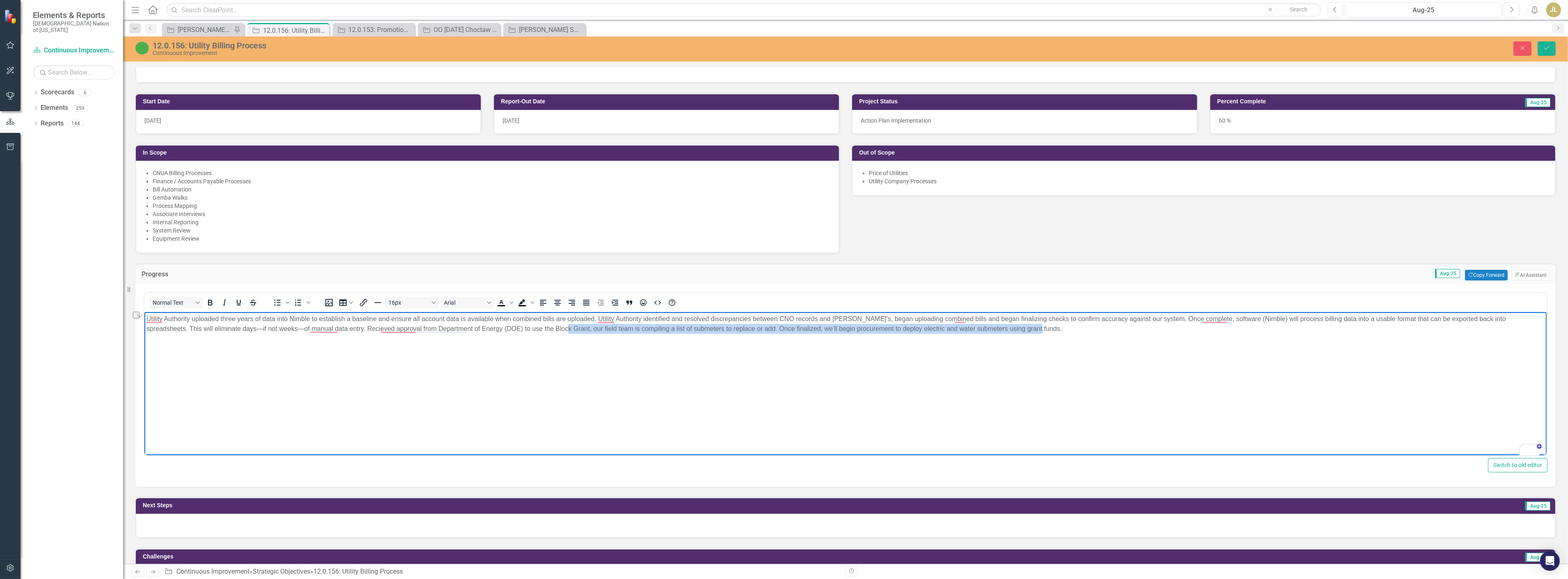
drag, startPoint x: 532, startPoint y: 326, endPoint x: 1101, endPoint y: 335, distance: 569.1
click at [1101, 335] on body "Utility Authority uploaded three years of data into Nimble to establish a basel…" at bounding box center [845, 373] width 1402 height 123
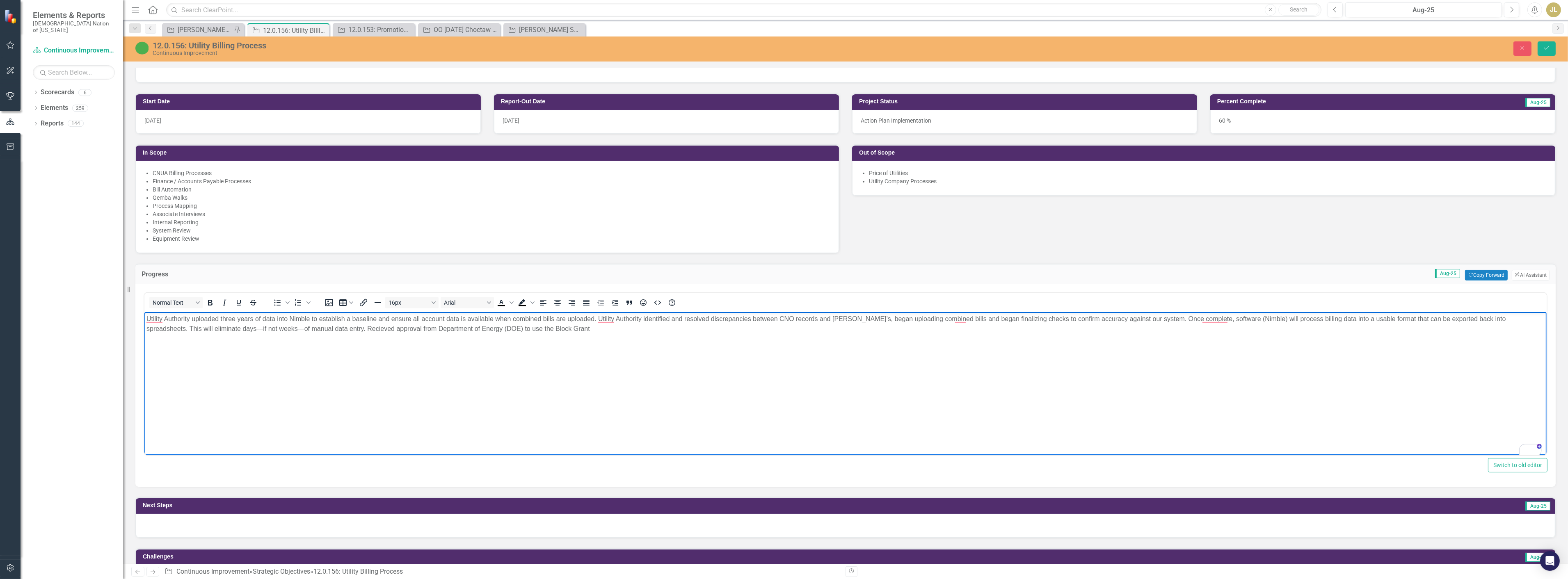
click at [542, 333] on p "Utility Authority uploaded three years of data into Nimble to establish a basel…" at bounding box center [845, 324] width 1398 height 20
click at [327, 331] on span "Utility Authority uploaded three years of data into Nimble to establish a basel…" at bounding box center [825, 324] width 1359 height 17
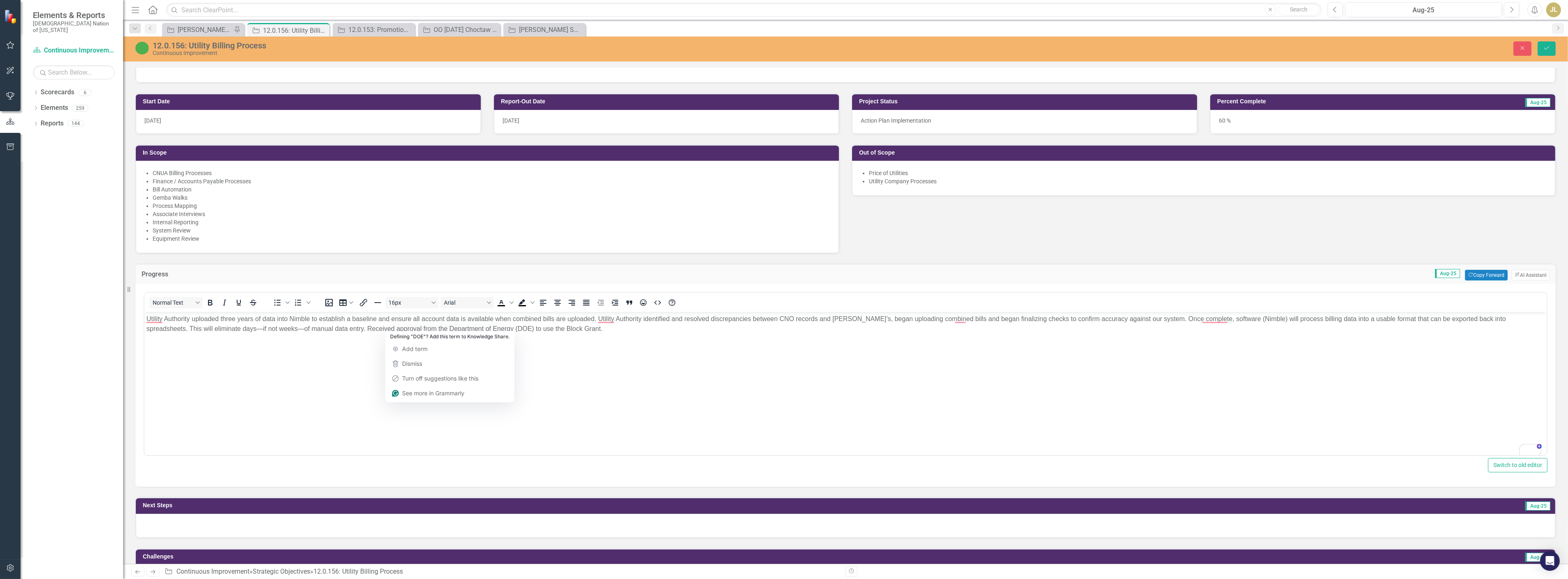
click at [381, 327] on span "Utility Authority uploaded three years of data into Nimble to establish a basel…" at bounding box center [825, 324] width 1359 height 17
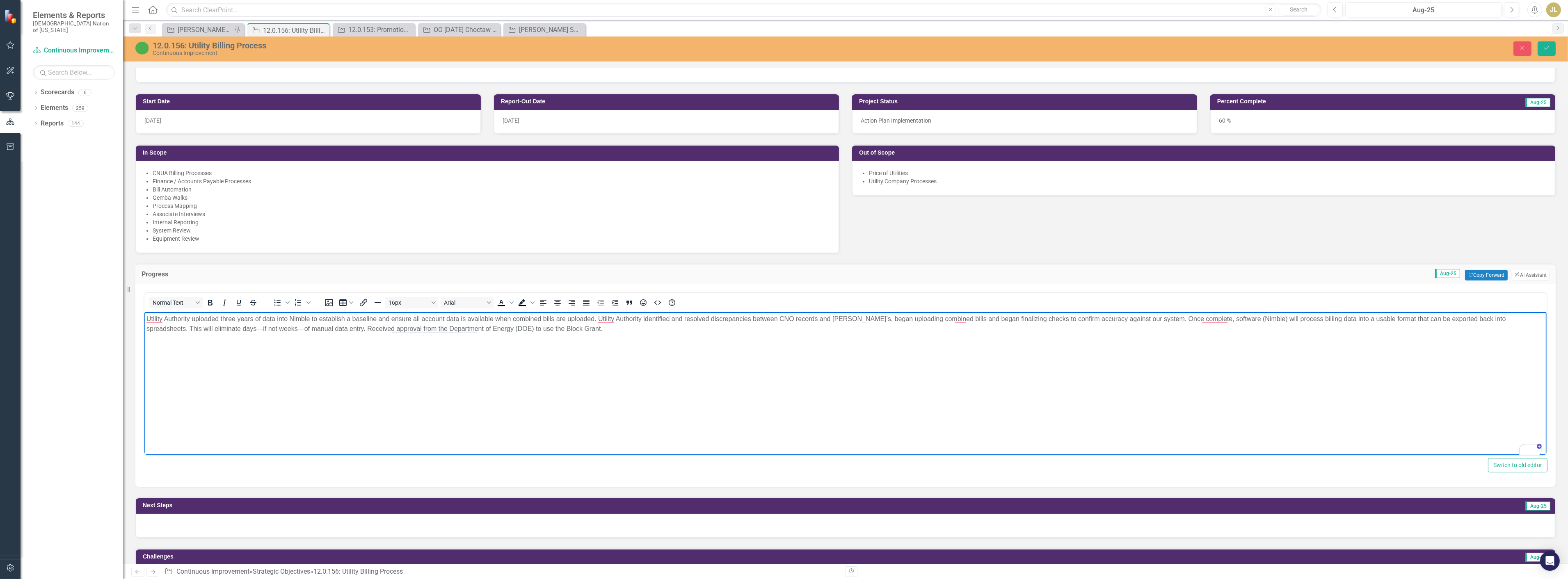
click at [382, 327] on span "Utility Authority uploaded three years of data into Nimble to establish a basel…" at bounding box center [825, 324] width 1359 height 17
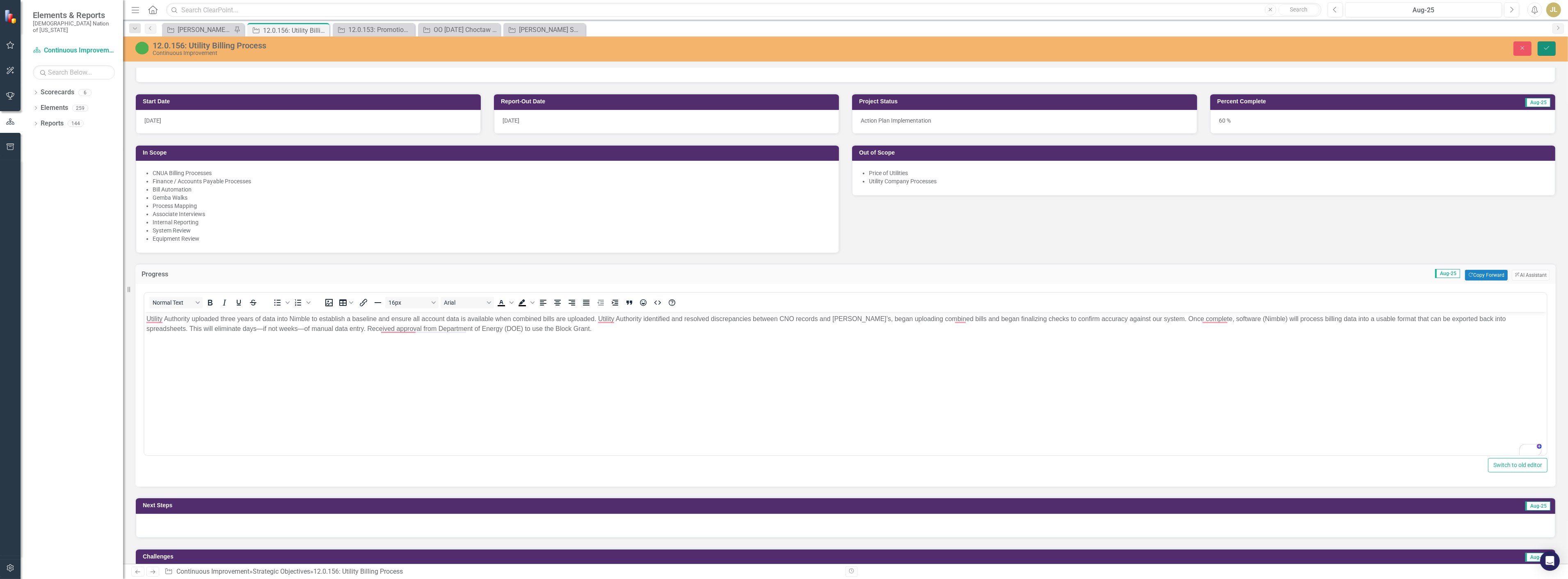
click at [1546, 49] on icon "Save" at bounding box center [1546, 48] width 7 height 5
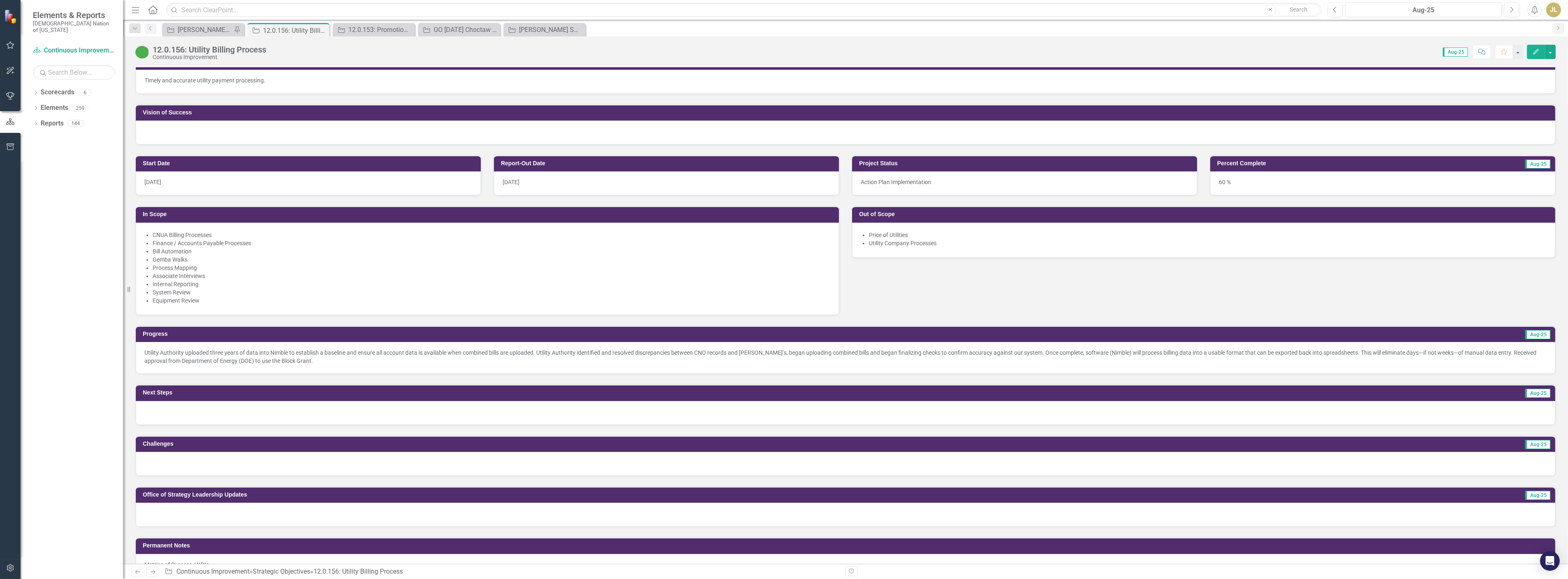
scroll to position [273, 0]
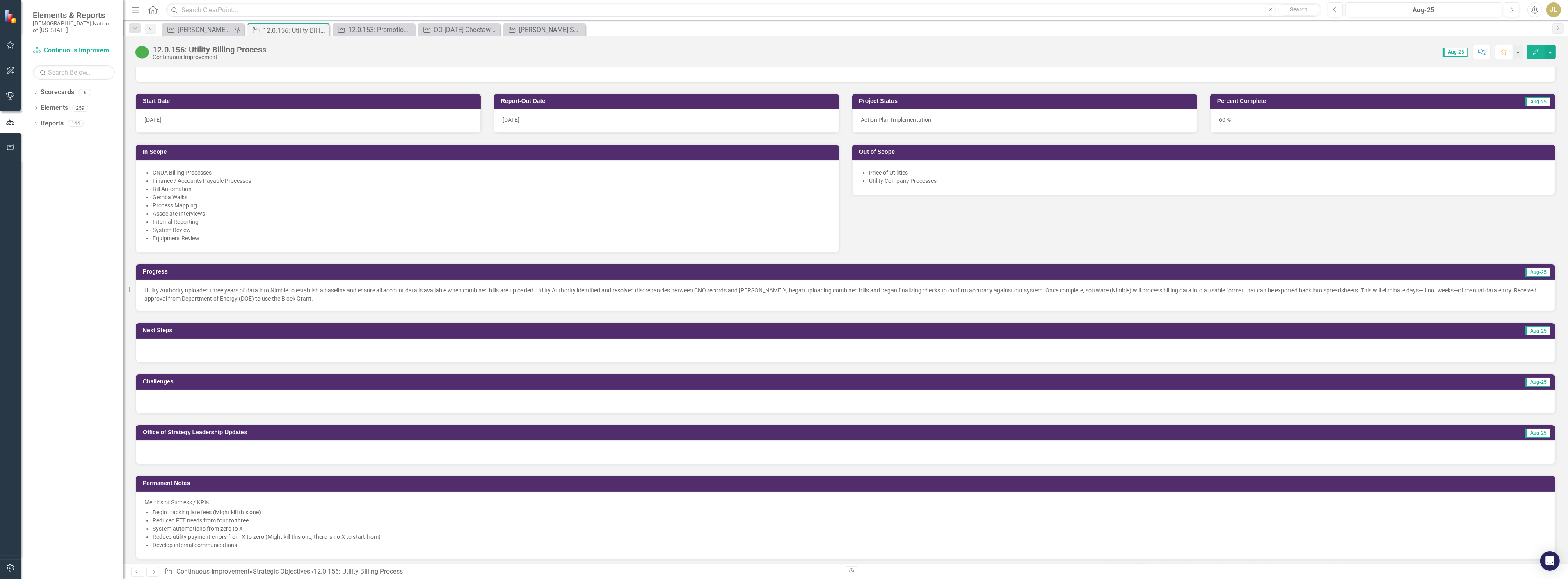
click at [247, 345] on div at bounding box center [846, 351] width 1420 height 23
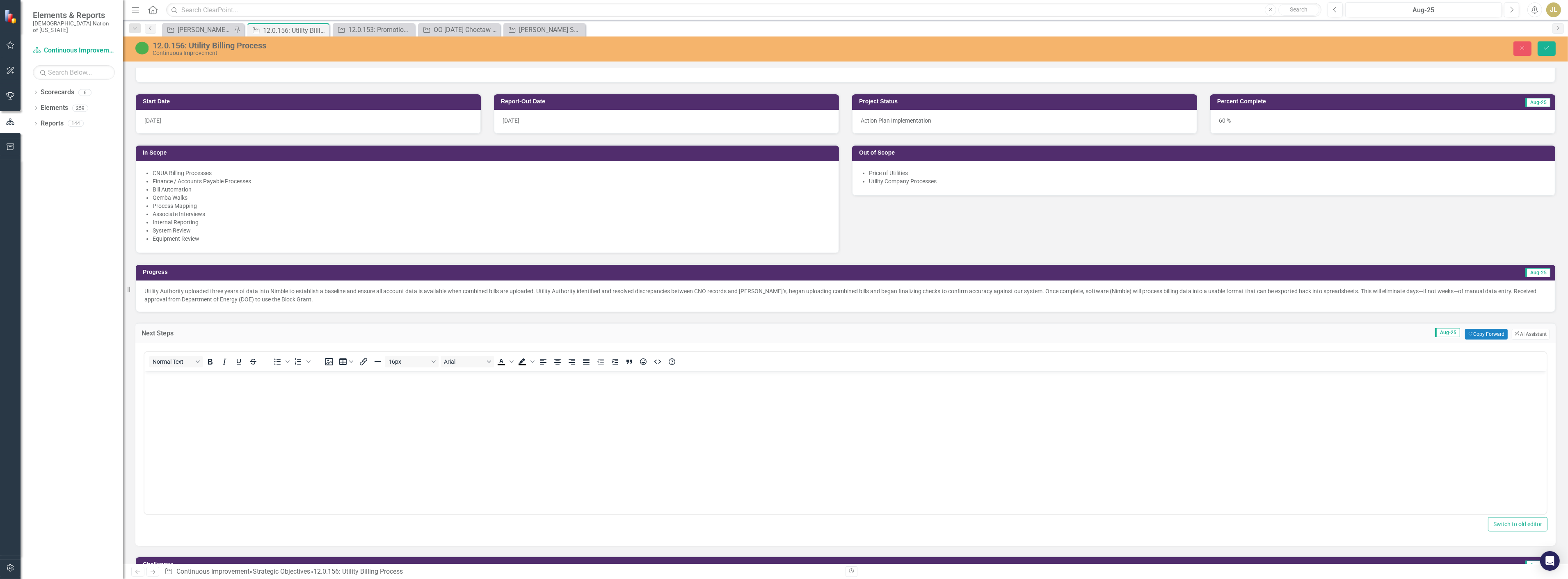
scroll to position [0, 0]
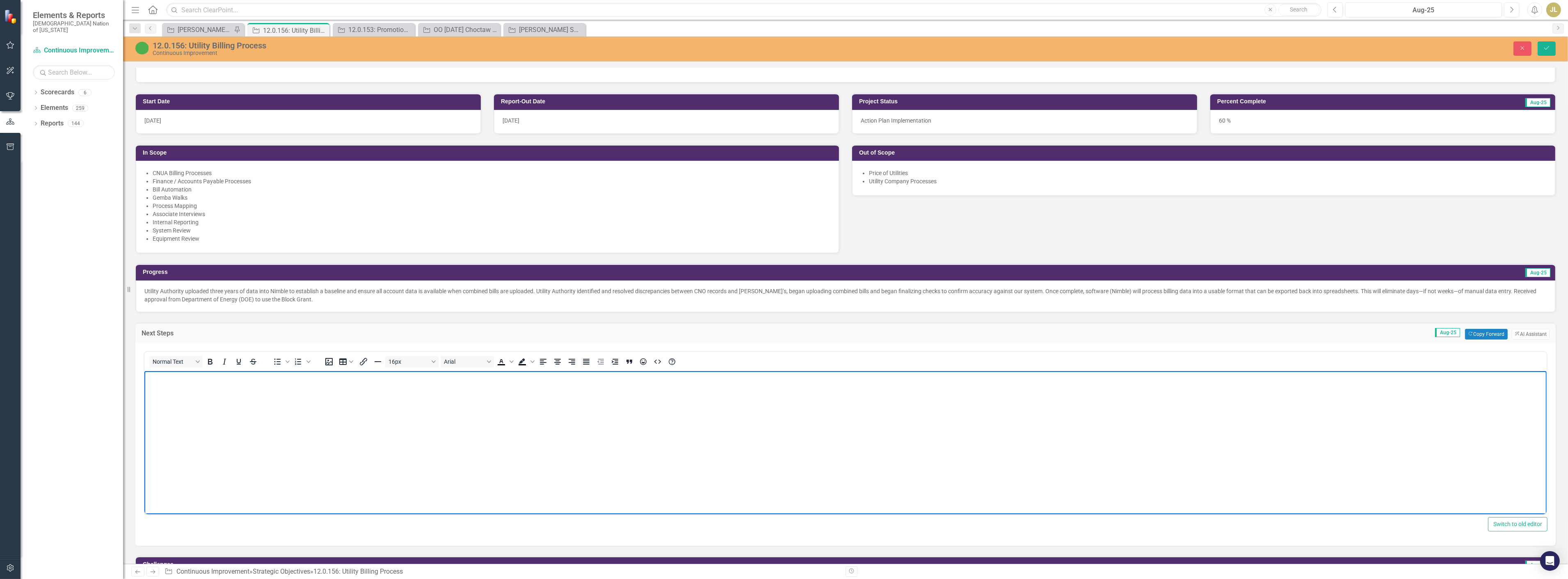
click at [220, 422] on body "Rich Text Area. Press ALT-0 for help." at bounding box center [845, 432] width 1402 height 123
click at [163, 380] on p "With DOE approval to use the Block Grant, our field team is compiling a list of…" at bounding box center [845, 378] width 1398 height 10
click at [299, 376] on p "With Department of Energy (DOE) approval to use the Block Grant, our field team…" at bounding box center [845, 378] width 1398 height 10
click at [342, 379] on p "With Department of Energy (DOE) approval to use Block Grant, our field team is …" at bounding box center [845, 378] width 1398 height 10
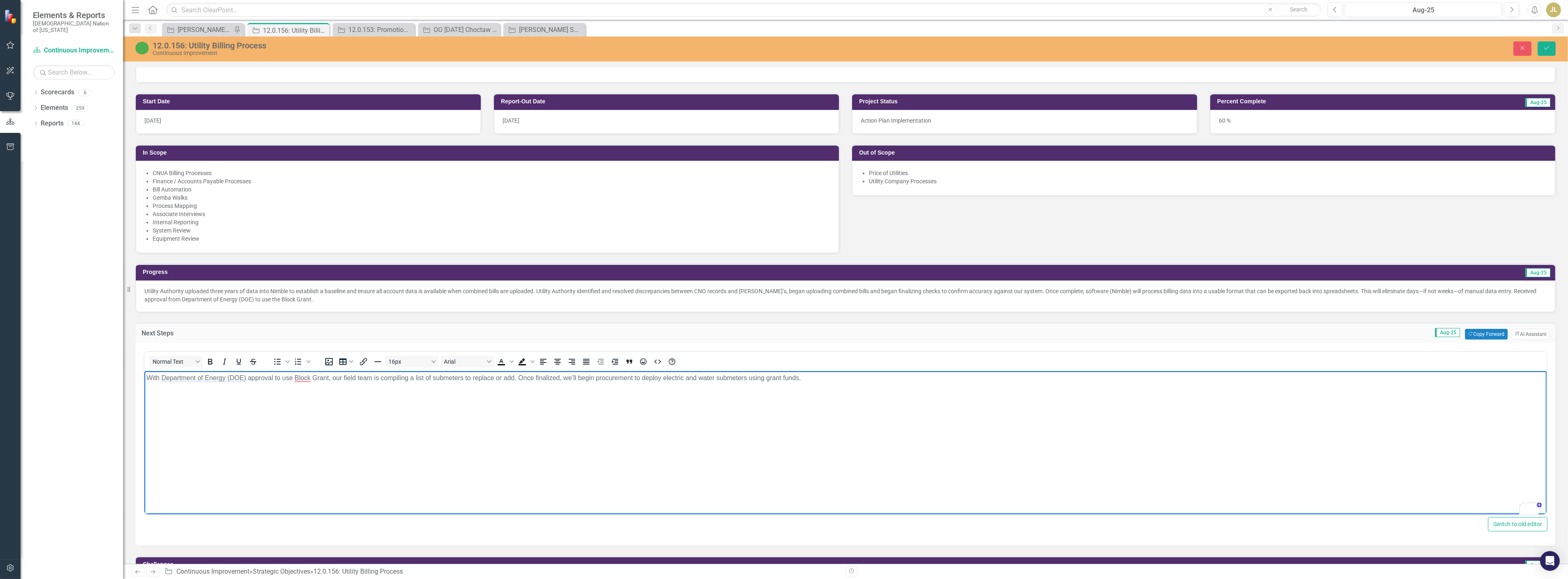
click at [337, 379] on p "With Department of Energy (DOE) approval to use Block Grant, our field team is …" at bounding box center [845, 378] width 1398 height 10
click at [383, 379] on p "With Department of Energy (DOE) approval to use Block Grant, Utility field team…" at bounding box center [845, 378] width 1398 height 10
click at [569, 378] on p "With Department of Energy (DOE) approval to use Block Grant, Utility field team…" at bounding box center [845, 378] width 1398 height 10
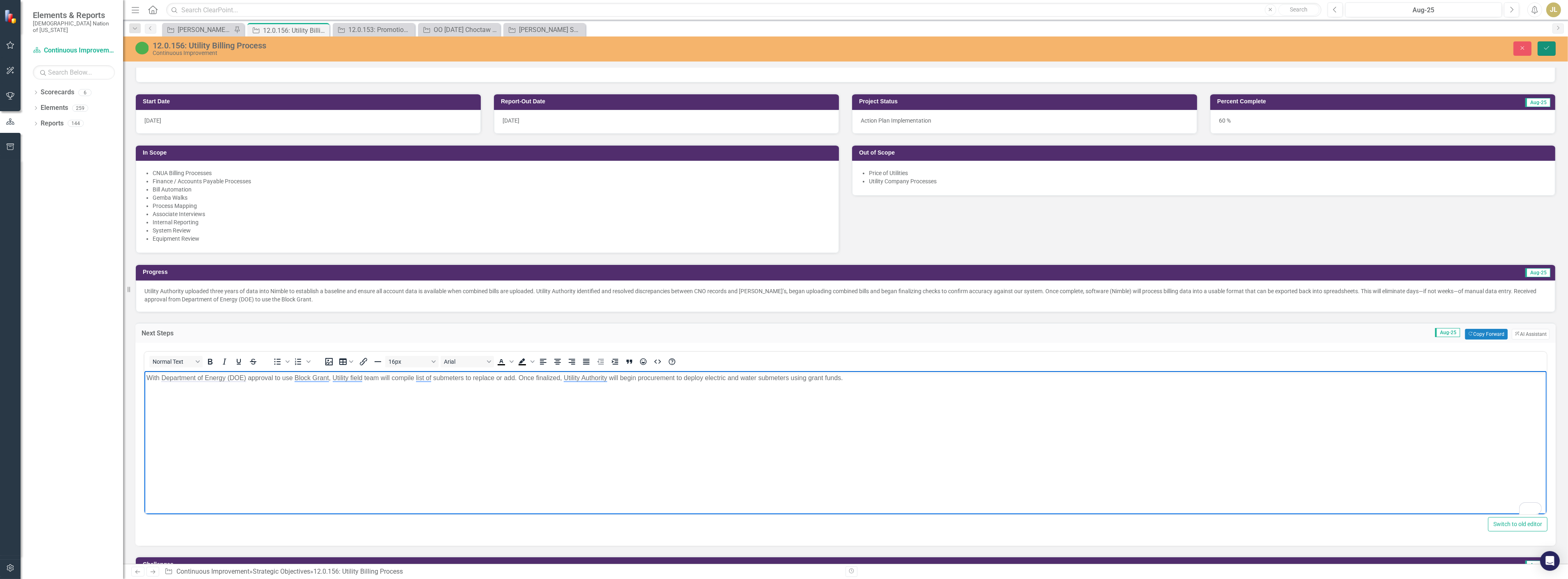
click at [1552, 47] on button "Save" at bounding box center [1546, 49] width 18 height 14
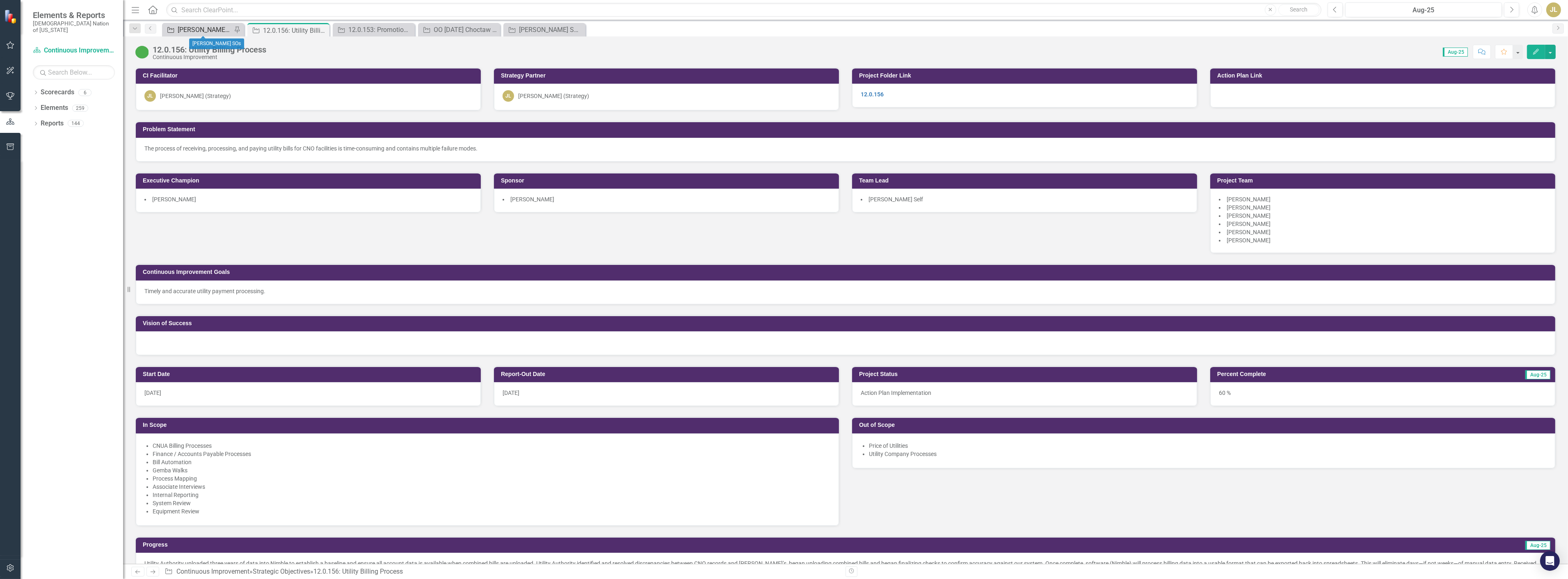
click at [201, 31] on div "[PERSON_NAME] SOs" at bounding box center [204, 29] width 54 height 10
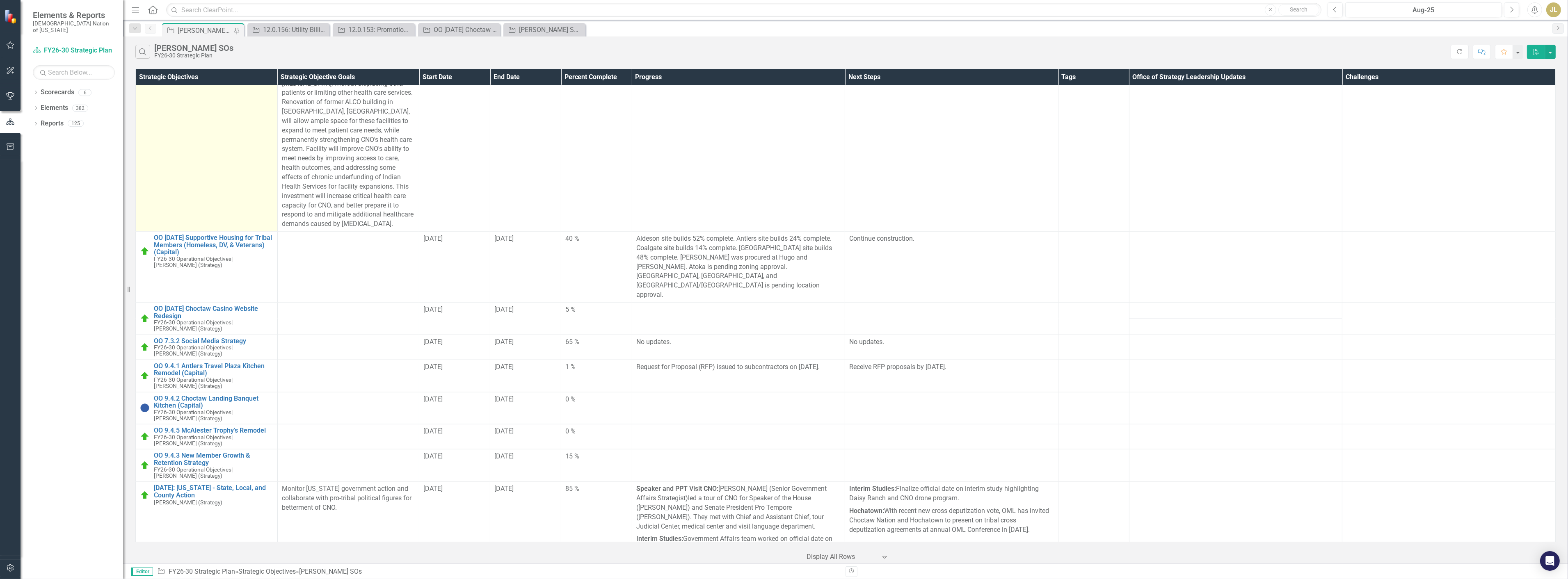
scroll to position [2317, 0]
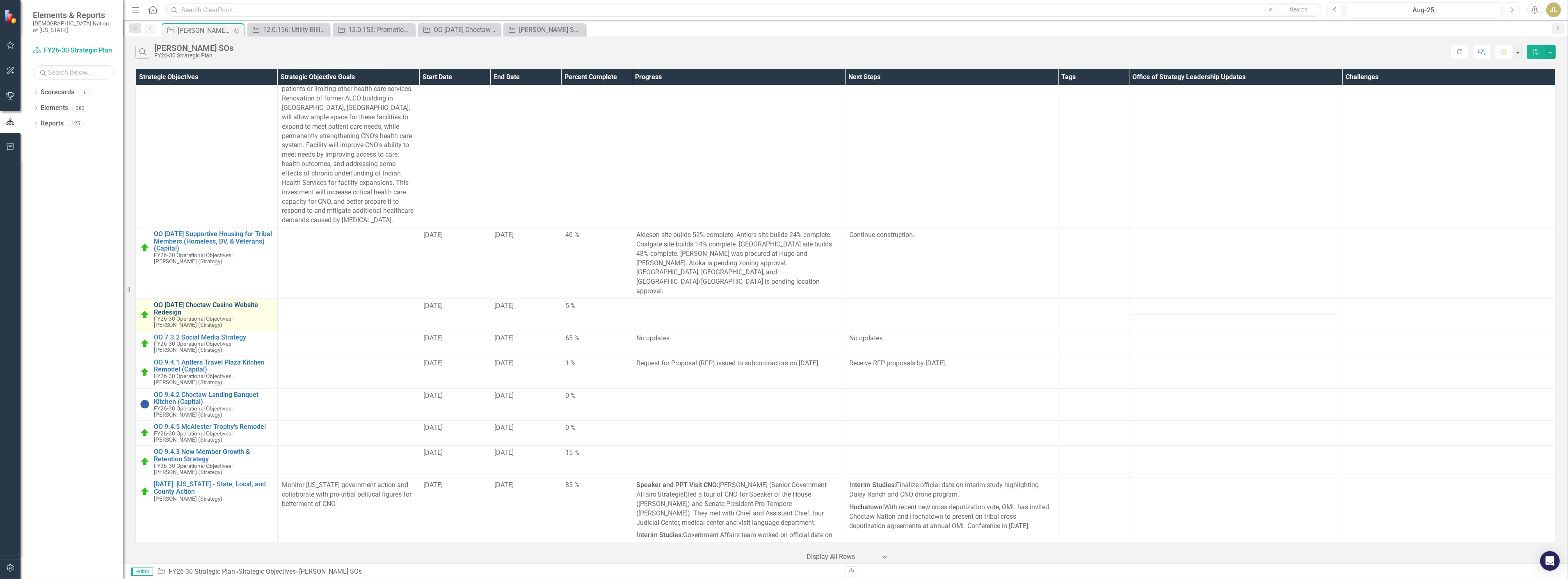
click at [240, 301] on link "OO [DATE] Choctaw Casino Website Redesign" at bounding box center [213, 308] width 120 height 14
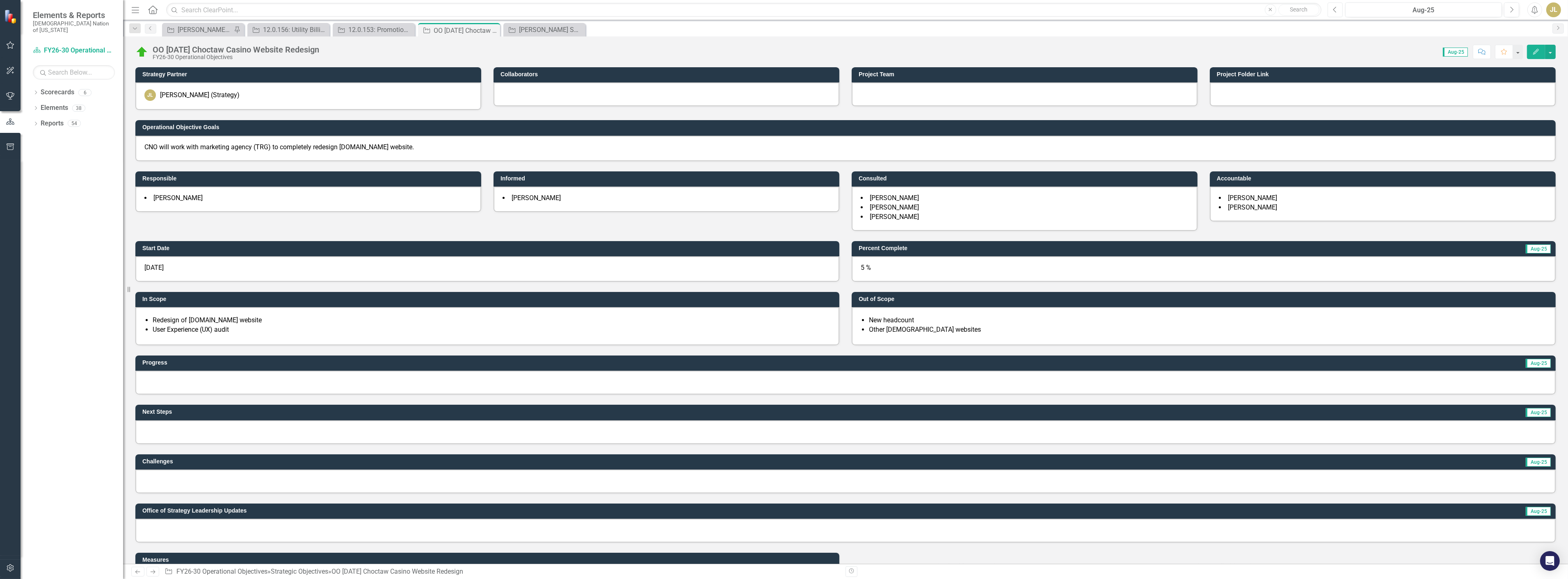
click at [1340, 10] on button "Previous" at bounding box center [1335, 10] width 15 height 14
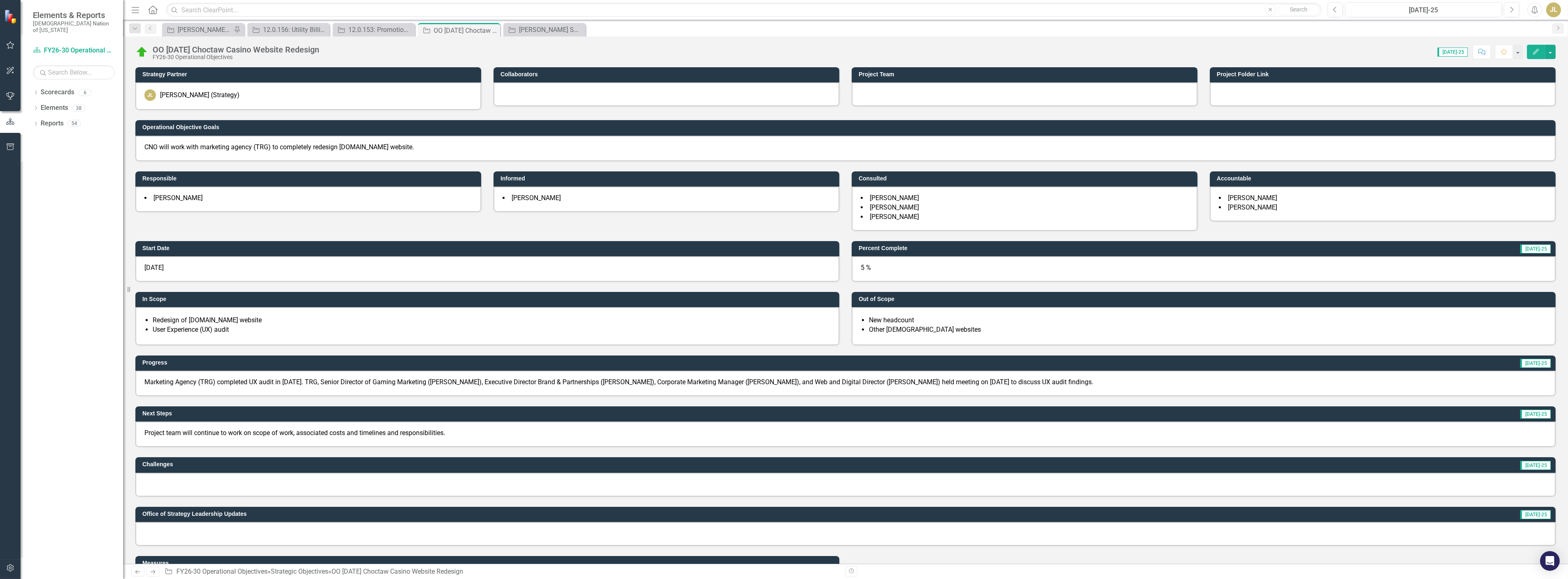
click at [318, 429] on p "Project team will continue to work on scope of work, associated costs and timel…" at bounding box center [846, 433] width 1402 height 9
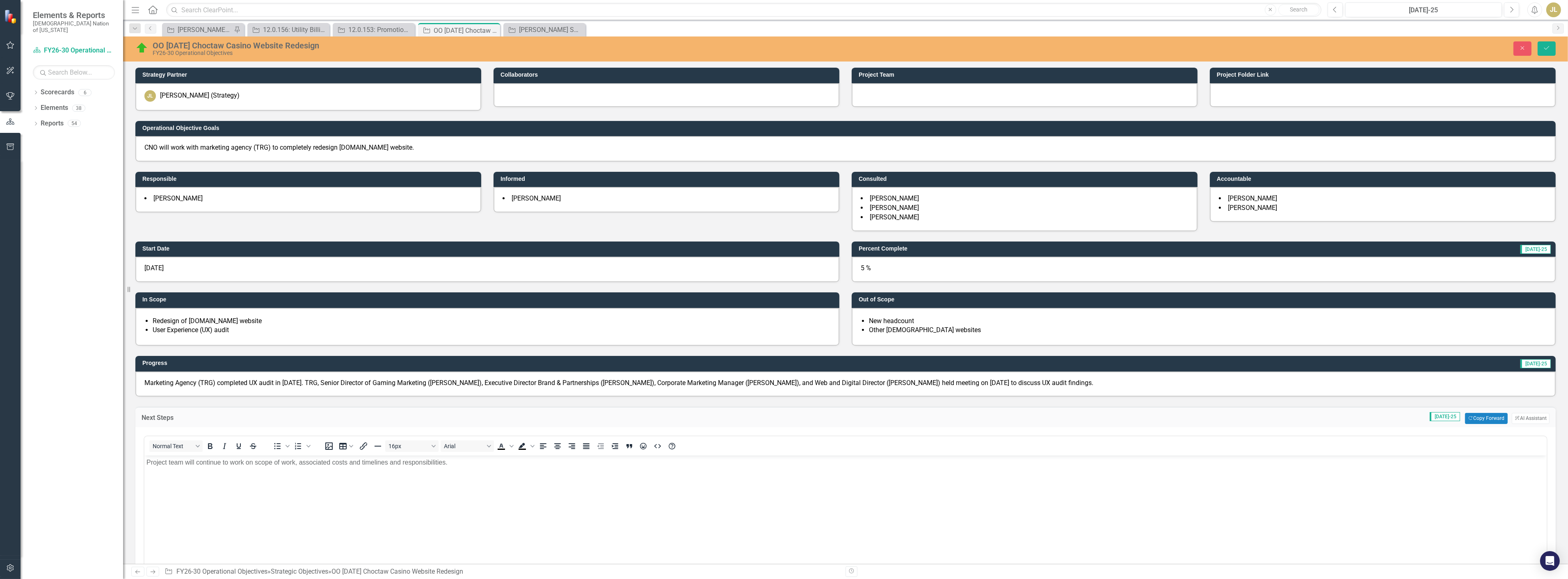
click at [220, 460] on p "Project team will continue to work on scope of work, associated costs and timel…" at bounding box center [845, 462] width 1398 height 10
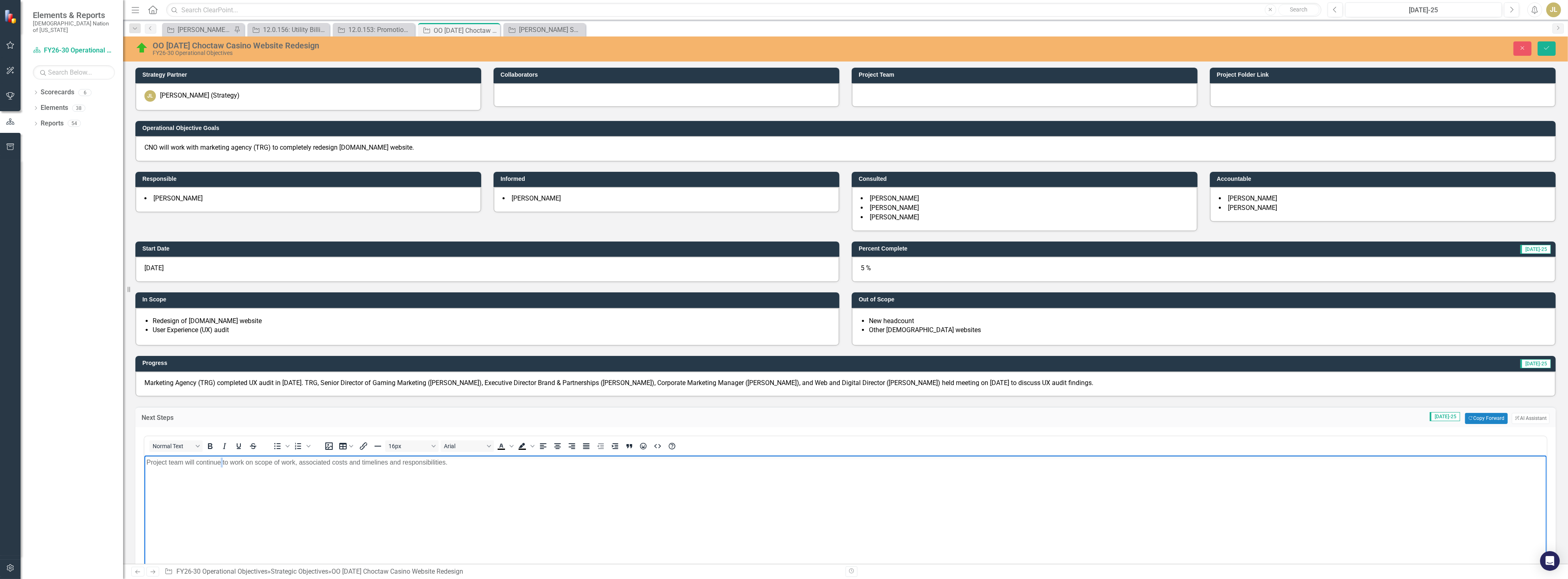
click at [220, 460] on p "Project team will continue to work on scope of work, associated costs and timel…" at bounding box center [845, 462] width 1398 height 10
copy p "Project team will continue to work on scope of work, associated costs and timel…"
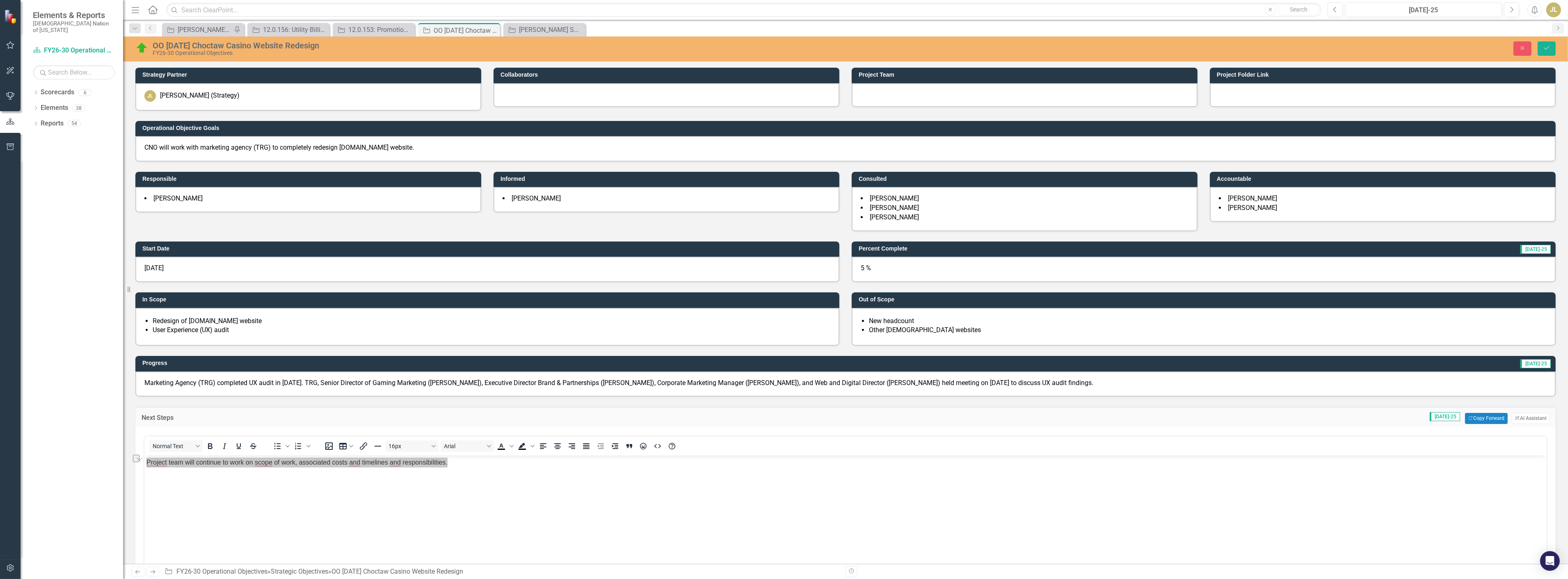
click at [1547, 40] on div "OO 4.2.12 Choctaw Casino Website Redesign FY26-30 Operational Objectives Close …" at bounding box center [846, 48] width 1445 height 15
click at [1547, 45] on icon "Save" at bounding box center [1546, 48] width 7 height 5
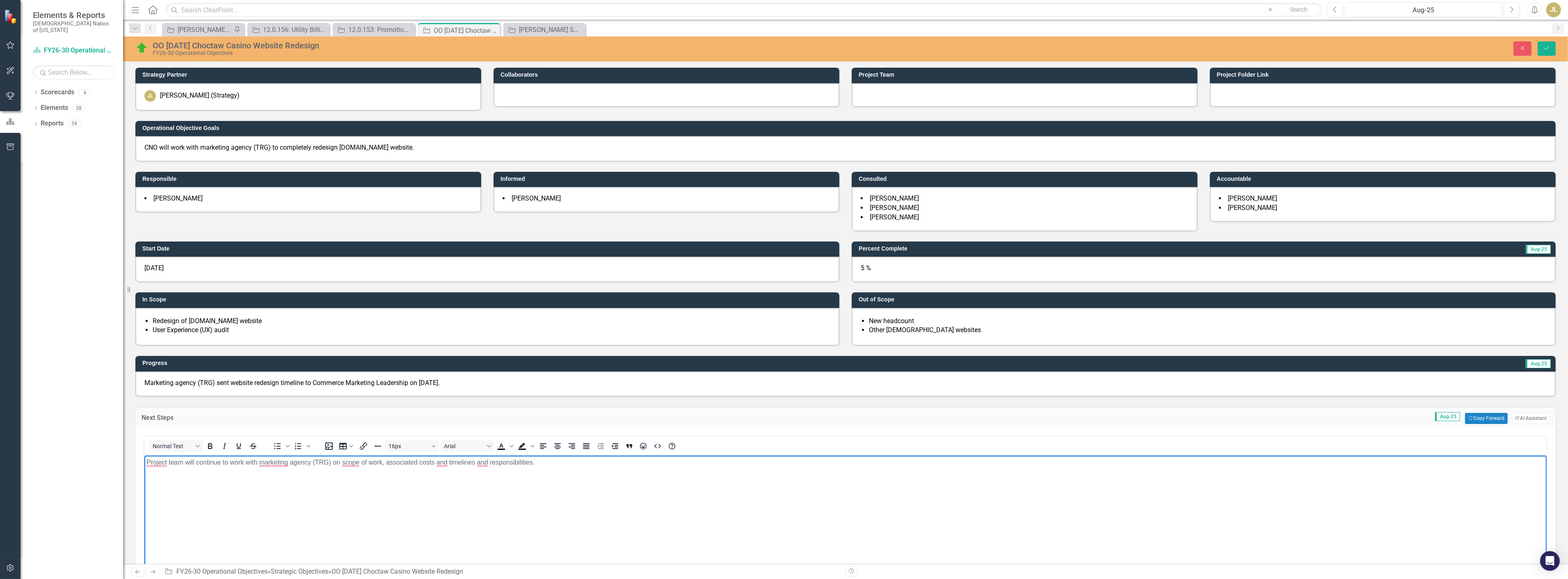
scroll to position [91, 0]
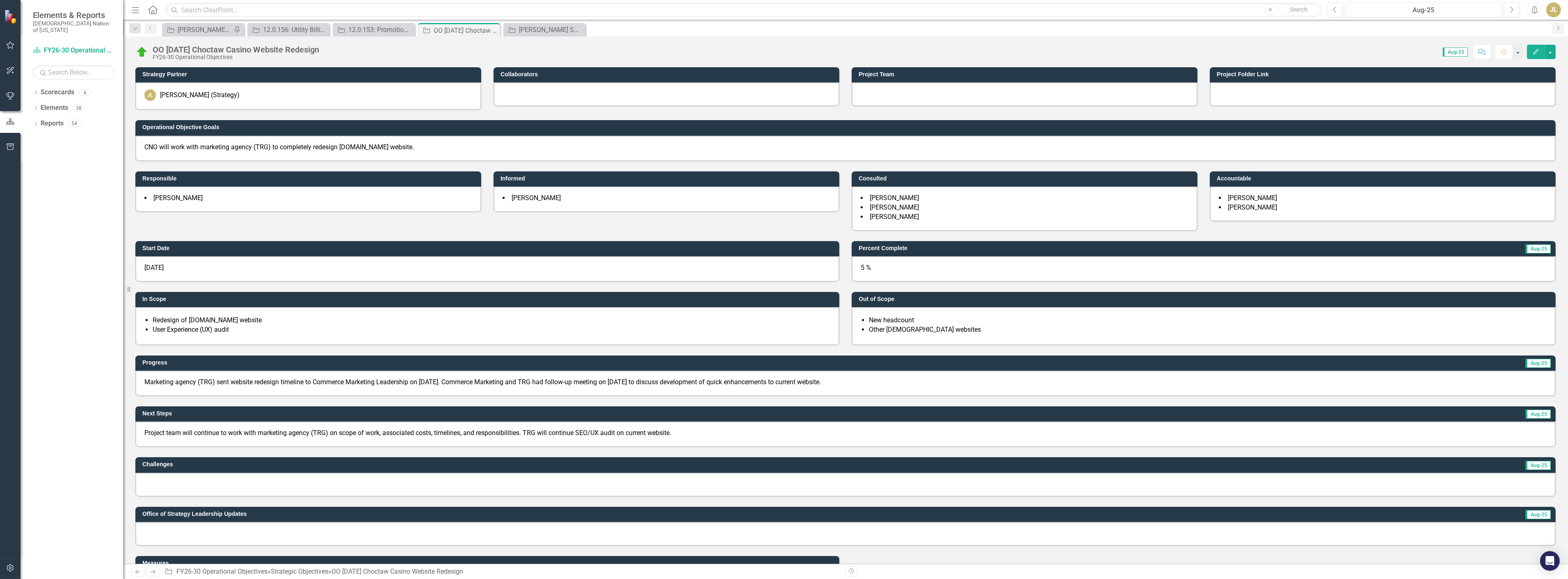
click at [391, 429] on p "Project team will continue to work with marketing agency (TRG) on scope of work…" at bounding box center [846, 433] width 1402 height 9
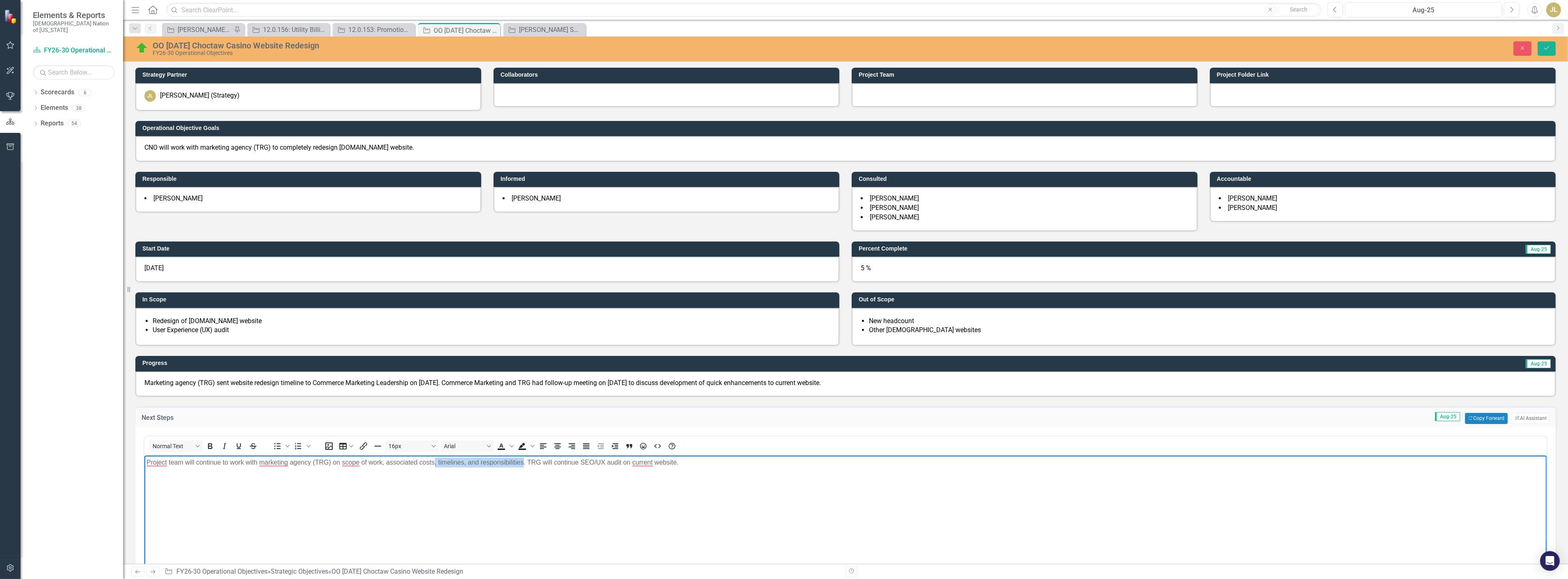
drag, startPoint x: 434, startPoint y: 462, endPoint x: 522, endPoint y: 460, distance: 88.0
click at [522, 460] on p "Project team will continue to work with marketing agency (TRG) on scope of work…" at bounding box center [845, 462] width 1398 height 10
drag, startPoint x: 778, startPoint y: 464, endPoint x: 616, endPoint y: 470, distance: 162.1
click at [616, 470] on body "Project team will continue to work with marketing agency (TRG) on scope of work…" at bounding box center [845, 516] width 1402 height 123
click at [1550, 47] on icon "Save" at bounding box center [1546, 48] width 7 height 5
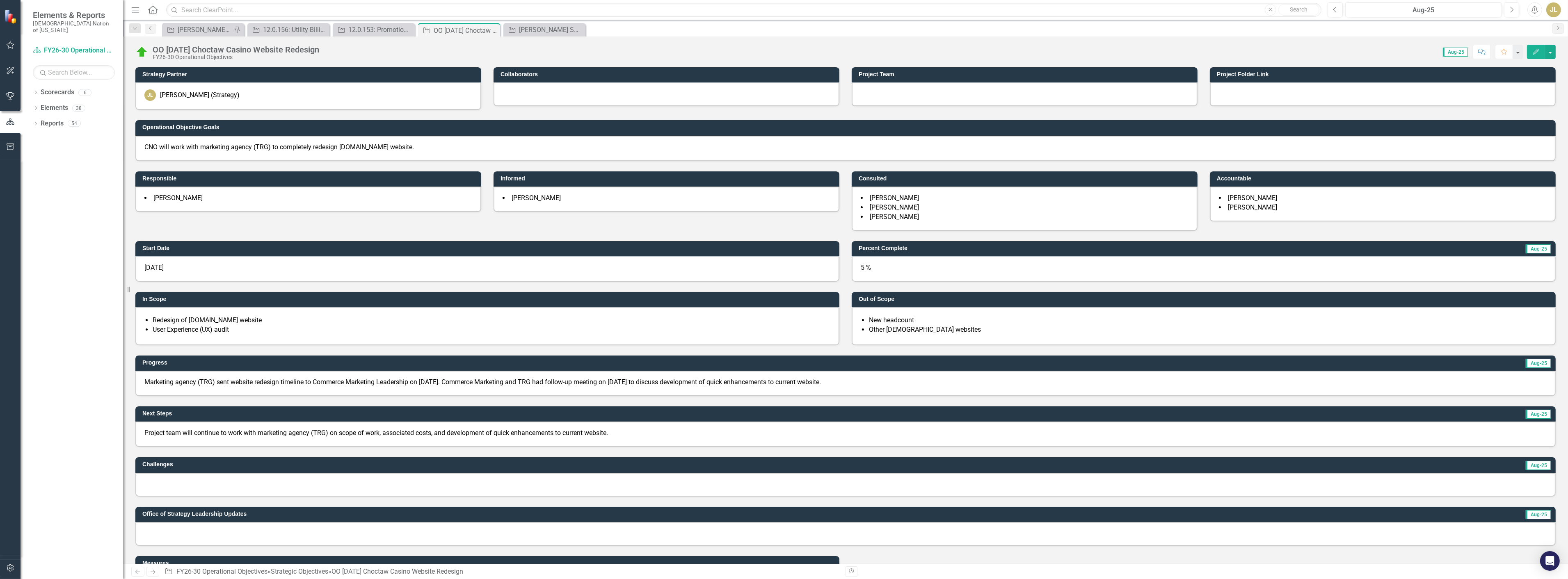
scroll to position [273, 0]
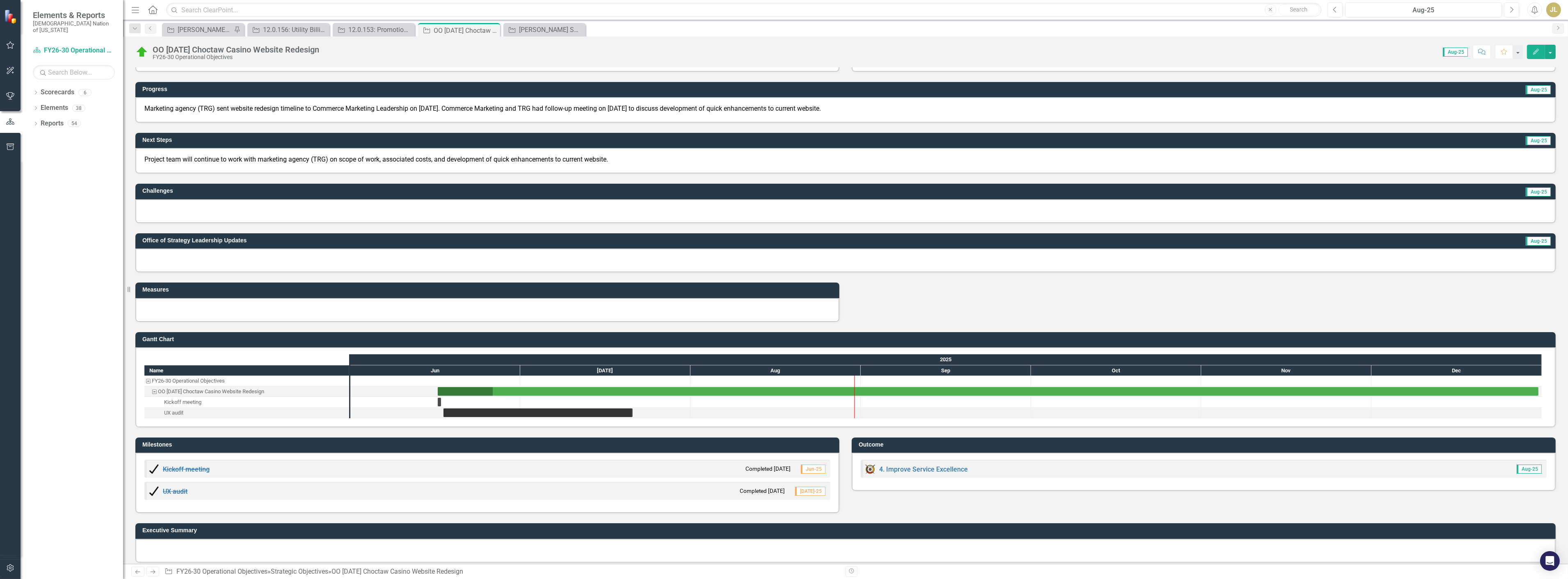
click at [639, 498] on div "Kickoff meeting Completed 6/16/25 Jun-25 UX audit Completed 7/21/25 Jul-25" at bounding box center [487, 482] width 704 height 60
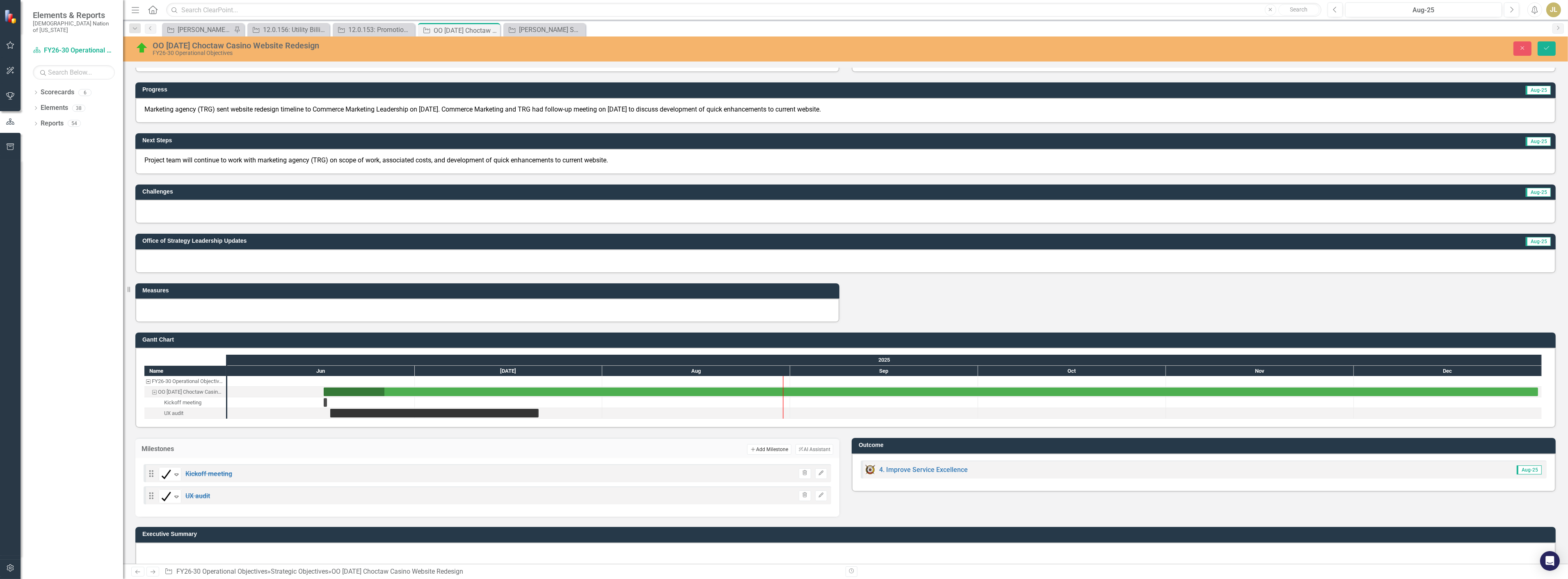
click at [772, 444] on button "Add Add Milestone" at bounding box center [768, 450] width 44 height 11
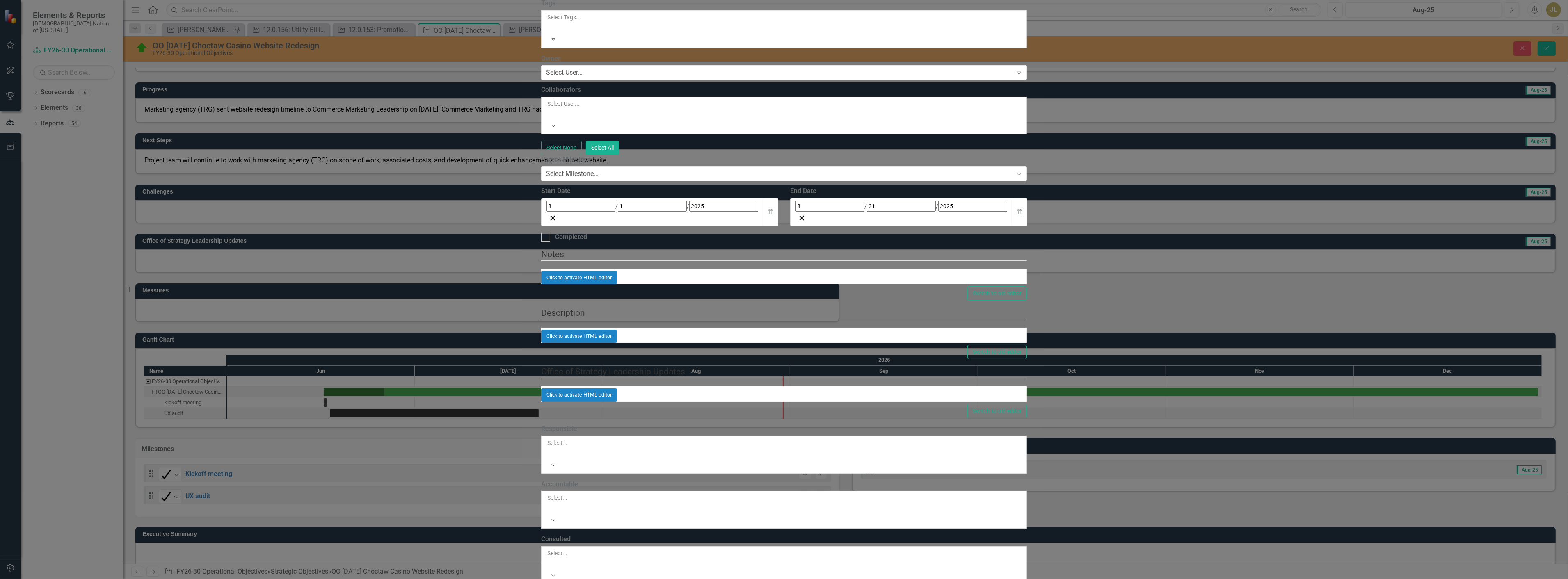
type input "Signed Invoice with web designer (ClickHereLabs)"
click at [546, 211] on div "8 / 1 / 2025" at bounding box center [651, 206] width 211 height 11
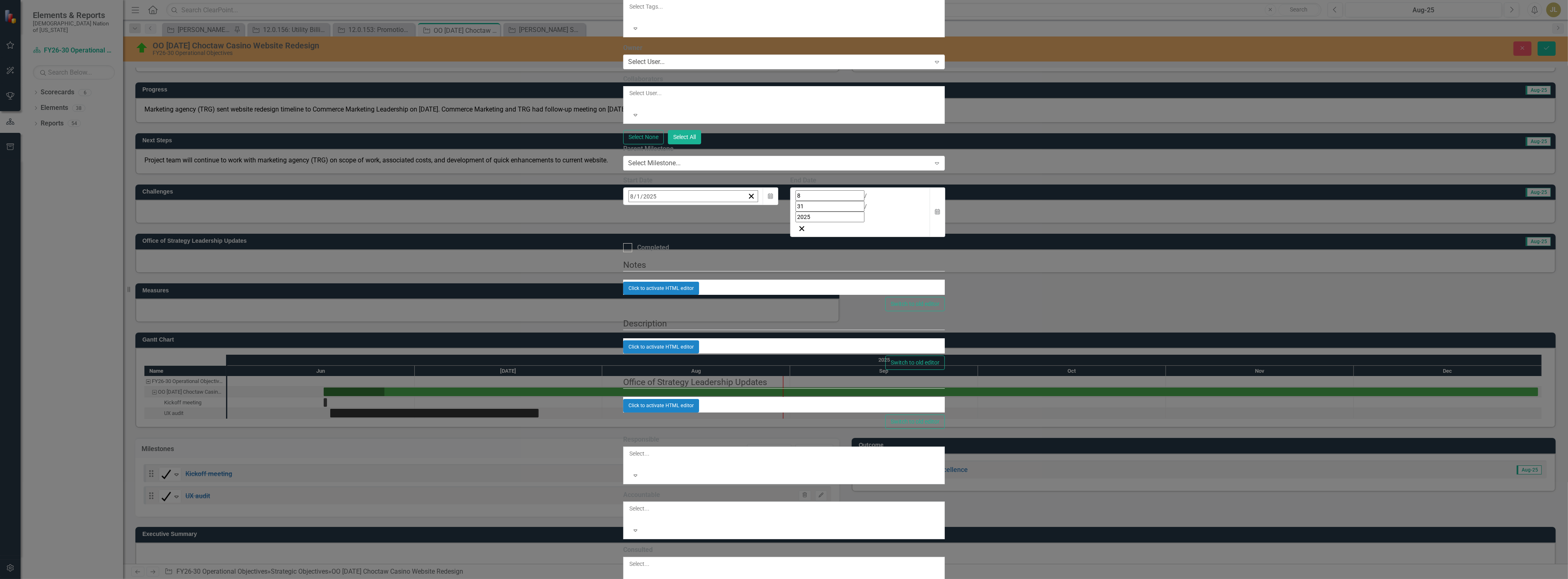
click at [629, 201] on div "2025-08-01 8 / 1 / 2025" at bounding box center [686, 196] width 116 height 11
click at [925, 222] on div "8 / 31 / 2025" at bounding box center [860, 207] width 130 height 32
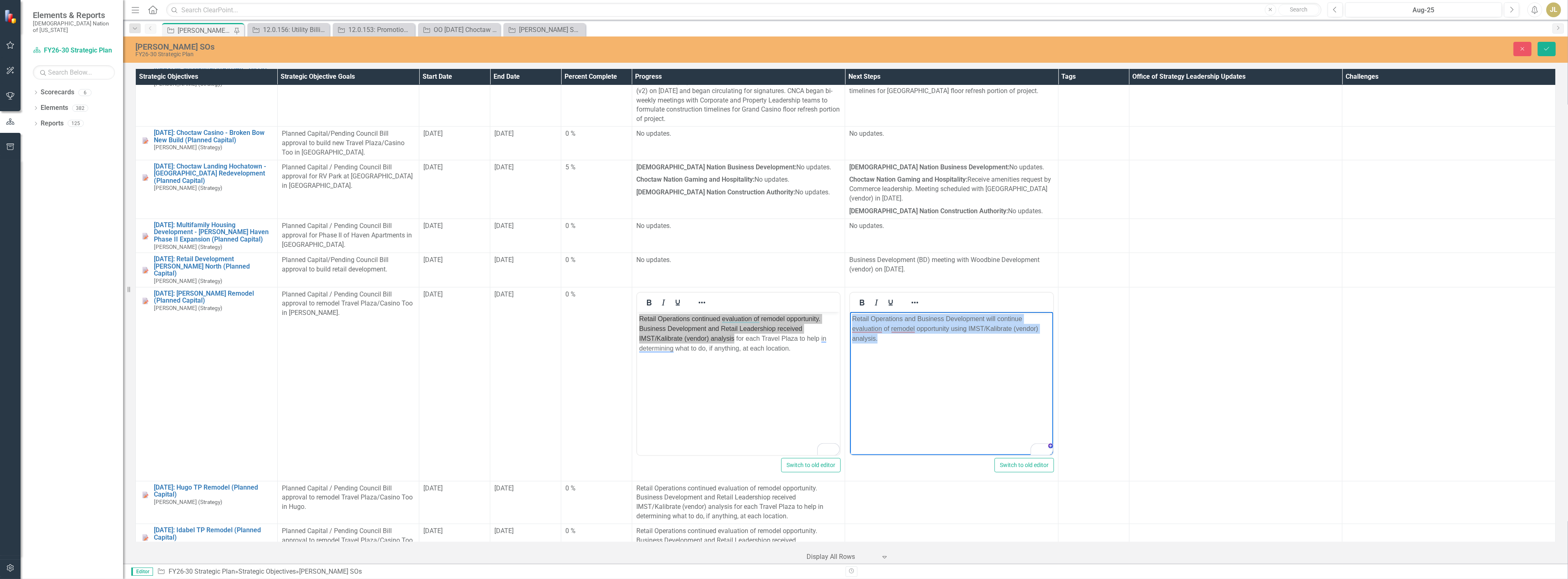
scroll to position [1190, 0]
click at [1552, 50] on button "Save" at bounding box center [1546, 49] width 18 height 14
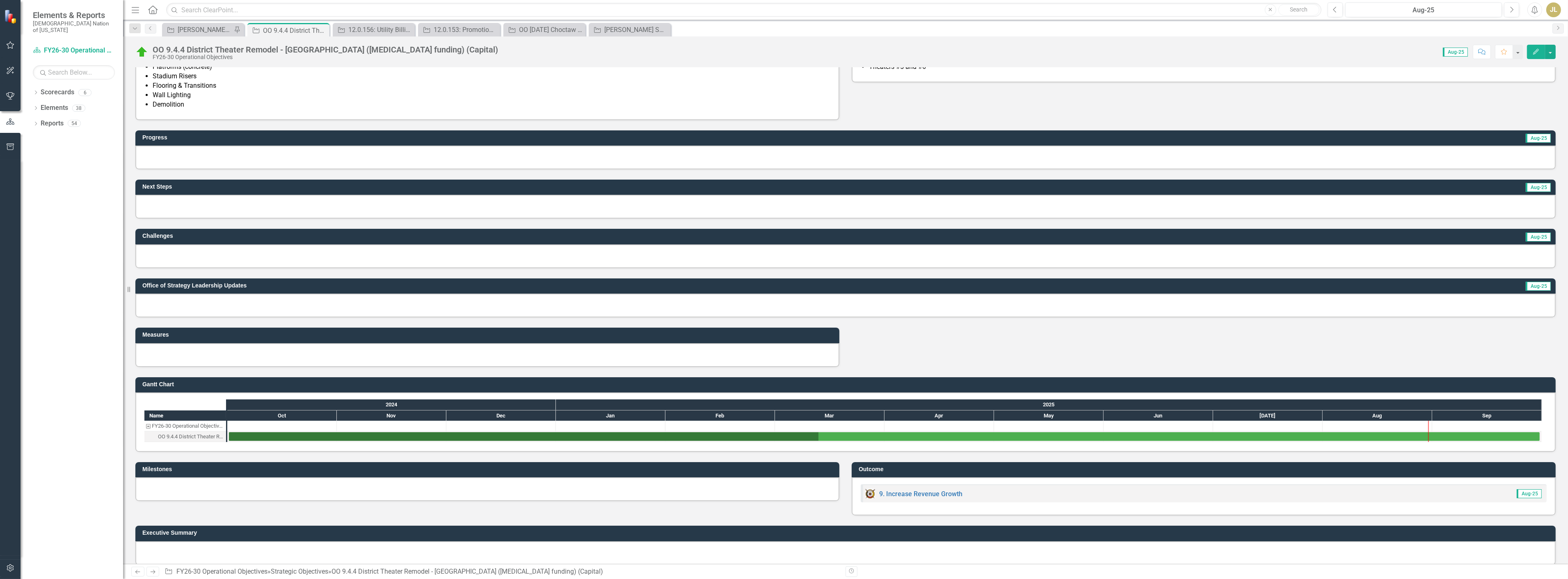
scroll to position [247, 0]
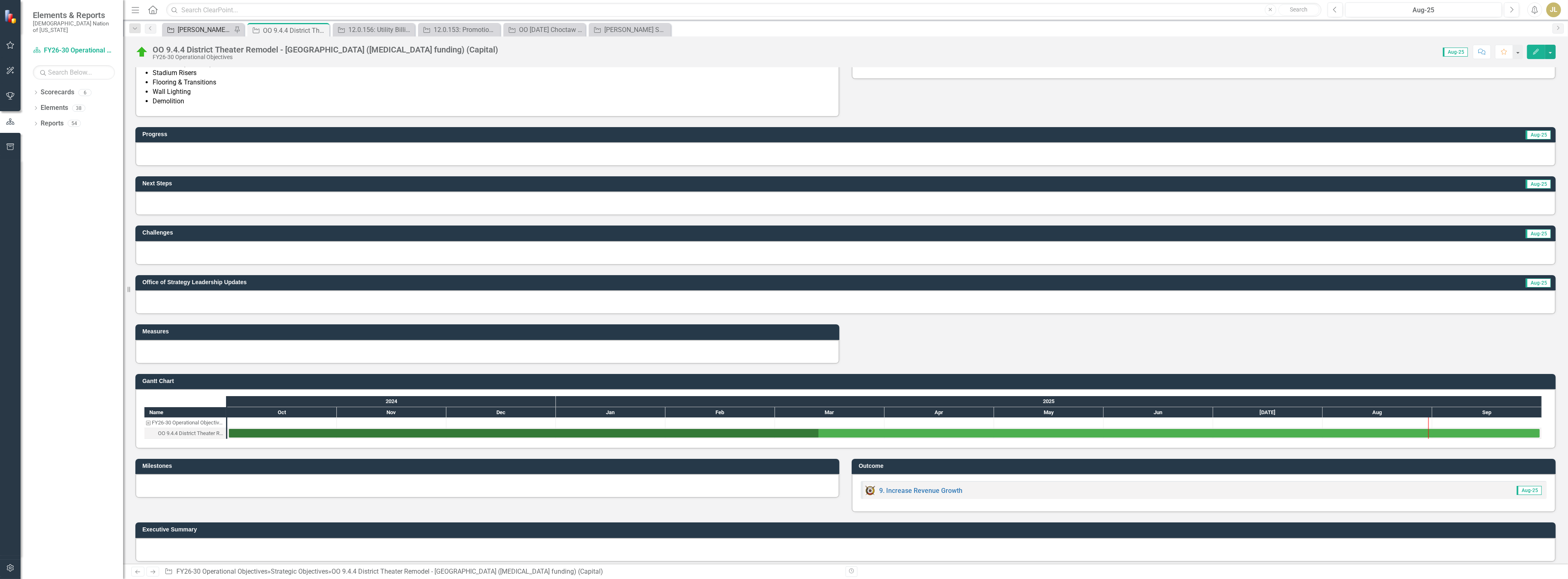
click at [206, 31] on div "[PERSON_NAME] SOs" at bounding box center [204, 29] width 54 height 10
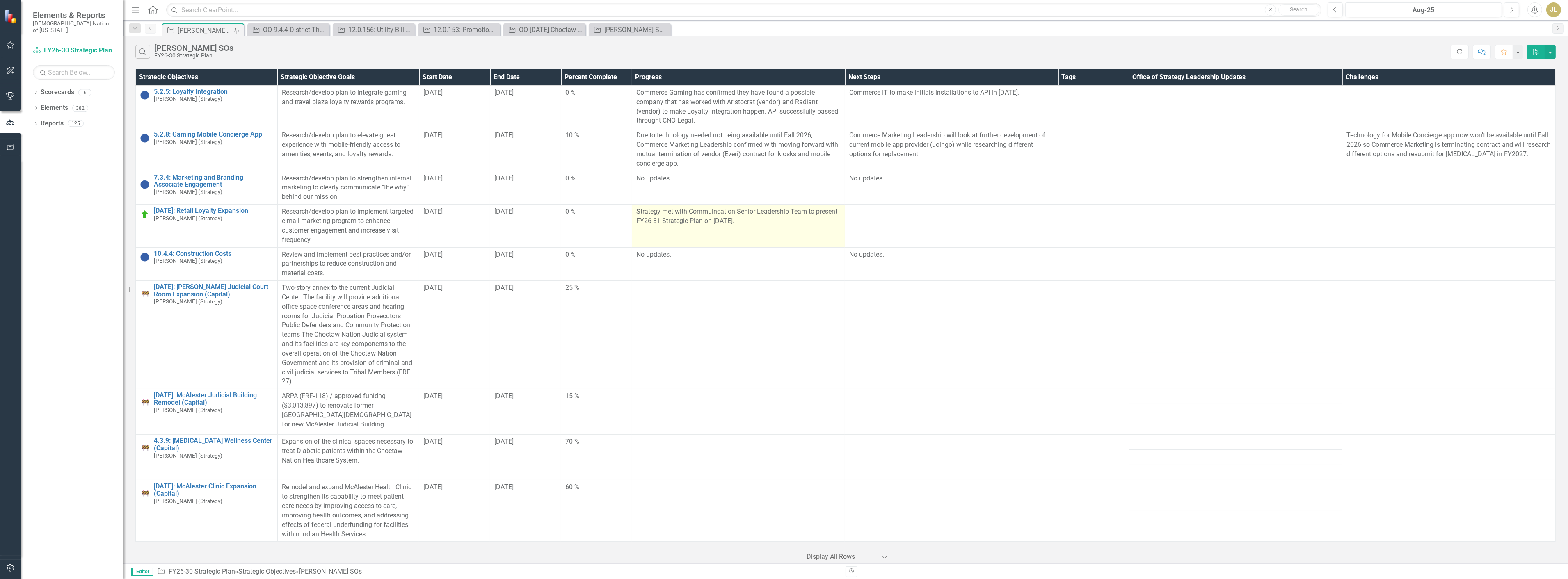
click at [699, 224] on p "Strategy met with Commuincation Senior Leadership Team to present FY26-31 Strat…" at bounding box center [739, 216] width 205 height 19
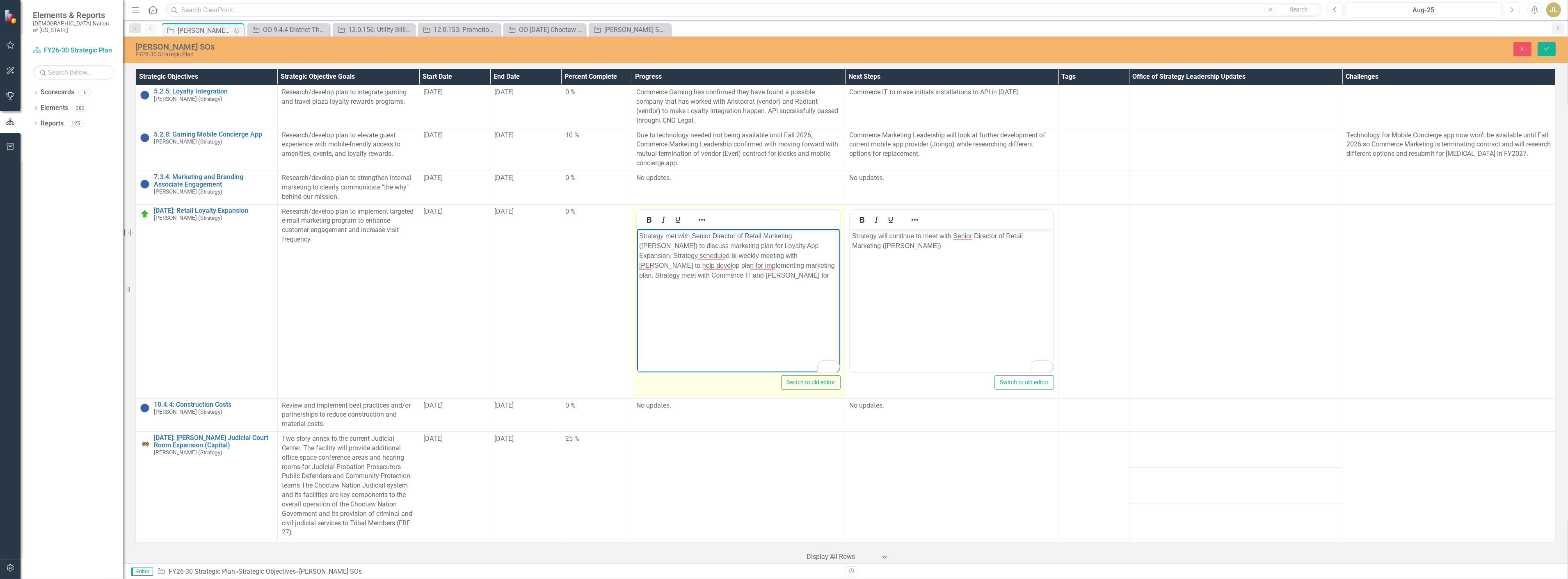
click at [762, 281] on body "Strategy met with Senior Director of Retail Marketing ([PERSON_NAME]) to discus…" at bounding box center [739, 290] width 203 height 123
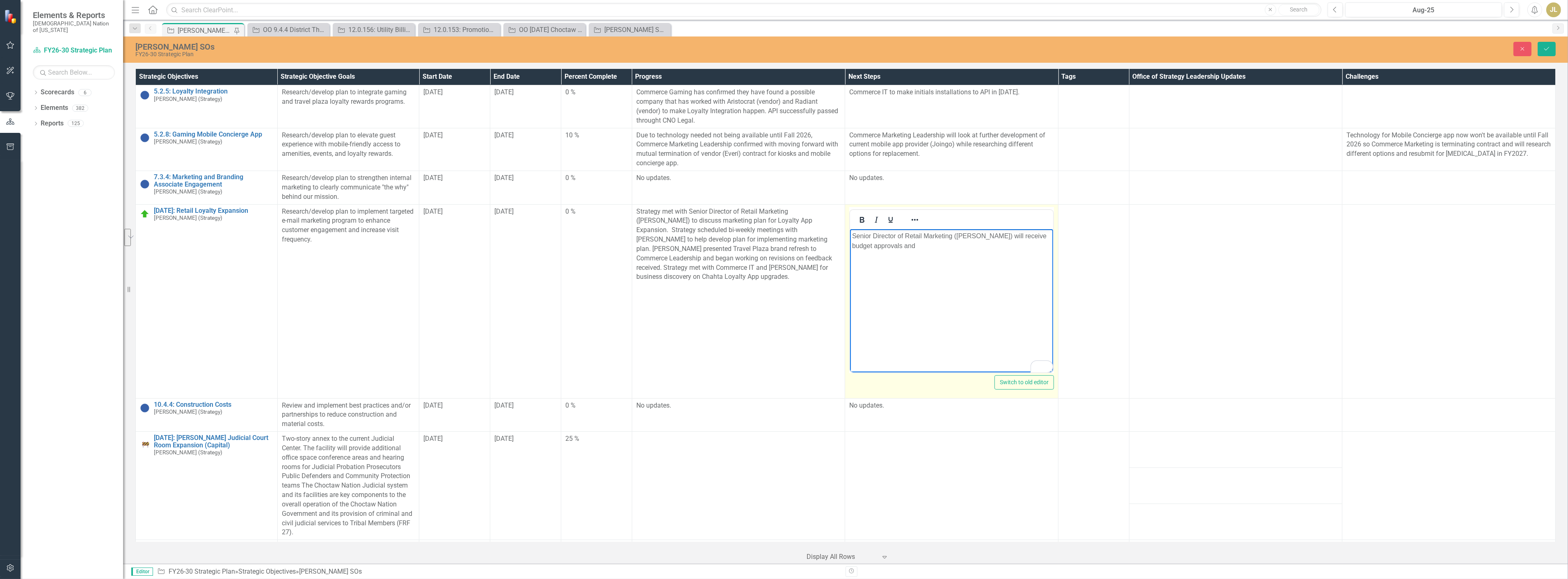
drag, startPoint x: 917, startPoint y: 243, endPoint x: 1689, endPoint y: 469, distance: 804.4
click at [850, 236] on html "Senior Director of Retail Marketing (Marshall Wright) will receive budget appro…" at bounding box center [952, 290] width 203 height 123
click at [944, 248] on p "Senior Director of Retail Marketing (Marshall Wright) will receive budget appro…" at bounding box center [951, 241] width 199 height 20
drag, startPoint x: 944, startPoint y: 248, endPoint x: 1017, endPoint y: 234, distance: 74.3
click at [1017, 234] on p "Senior Director of Retail Marketing (Marshall Wright) will receive budget appro…" at bounding box center [951, 241] width 199 height 20
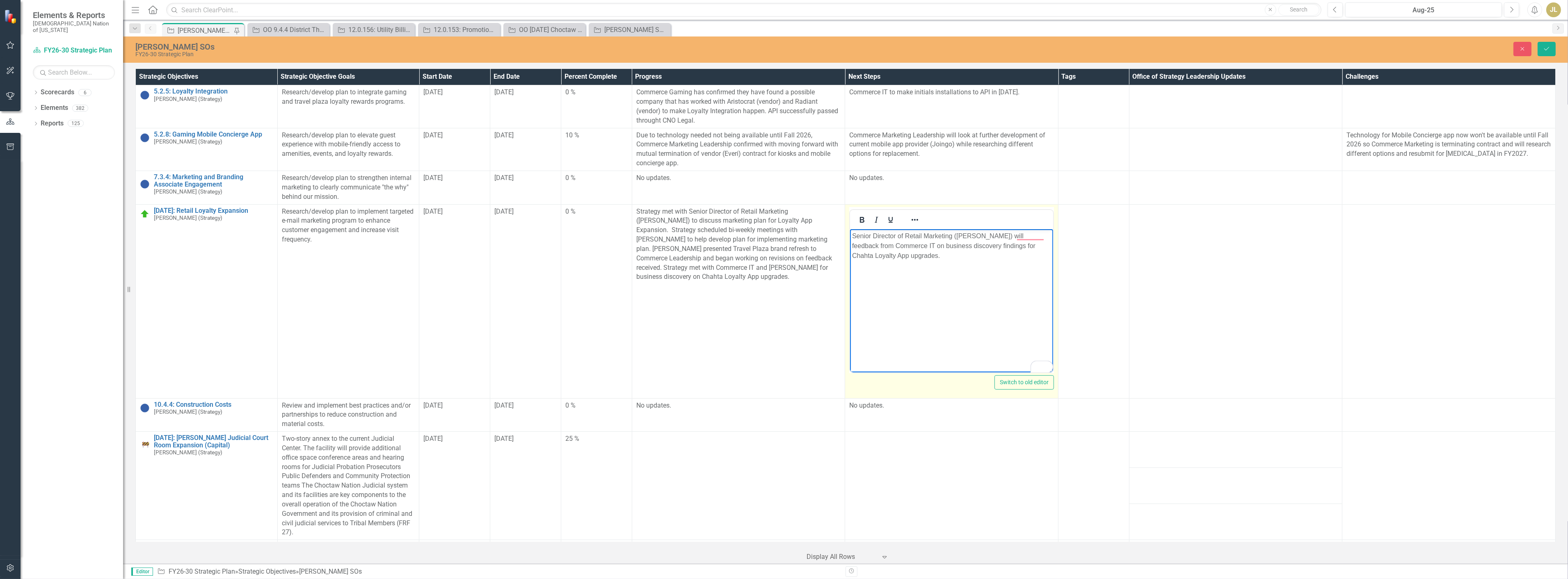
click at [1013, 238] on p "Senior Director of Retail Marketing (Marshall Wright) will feedback from Commer…" at bounding box center [951, 245] width 199 height 30
click at [1549, 58] on div "Josh SOs FY26-30 Strategic Plan Close Save" at bounding box center [846, 49] width 1445 height 26
click at [1550, 54] on button "Save" at bounding box center [1546, 49] width 18 height 14
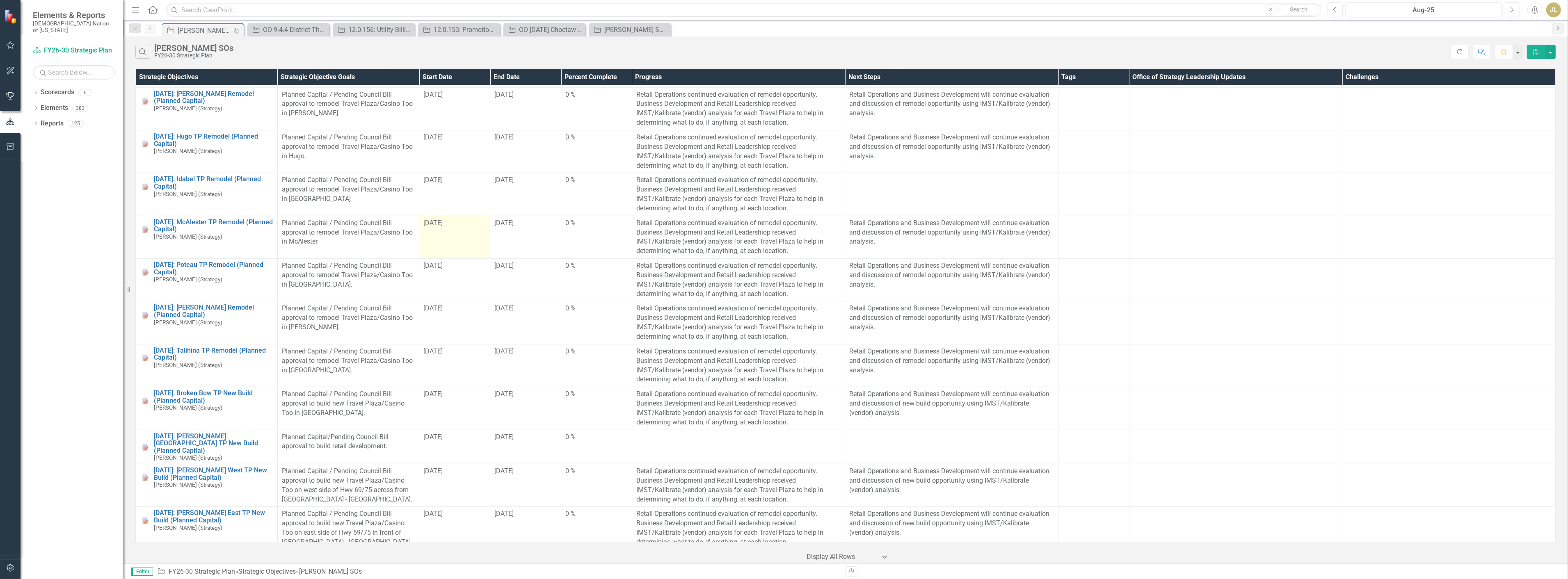
scroll to position [1412, 0]
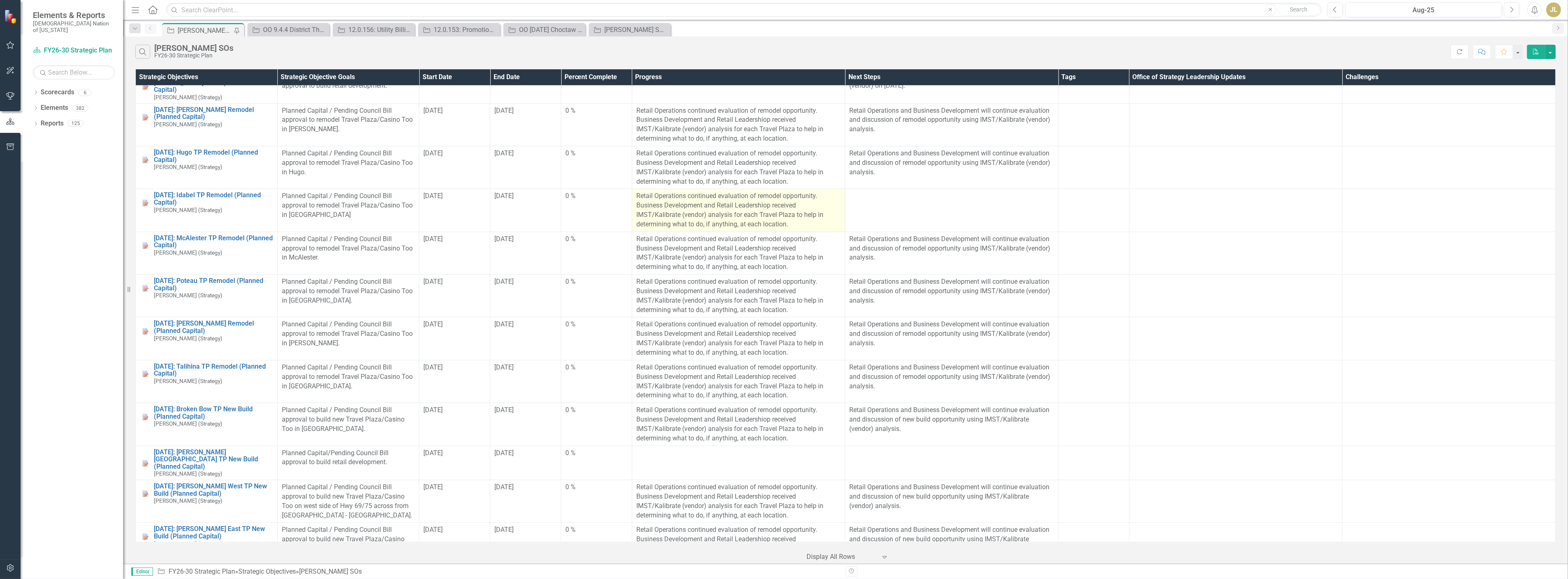
click at [707, 221] on p "Retail Operations continued evaluation of remodel opportunity. Business Develop…" at bounding box center [739, 210] width 205 height 38
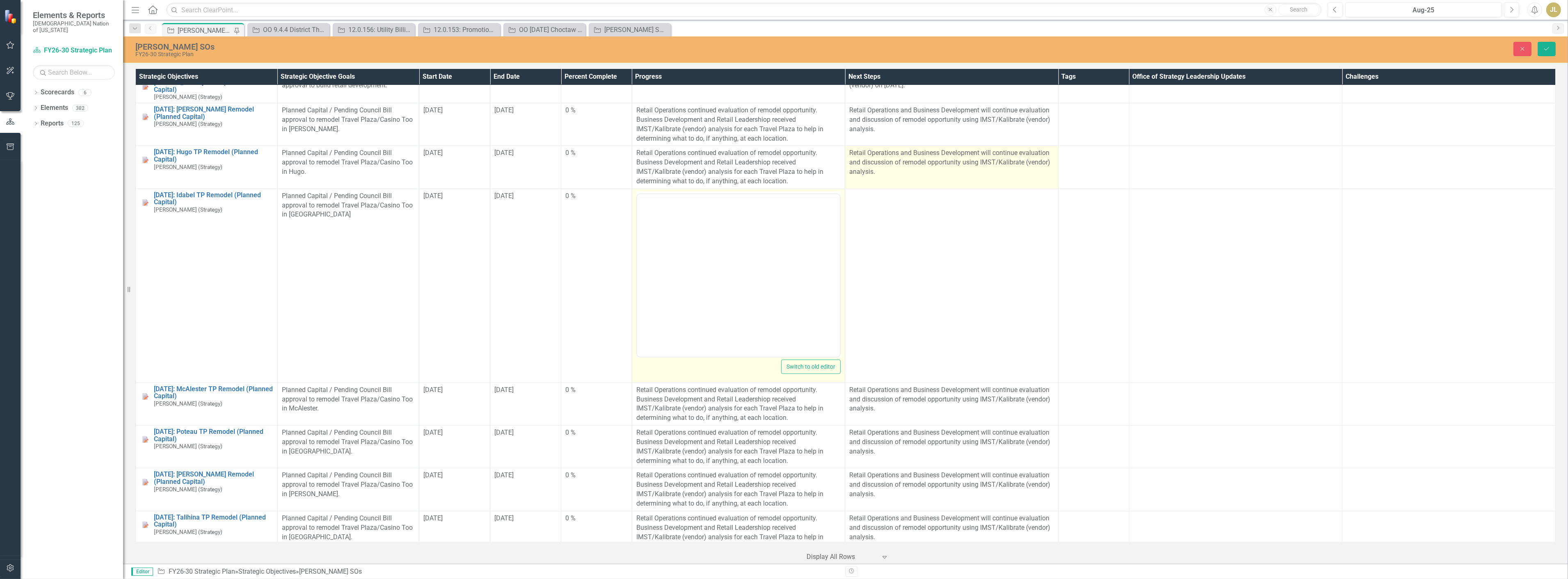
click at [969, 155] on p "Retail Operations and Business Development will continue evaluation and discuss…" at bounding box center [952, 162] width 205 height 28
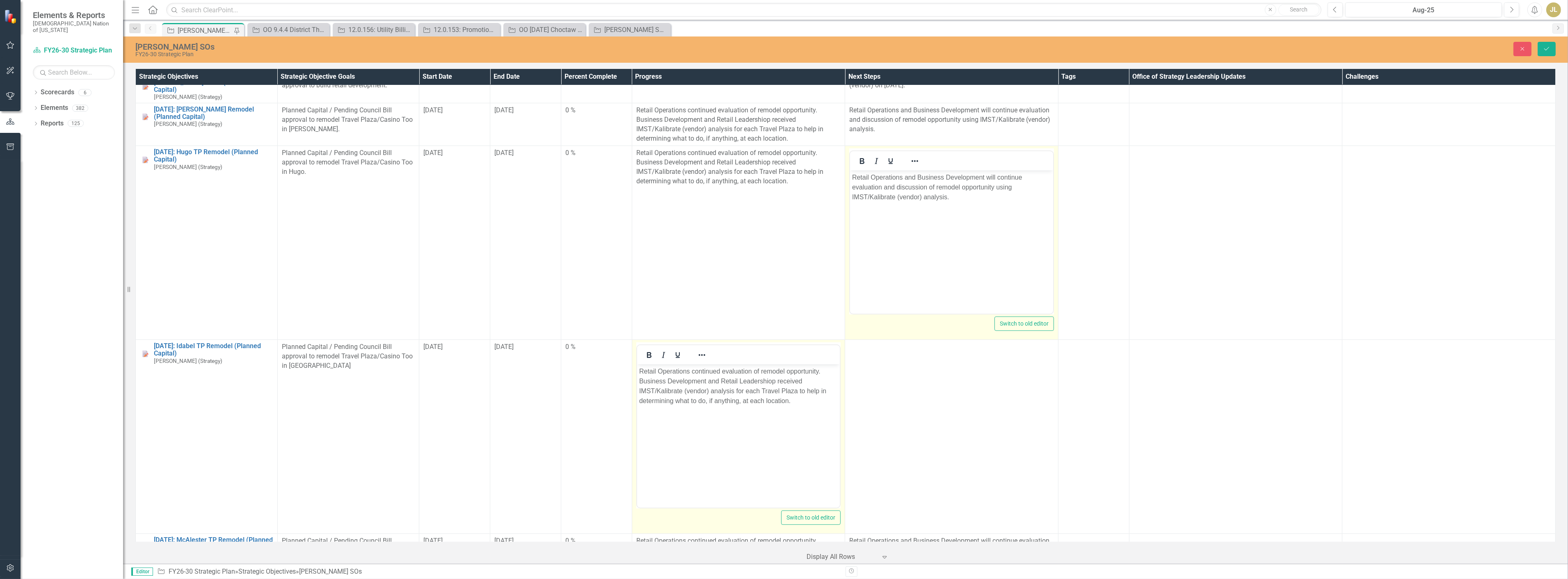
scroll to position [0, 0]
click at [937, 186] on p "Retail Operations and Business Development will continue evaluation and discuss…" at bounding box center [951, 187] width 199 height 30
copy p "Retail Operations and Business Development will continue evaluation and discuss…"
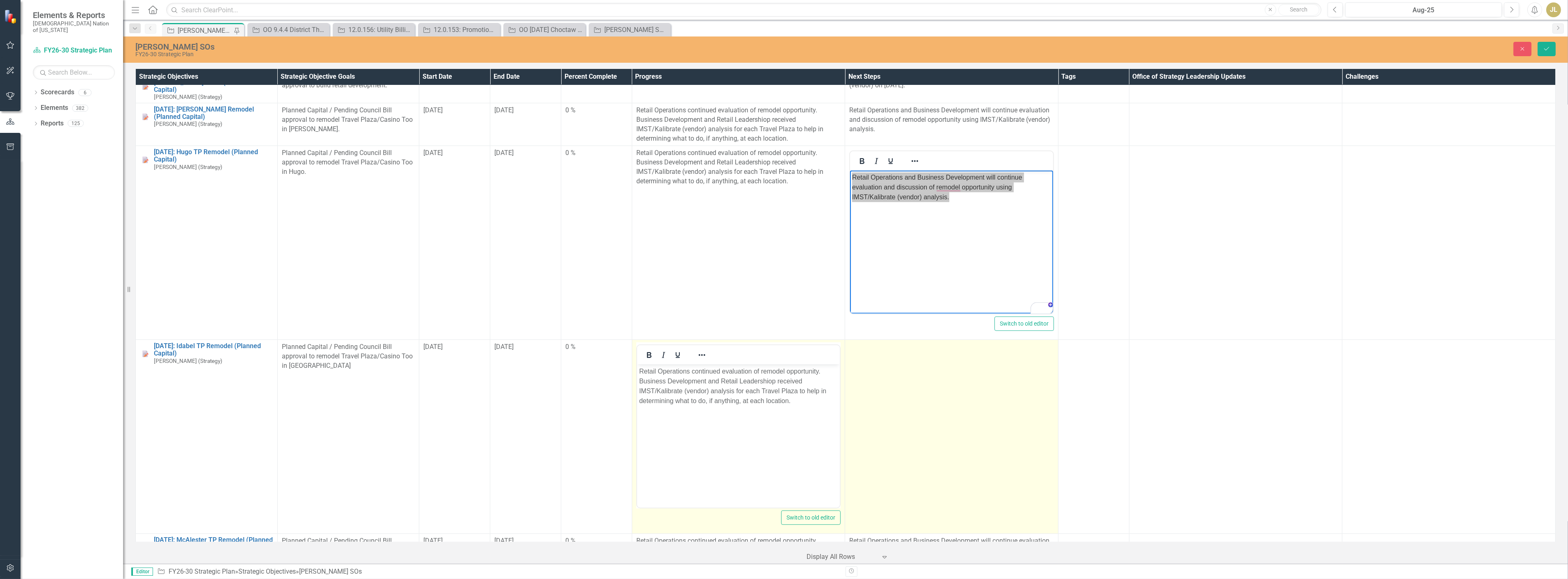
click at [945, 394] on td at bounding box center [951, 437] width 213 height 194
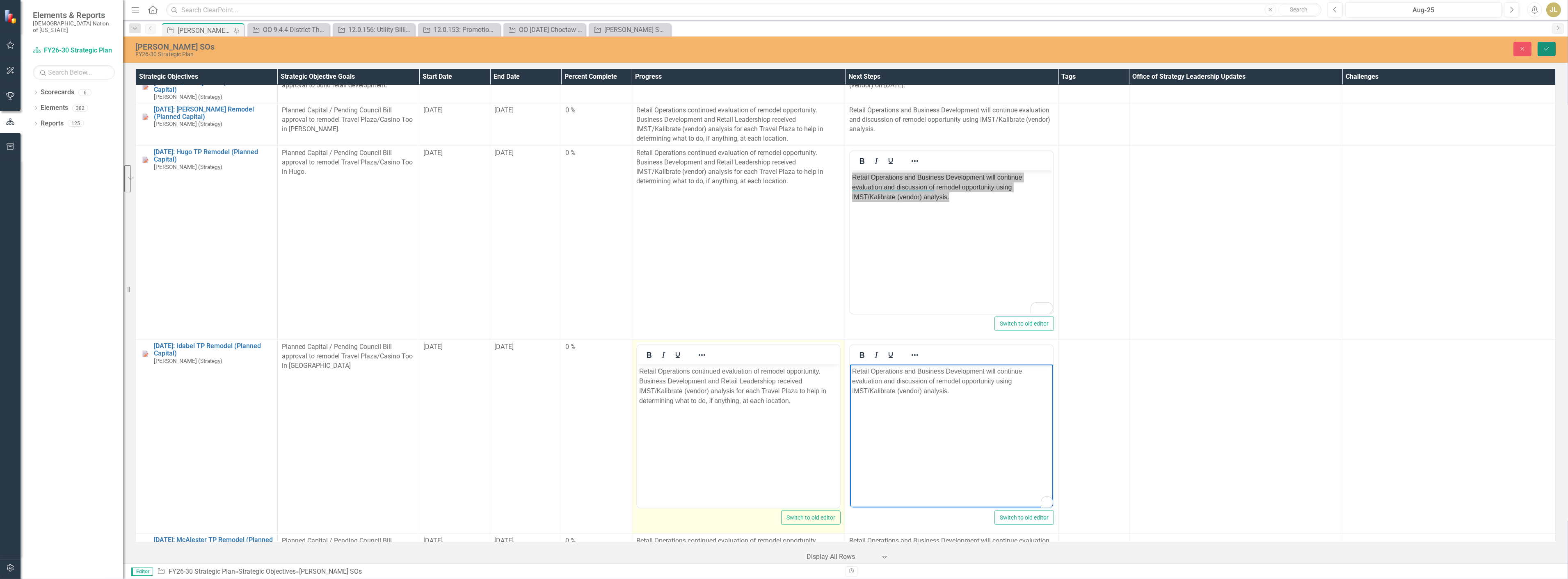
click at [1550, 54] on button "Save" at bounding box center [1546, 49] width 18 height 14
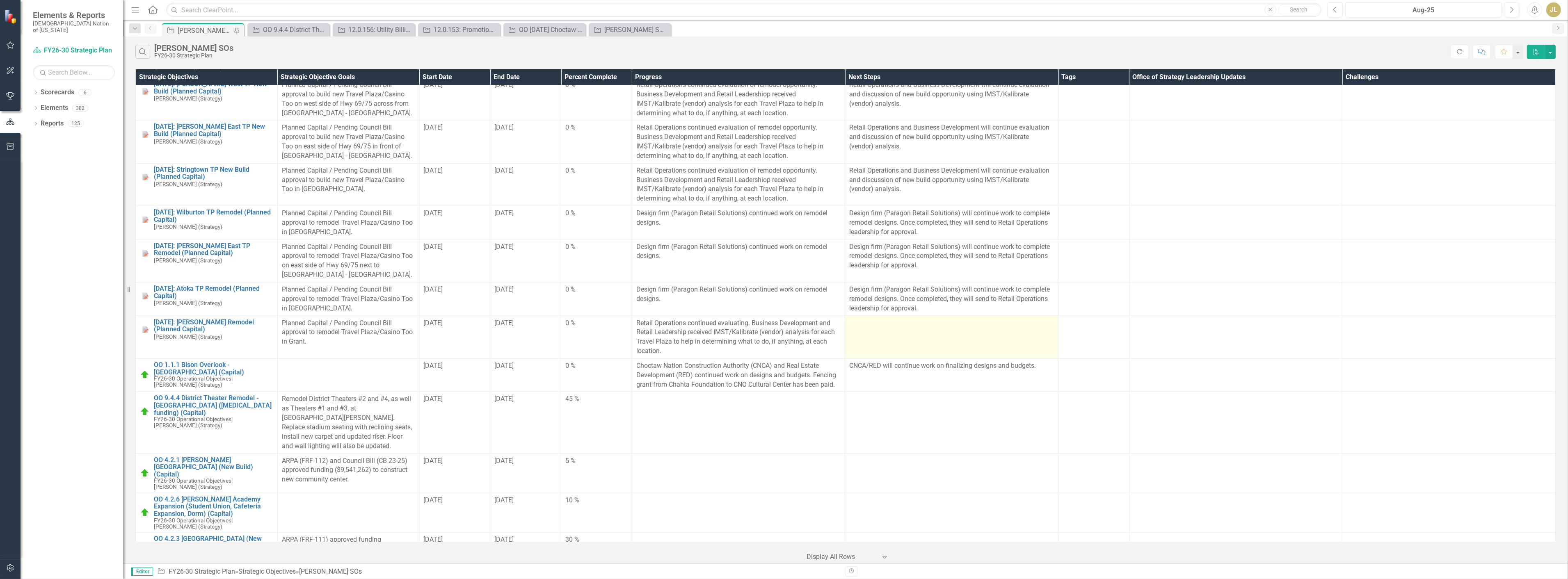
scroll to position [1822, 0]
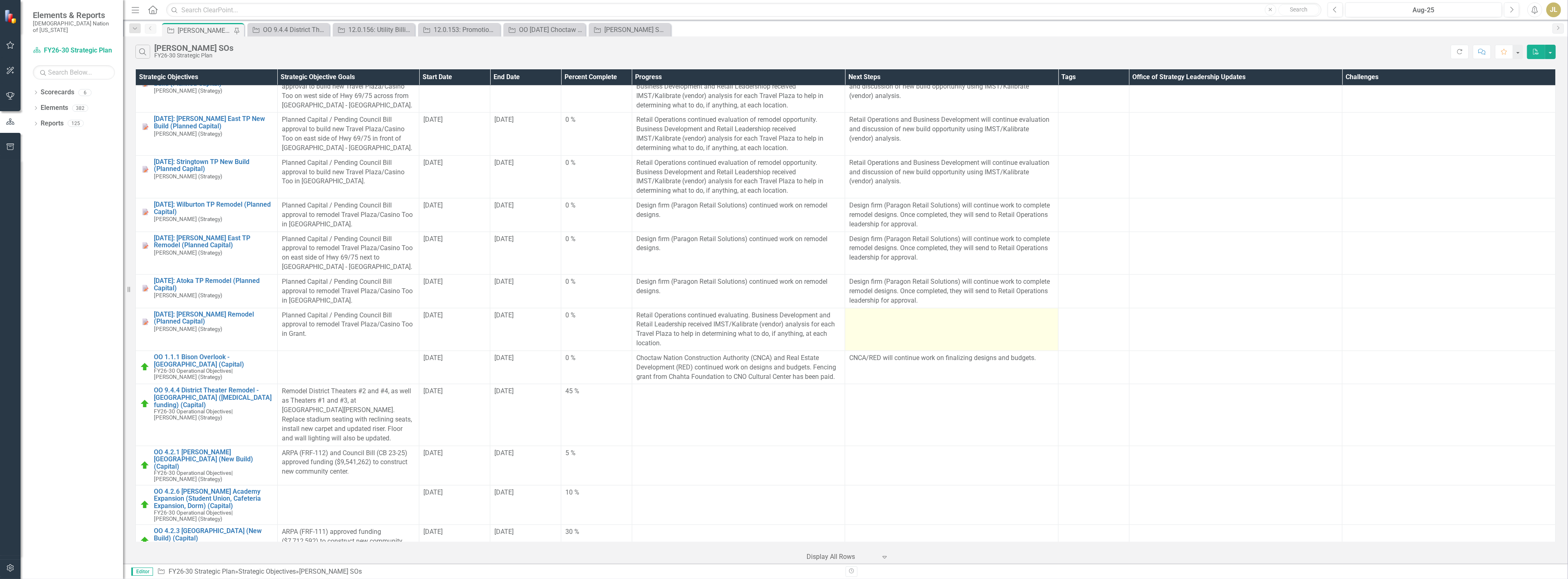
click at [897, 317] on td at bounding box center [951, 329] width 213 height 42
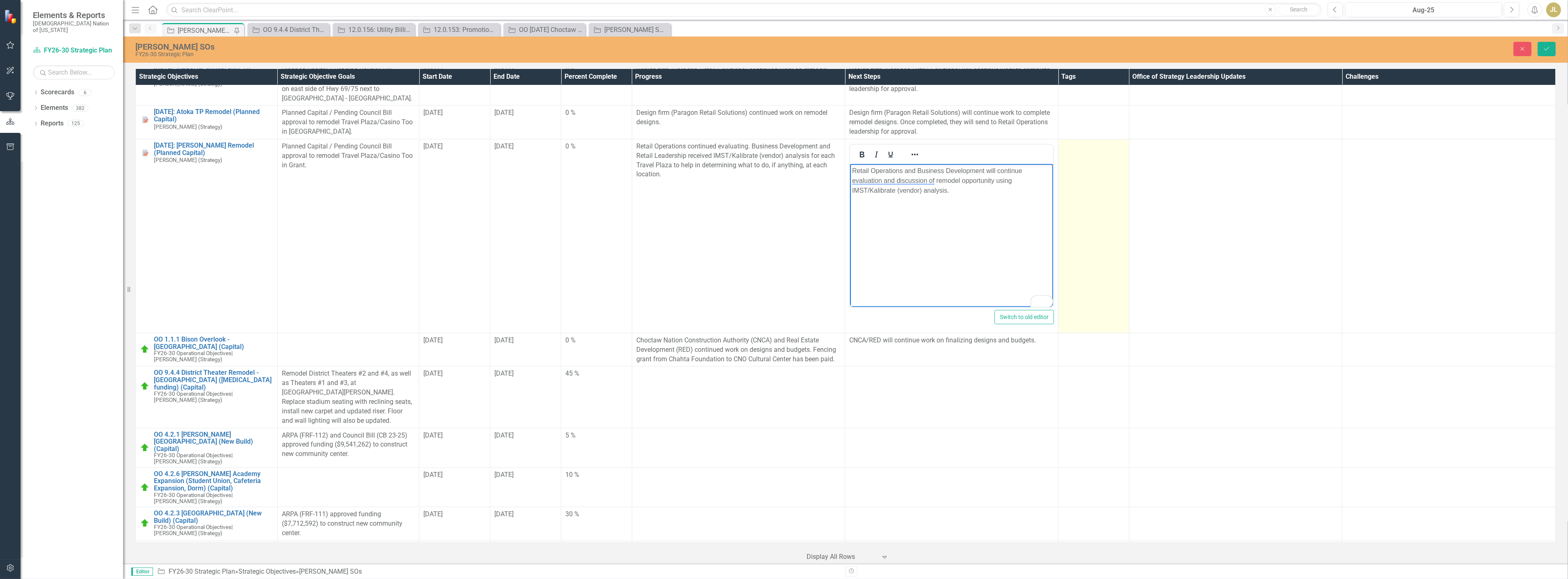
scroll to position [2004, 0]
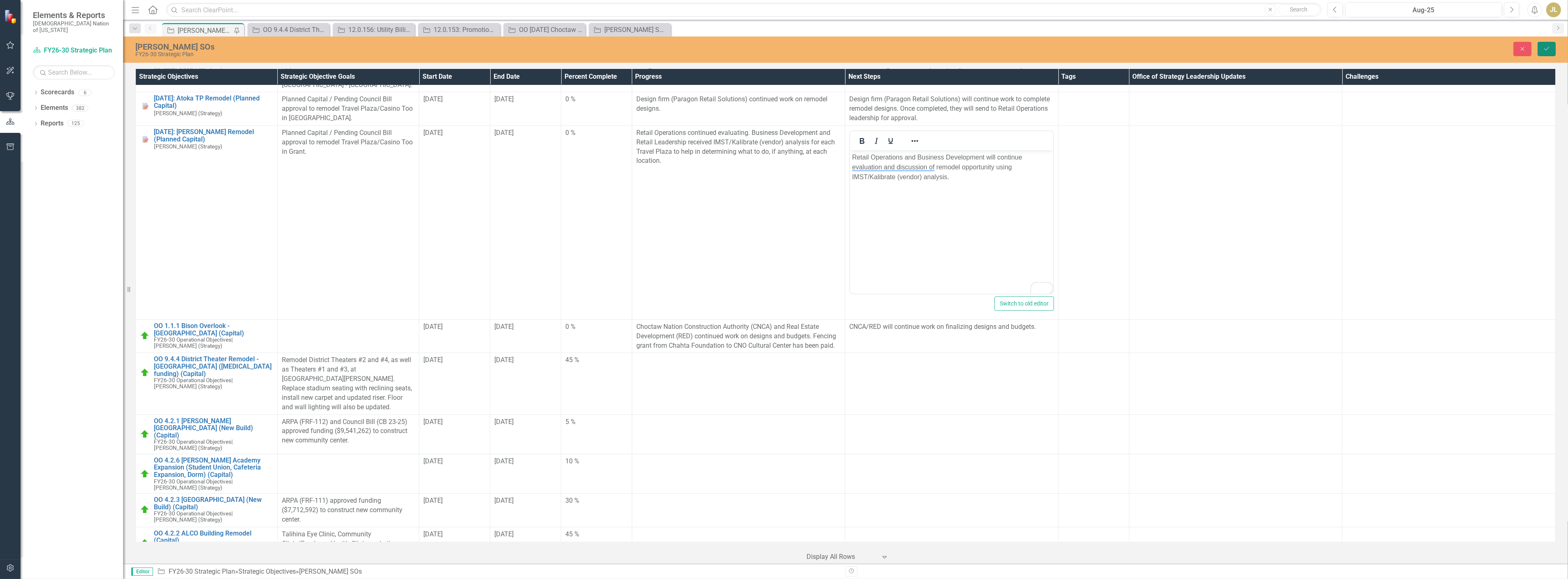
click at [1541, 51] on button "Save" at bounding box center [1546, 49] width 18 height 14
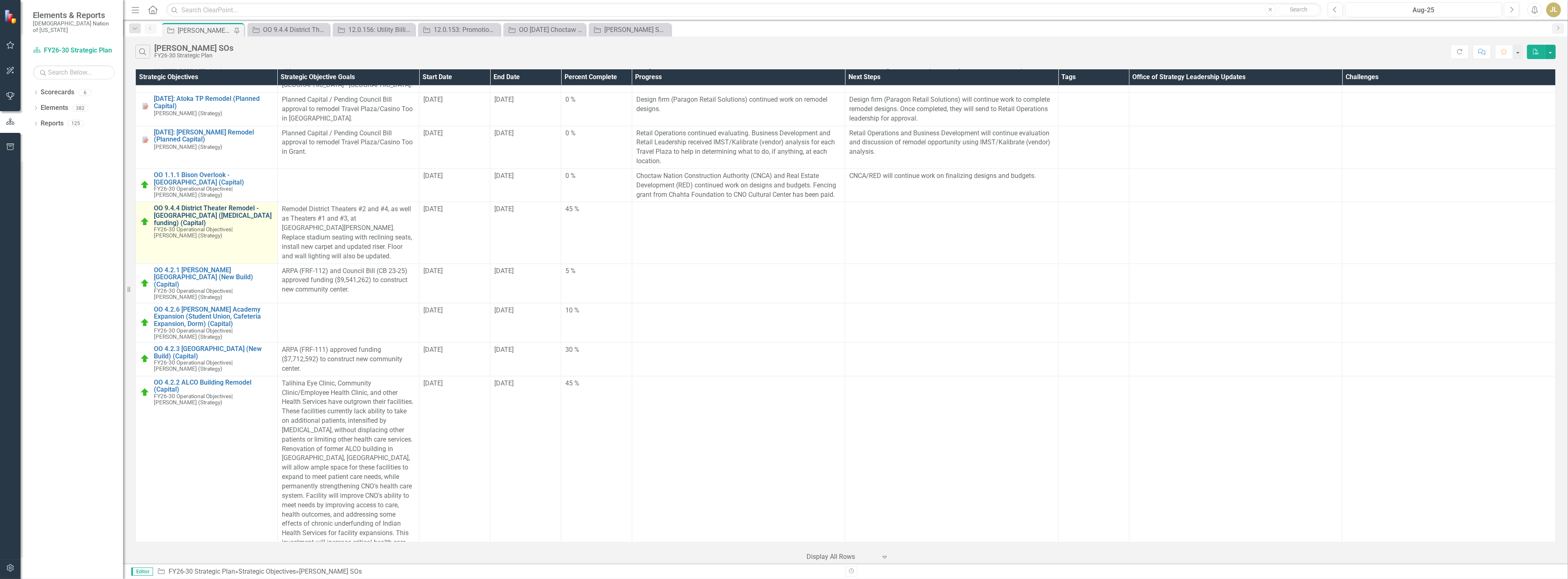
click at [223, 205] on link "OO 9.4.4 District Theater Remodel - [GEOGRAPHIC_DATA] ([MEDICAL_DATA] funding) …" at bounding box center [213, 216] width 120 height 22
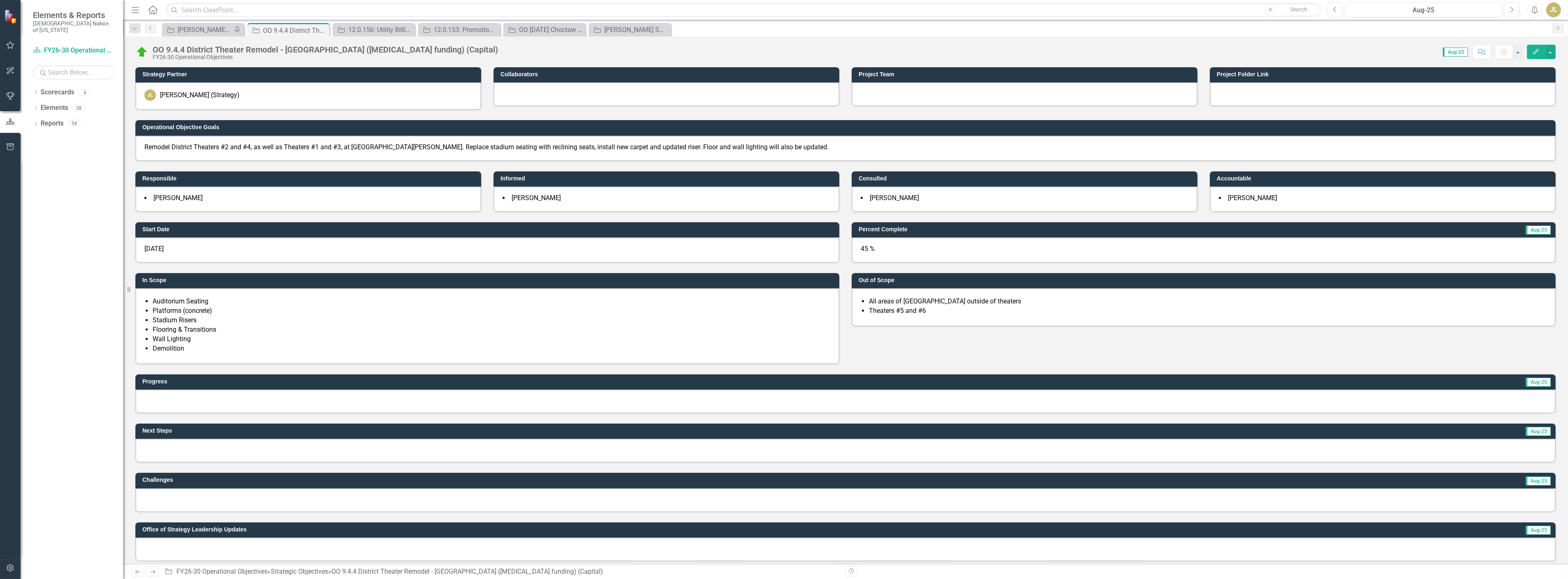
click at [885, 249] on div "45 %" at bounding box center [1204, 250] width 704 height 25
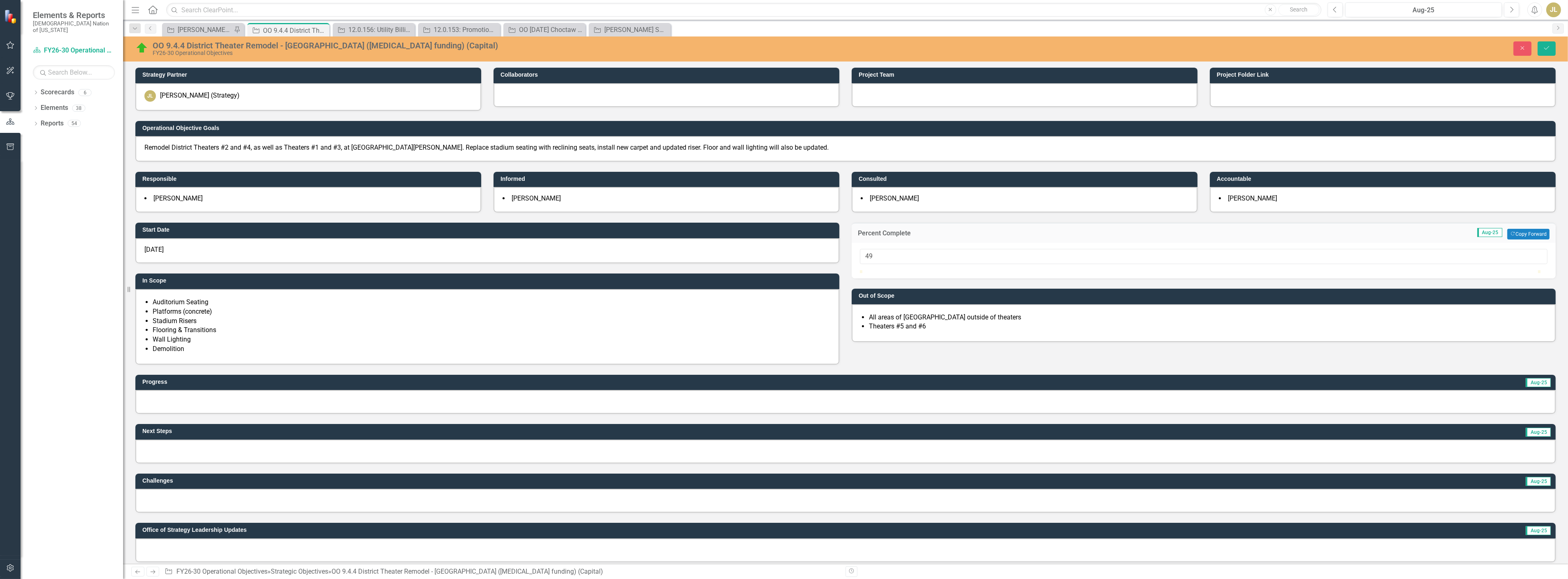
type input "50"
drag, startPoint x: 1167, startPoint y: 275, endPoint x: 1199, endPoint y: 276, distance: 32.0
click at [1199, 271] on div at bounding box center [1199, 271] width 0 height 0
click at [1549, 58] on div "OO 9.4.4 District Theater Remodel - Durant (CapEx funding) (Capital) FY26-30 Op…" at bounding box center [846, 49] width 1445 height 25
click at [1549, 49] on icon "Save" at bounding box center [1546, 48] width 7 height 5
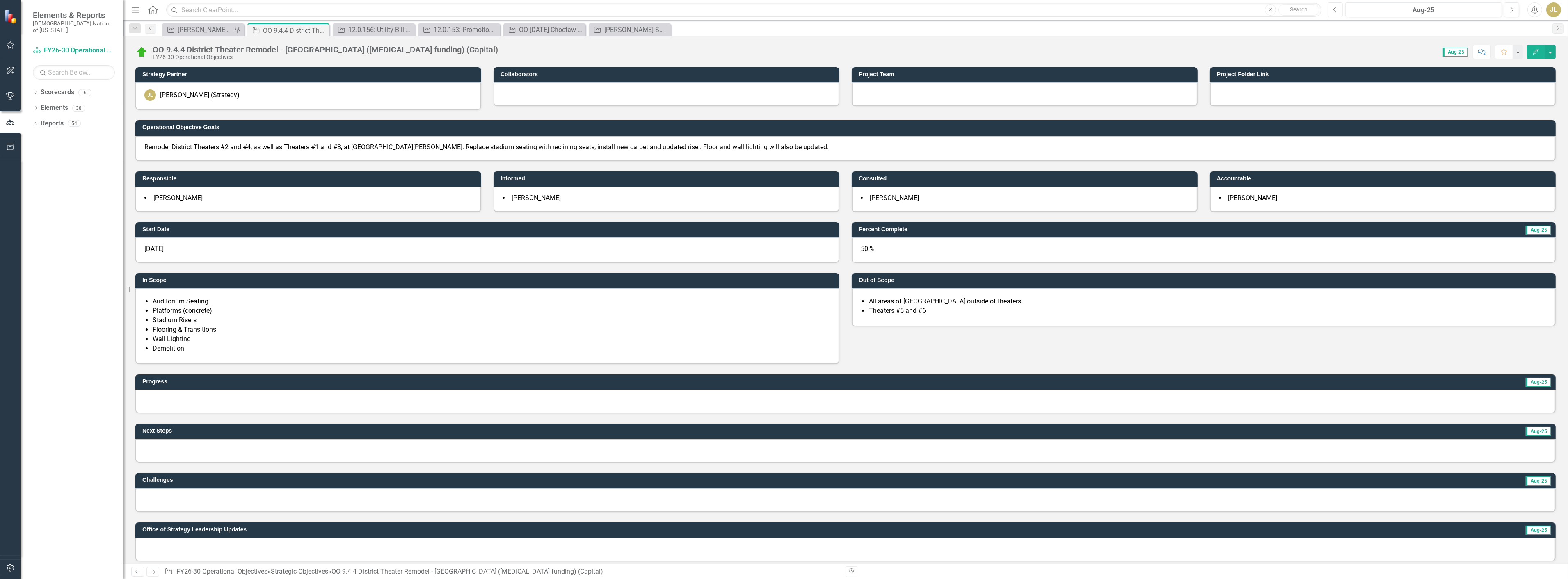
click at [1340, 9] on button "Previous" at bounding box center [1335, 10] width 15 height 14
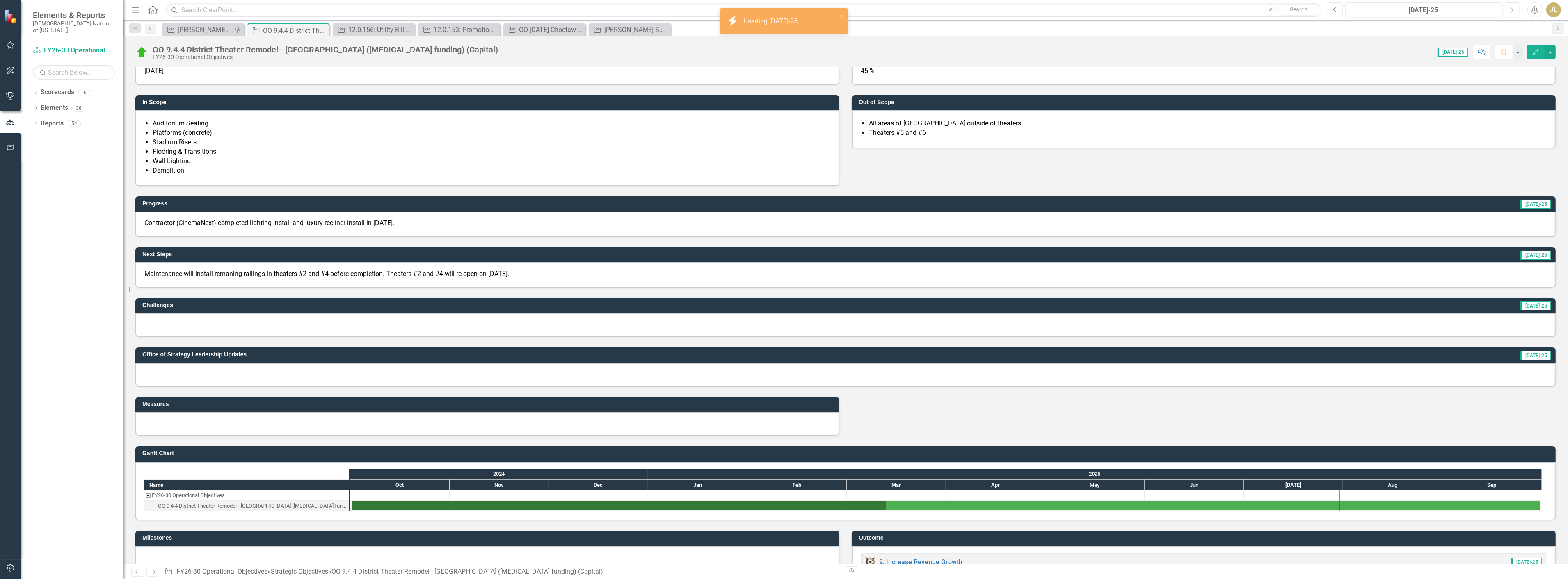
scroll to position [182, 0]
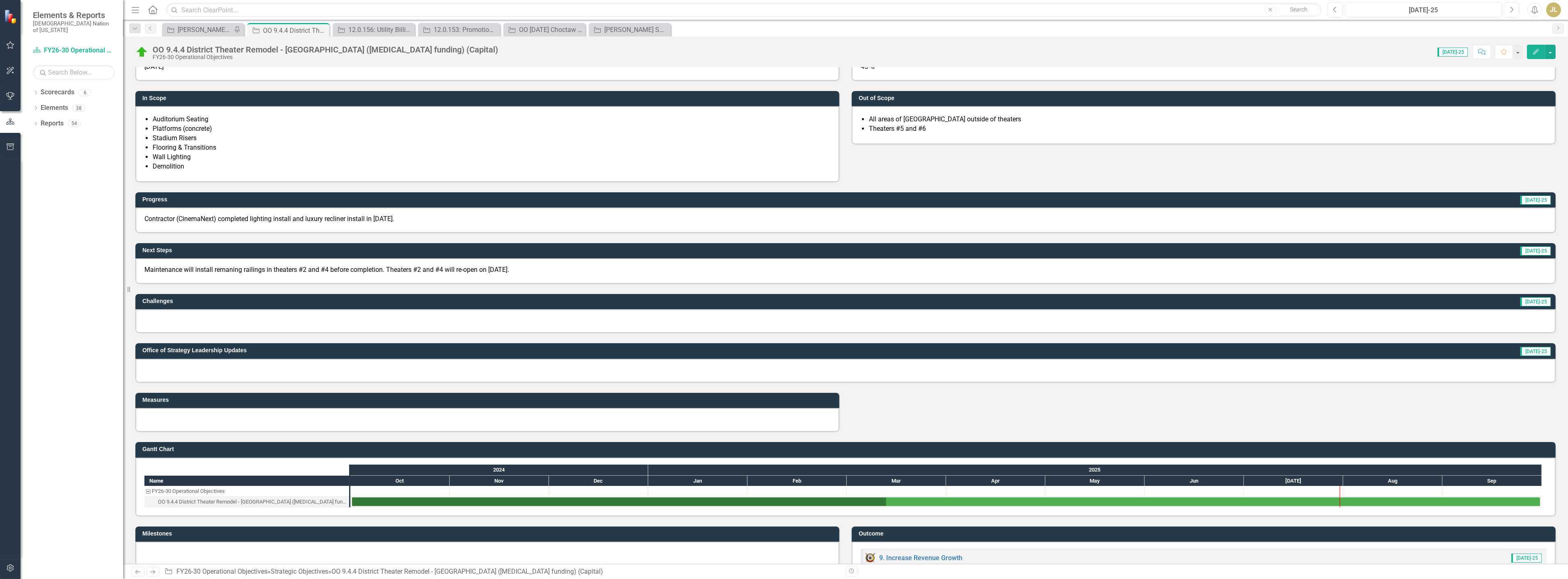
click at [420, 265] on p "Maintenance will install remaning railings in theaters #2 and #4 before complet…" at bounding box center [846, 270] width 1402 height 9
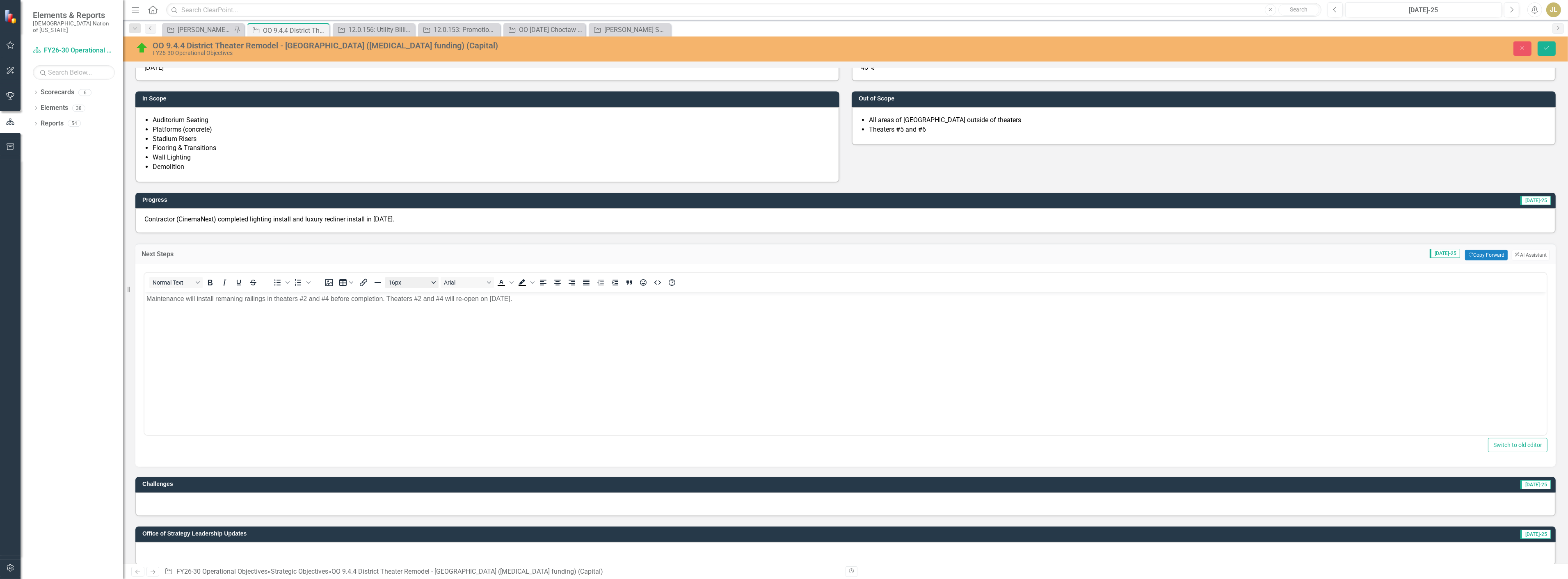
scroll to position [0, 0]
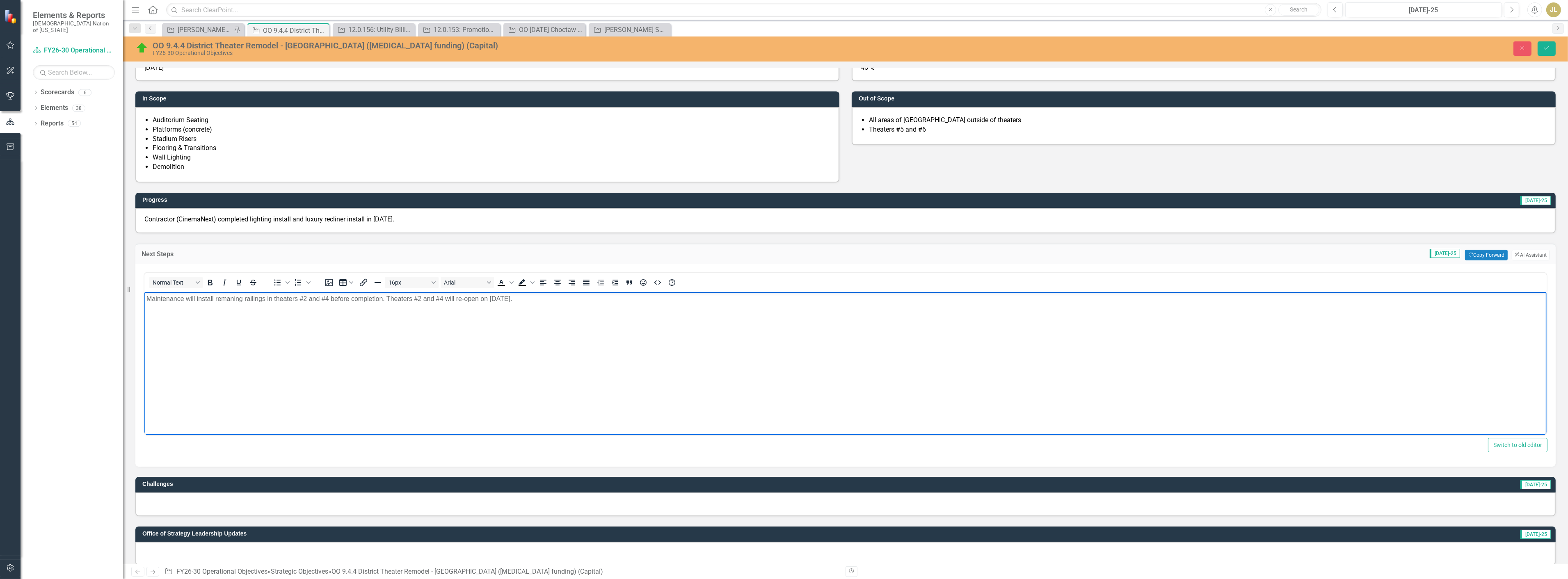
drag, startPoint x: 385, startPoint y: 298, endPoint x: 545, endPoint y: 299, distance: 160.0
click at [545, 299] on p "Maintenance will install remaning railings in theaters #2 and #4 before complet…" at bounding box center [845, 298] width 1398 height 10
copy p "Theaters #2 and #4 will re-open on August 1, 2025."
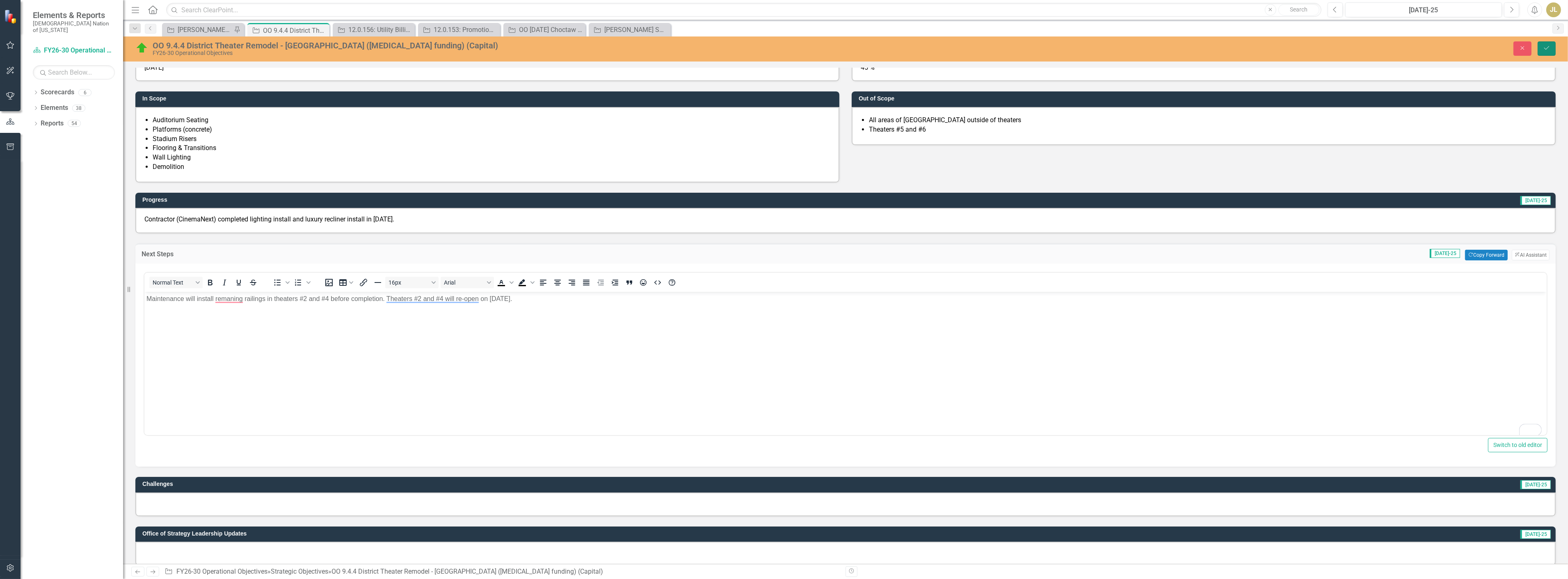
click at [1545, 43] on button "Save" at bounding box center [1546, 49] width 18 height 14
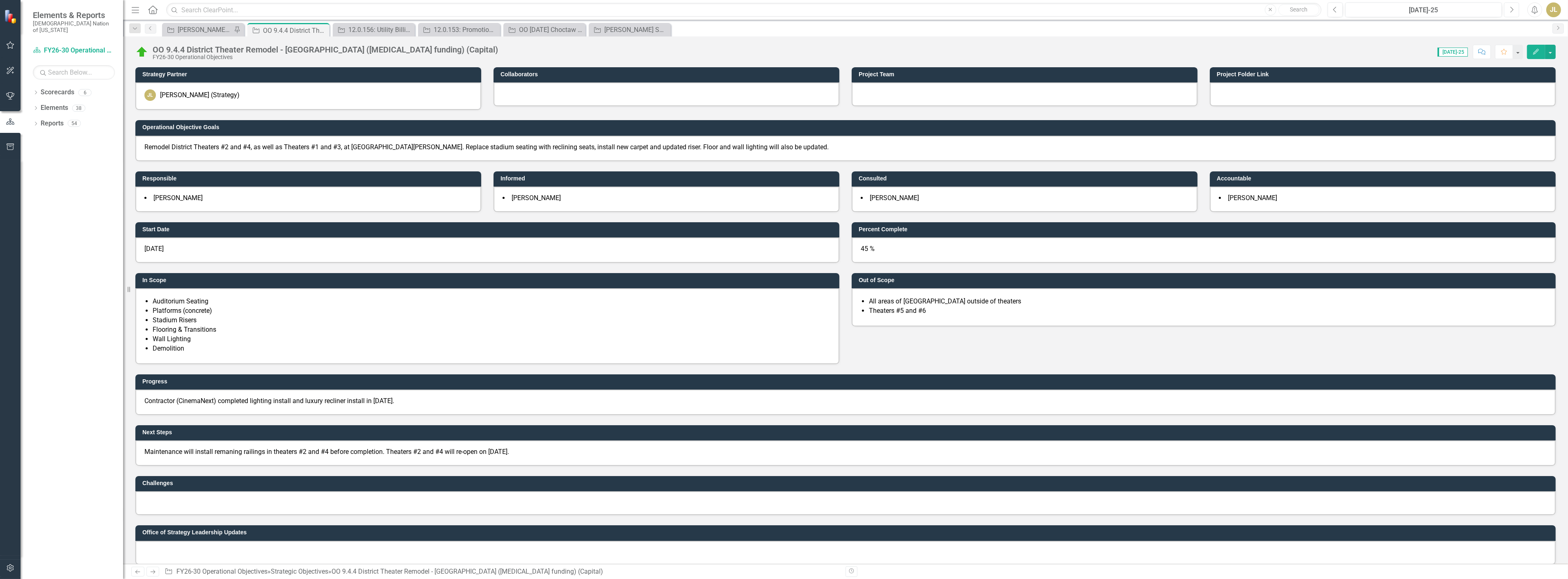
click at [1515, 13] on button "Next" at bounding box center [1511, 10] width 15 height 14
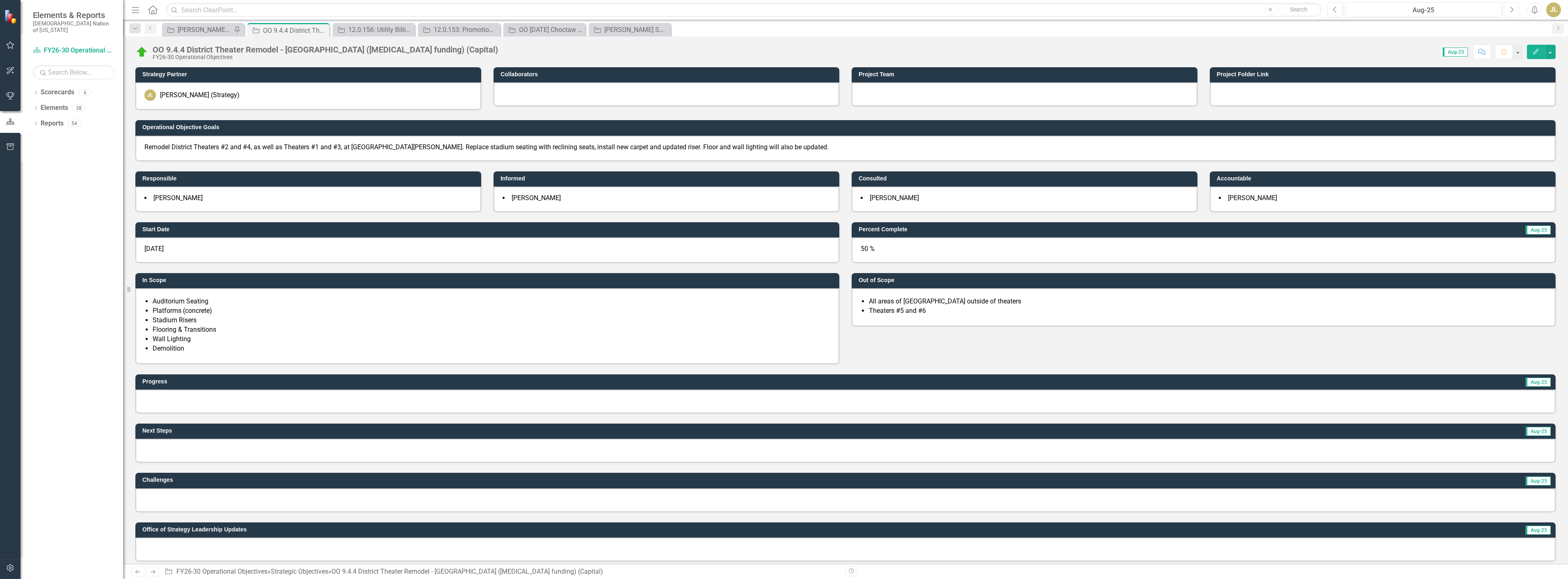
scroll to position [91, 0]
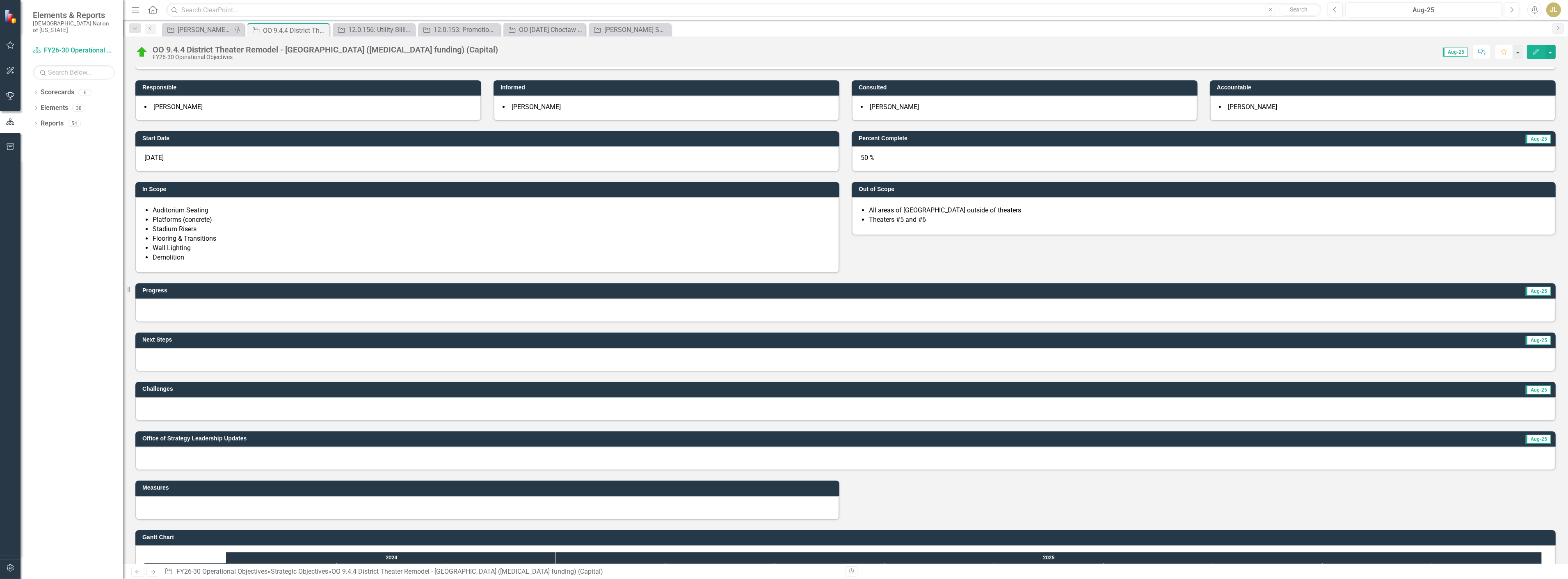
click at [180, 298] on div at bounding box center [845, 310] width 1420 height 23
click at [178, 298] on div at bounding box center [845, 310] width 1420 height 23
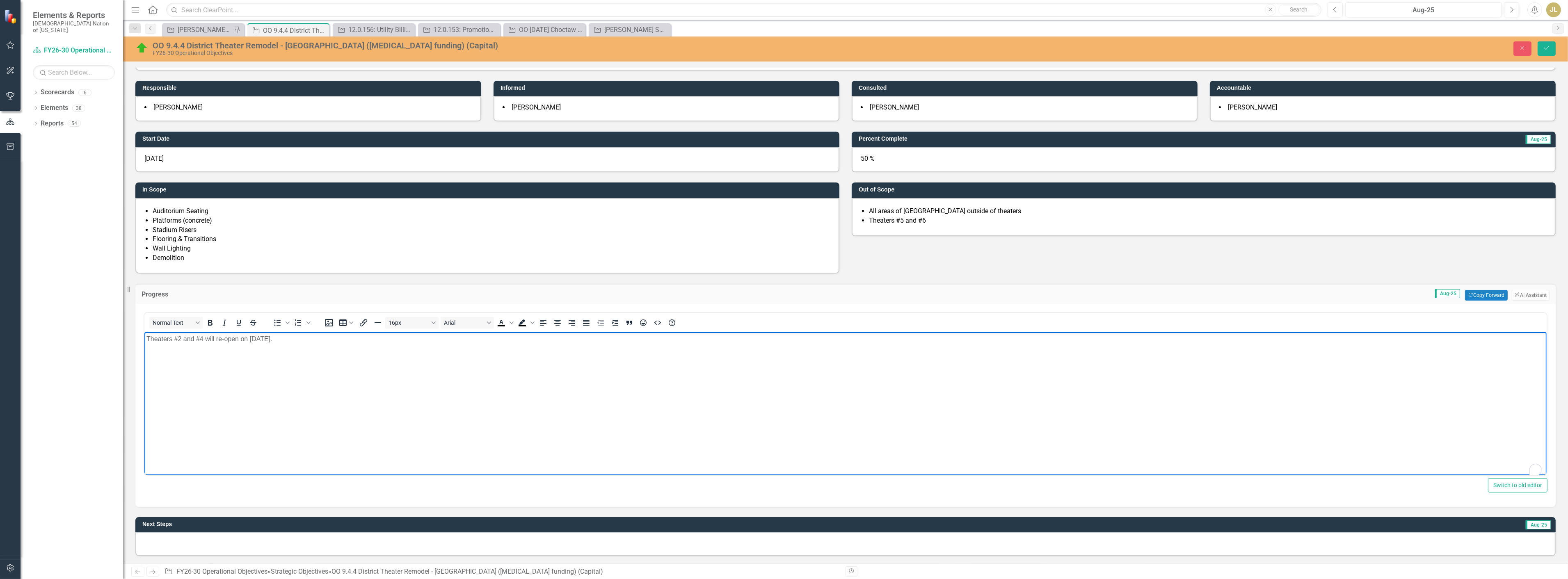
scroll to position [0, 0]
drag, startPoint x: 238, startPoint y: 339, endPoint x: 206, endPoint y: 341, distance: 32.1
click at [206, 341] on p "Theaters #2 and #4 will re-open on August 1, 2025." at bounding box center [845, 338] width 1398 height 10
click at [1546, 47] on icon "Save" at bounding box center [1546, 48] width 7 height 5
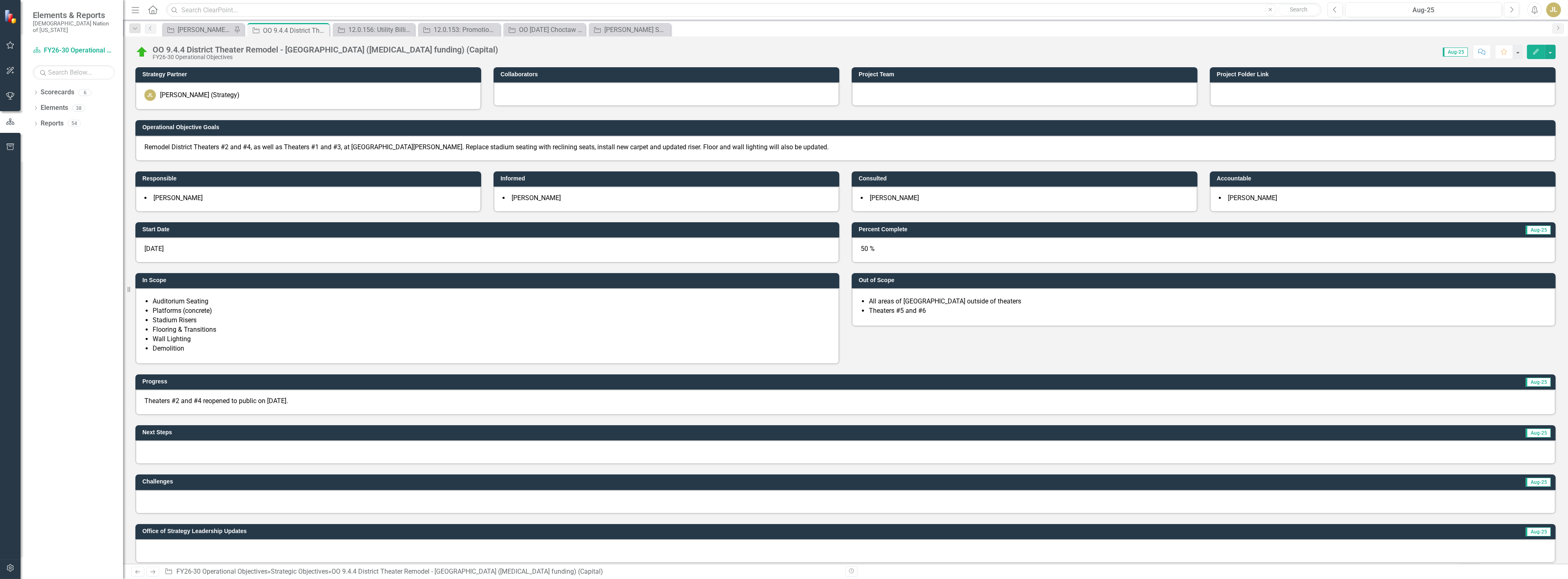
click at [1531, 50] on button "Edit" at bounding box center [1536, 52] width 18 height 14
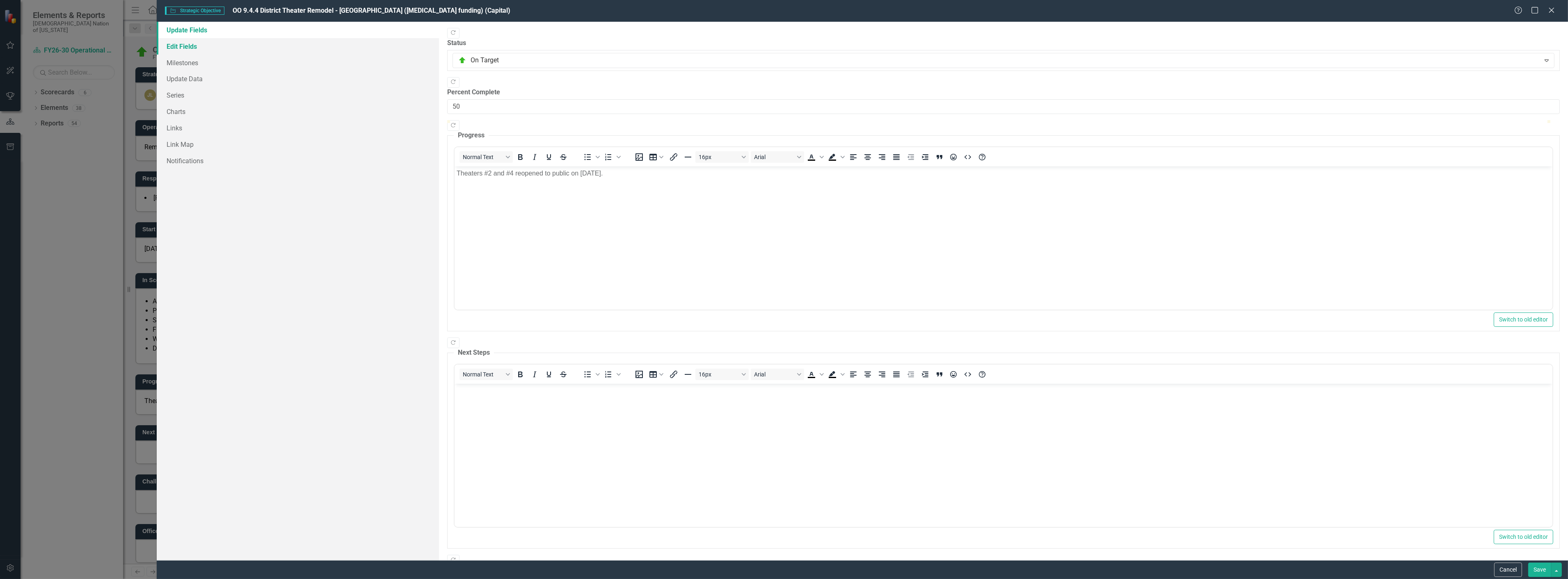
click at [186, 47] on link "Edit Fields" at bounding box center [298, 46] width 282 height 16
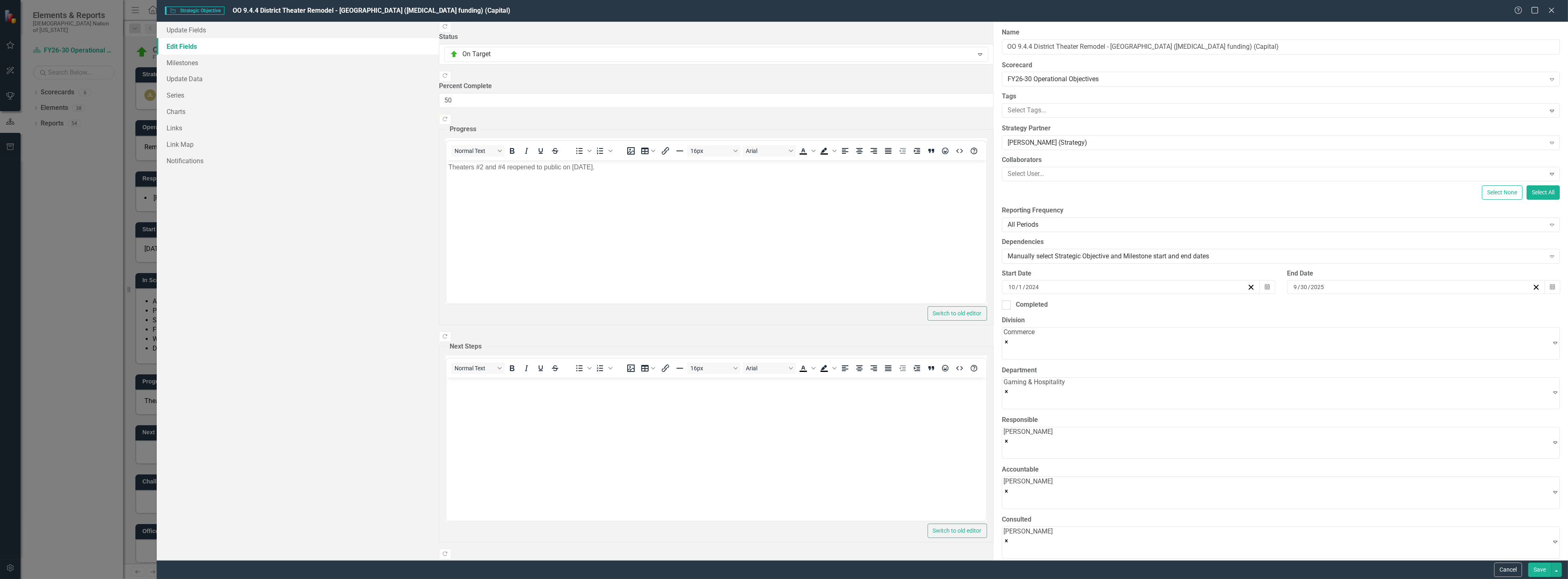
click at [1546, 6] on div "Help Maximize Close" at bounding box center [1537, 11] width 46 height 9
click at [1552, 13] on icon "Close" at bounding box center [1551, 10] width 10 height 8
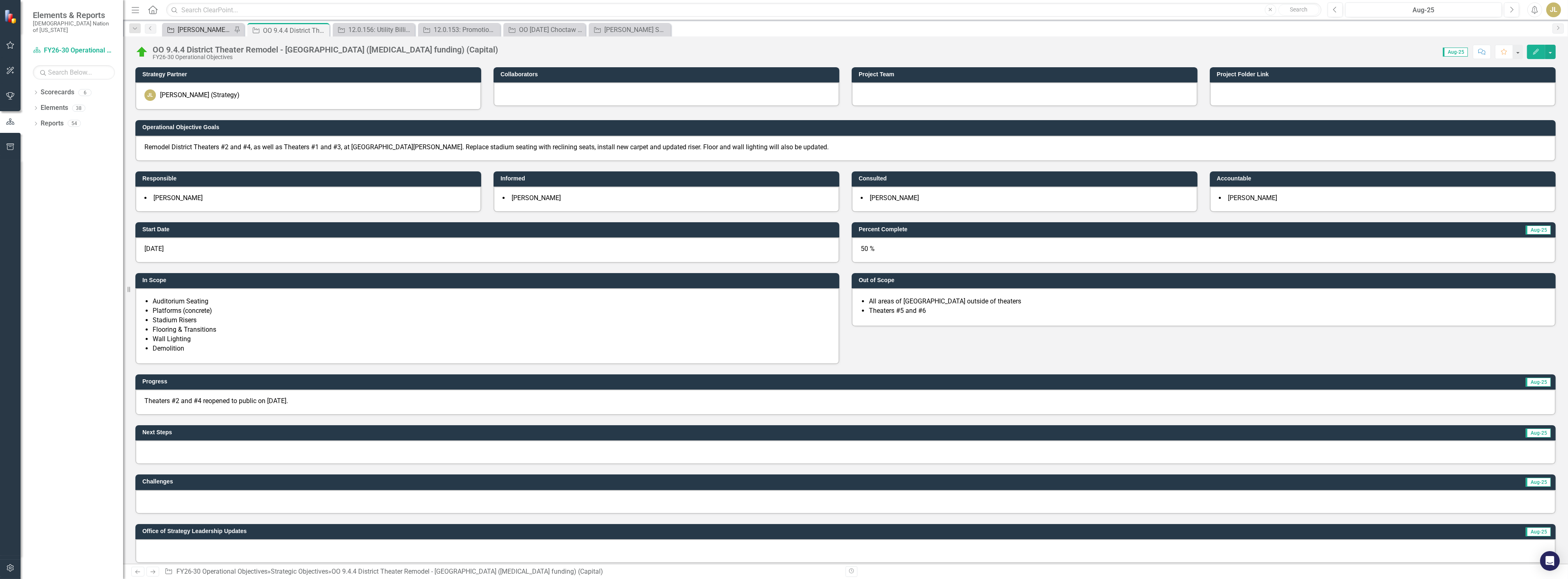
click at [191, 31] on div "[PERSON_NAME] SOs" at bounding box center [204, 29] width 54 height 10
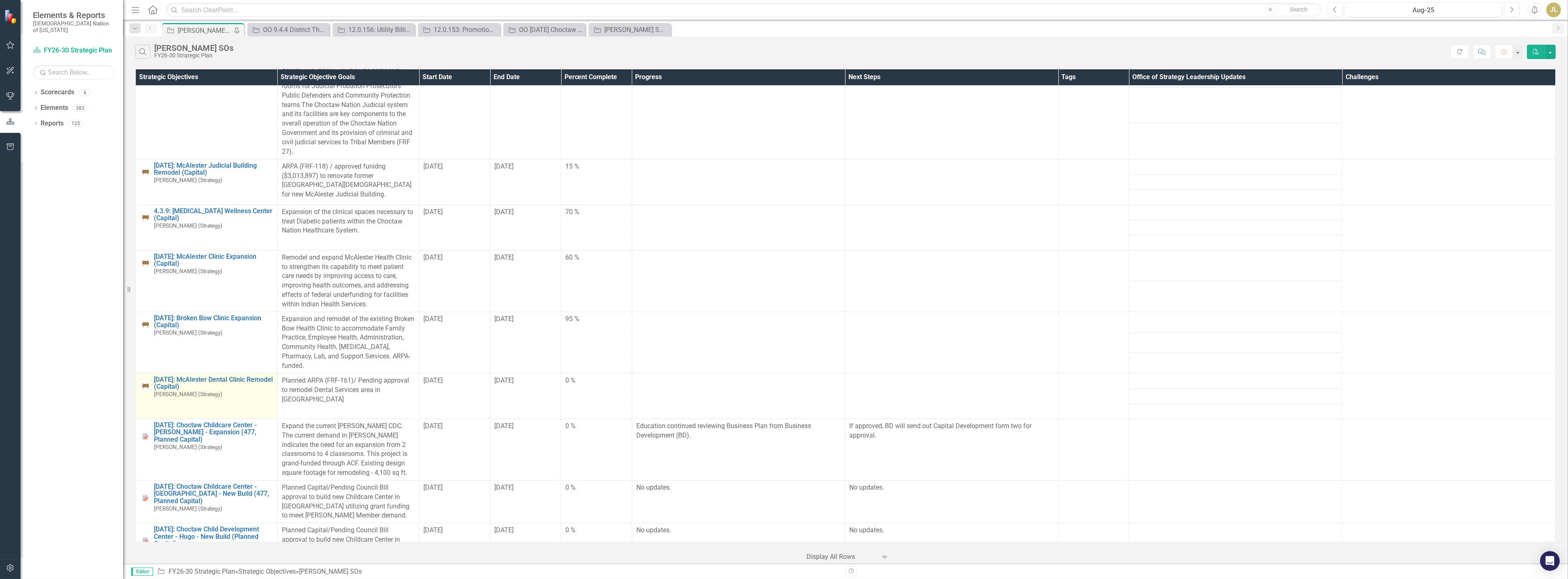
scroll to position [182, 0]
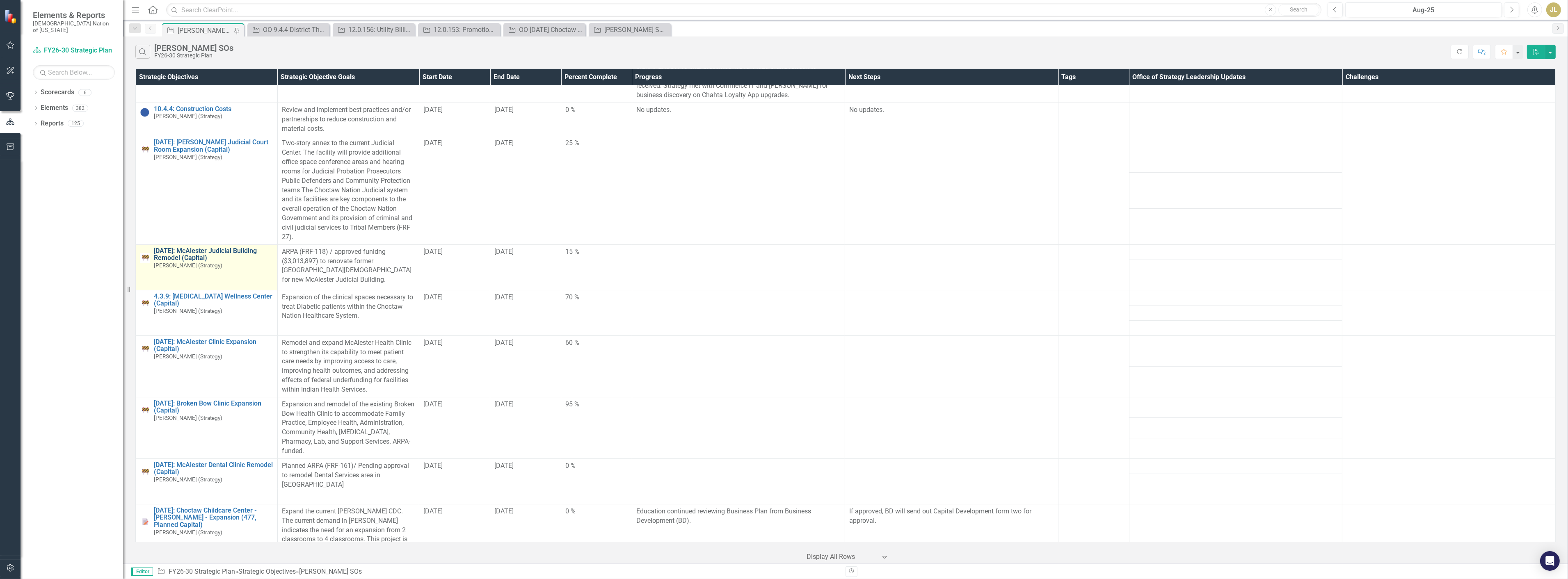
click at [190, 256] on link "[DATE]: McAlester Judicial Building Remodel (Capital)" at bounding box center [213, 254] width 120 height 14
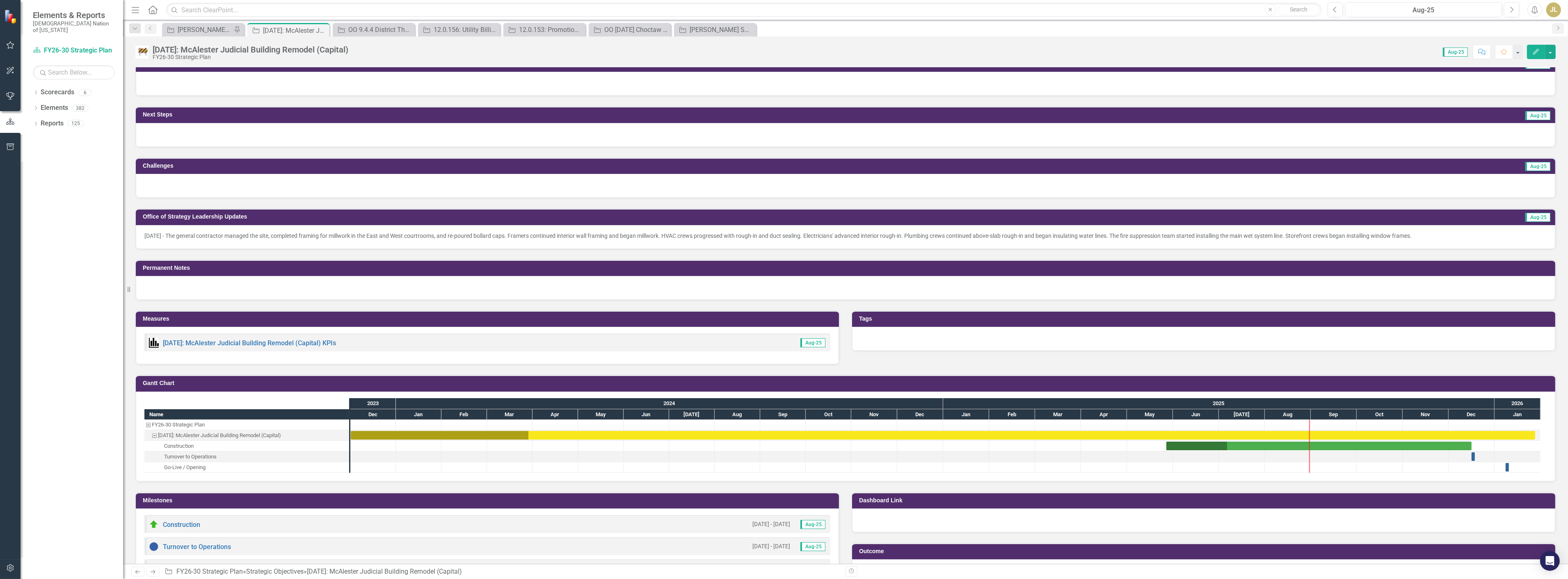
scroll to position [318, 0]
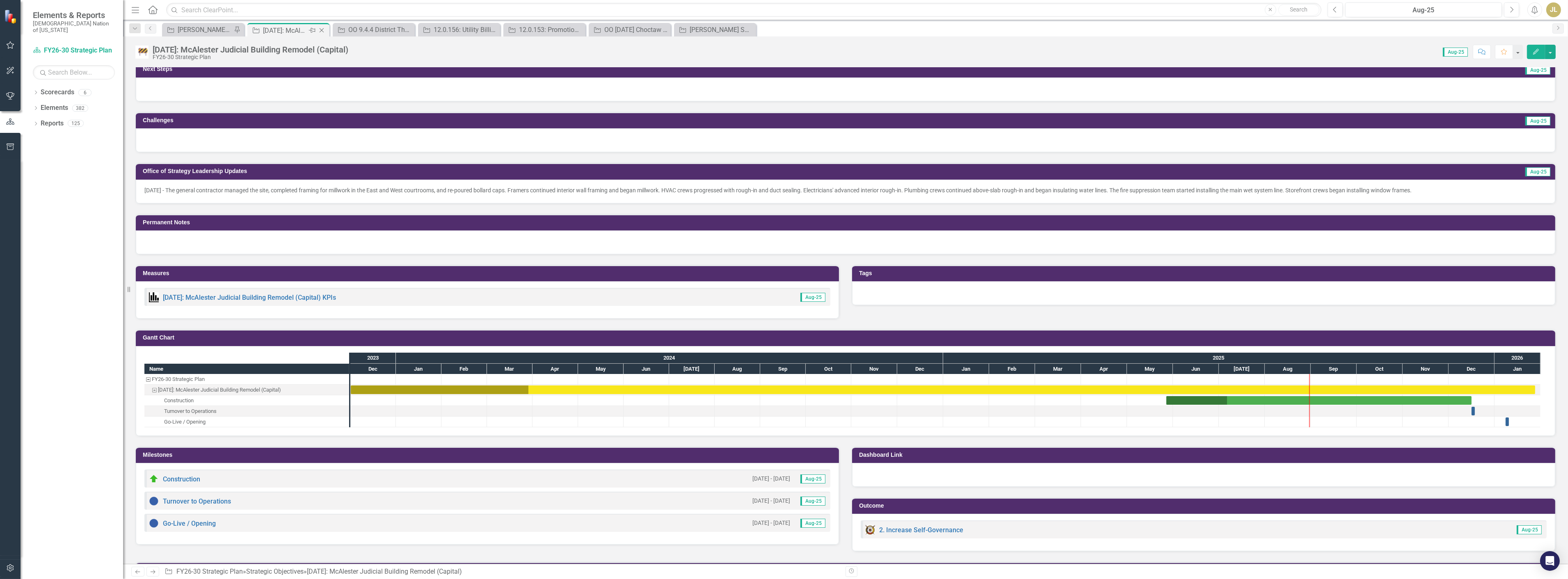
click at [320, 28] on icon "Close" at bounding box center [321, 30] width 8 height 6
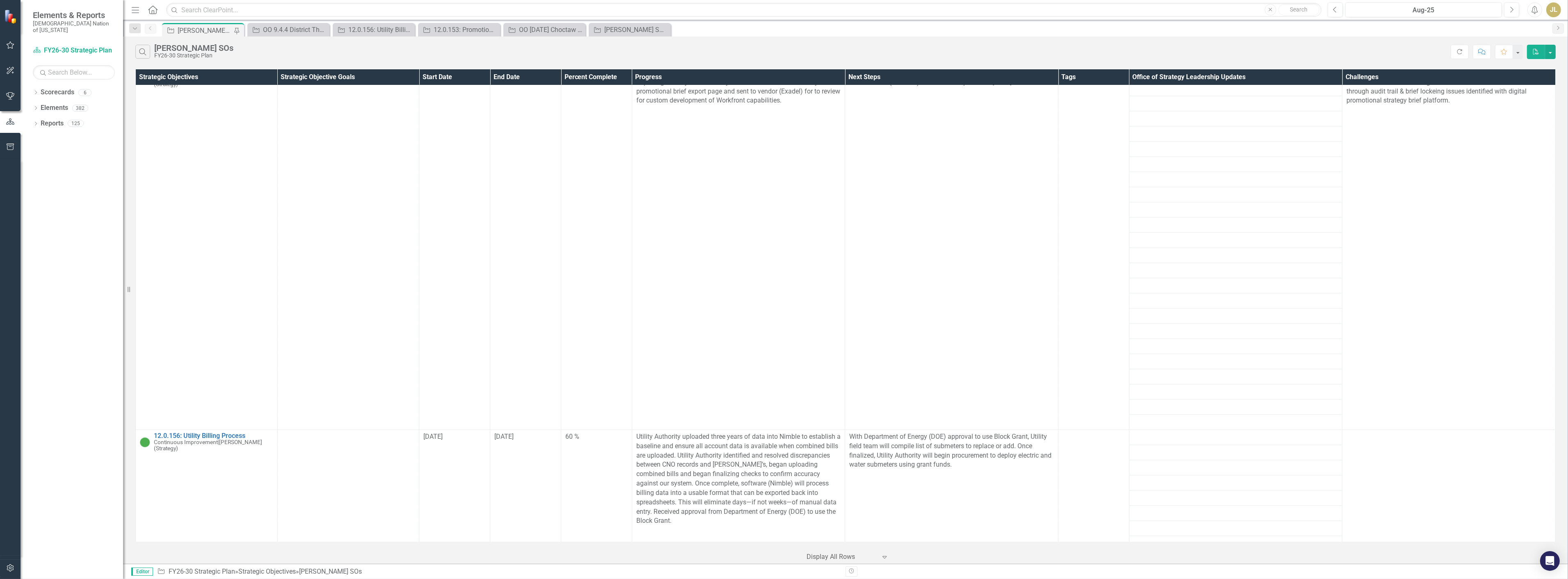
scroll to position [3461, 0]
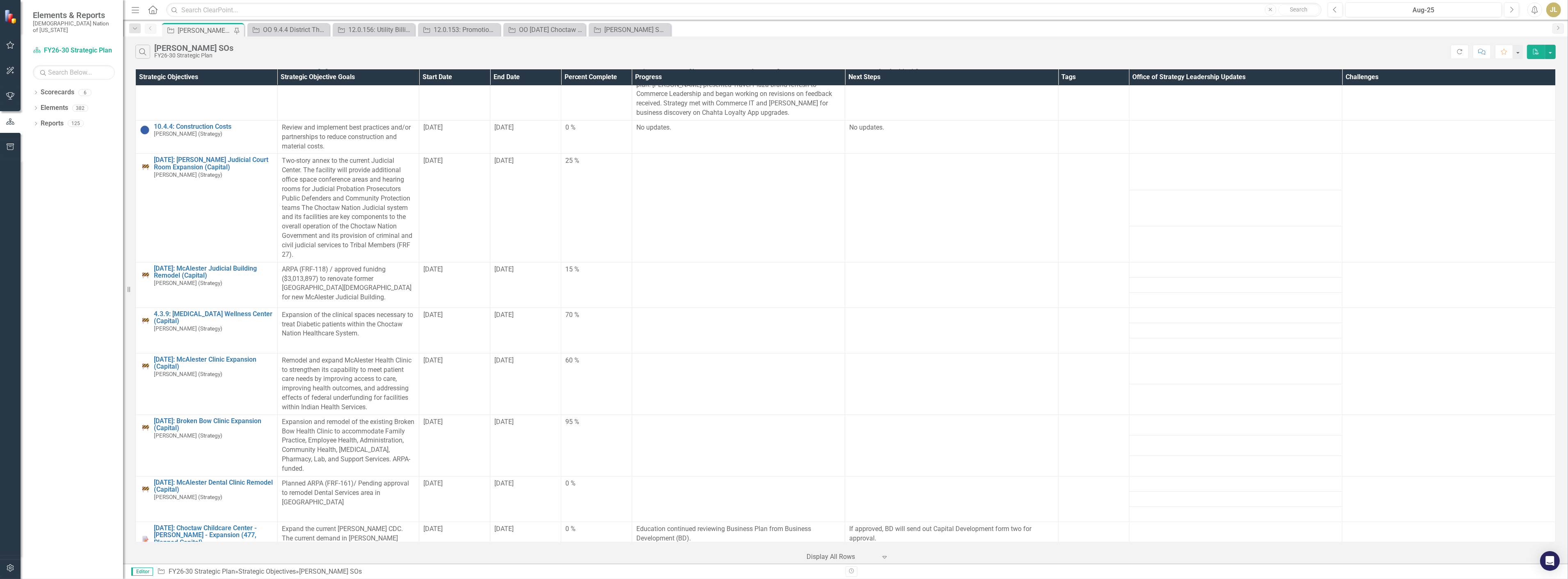
scroll to position [181, 0]
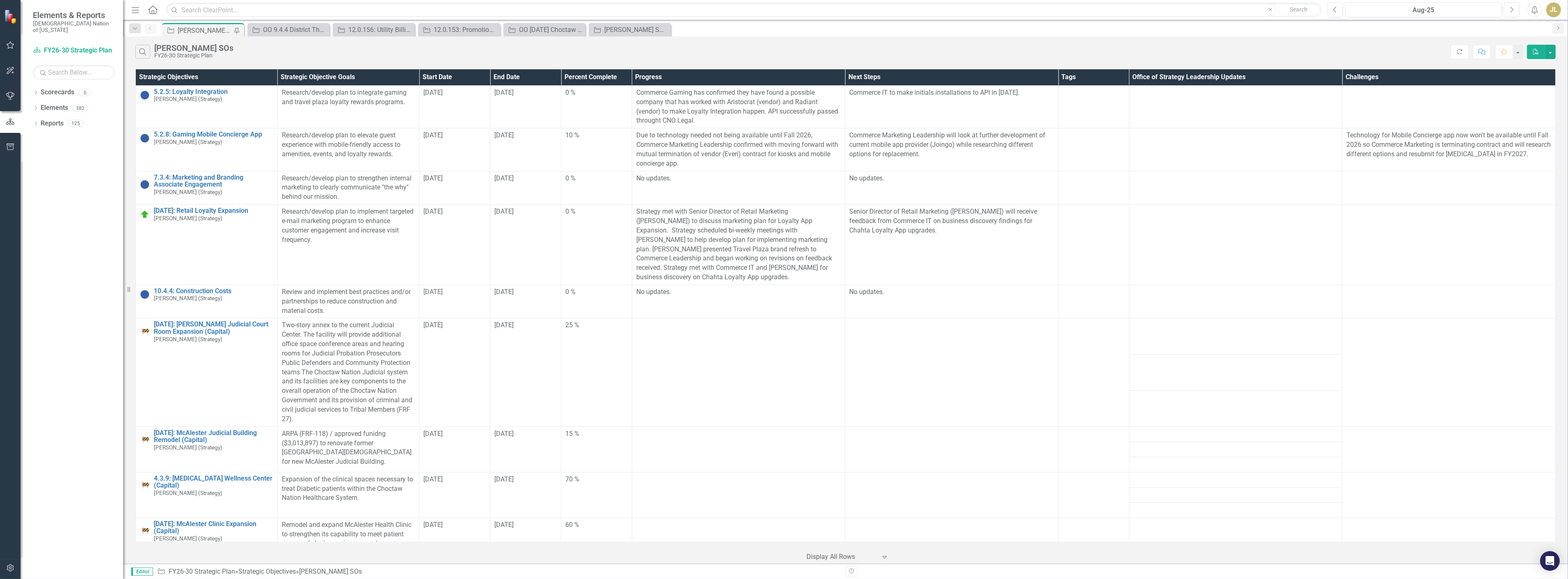
scroll to position [181, 0]
